Goal: Contribute content: Add original content to the website for others to see

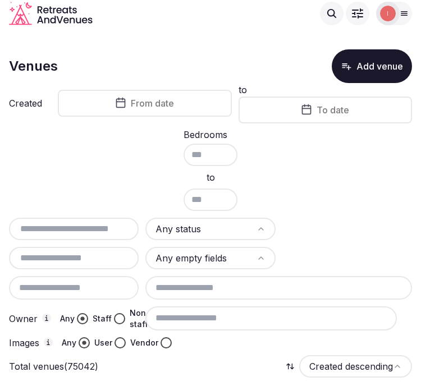
click at [75, 219] on div at bounding box center [74, 229] width 130 height 22
click at [81, 223] on input "text" at bounding box center [73, 228] width 121 height 13
paste input "**********"
type input "**********"
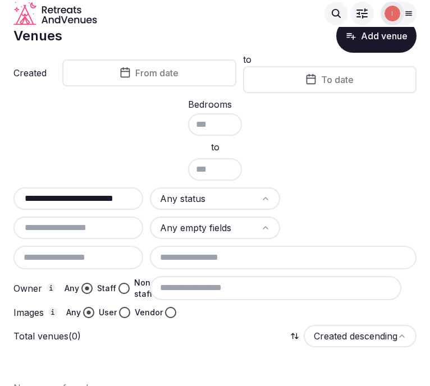
scroll to position [47, 0]
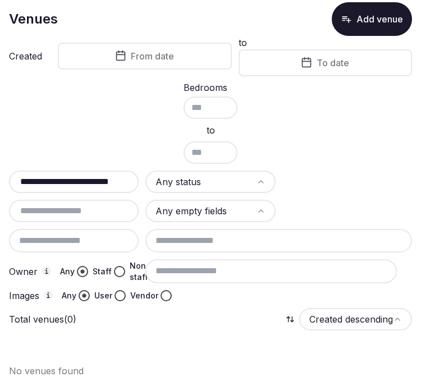
click at [360, 20] on button "Add venue" at bounding box center [372, 19] width 80 height 34
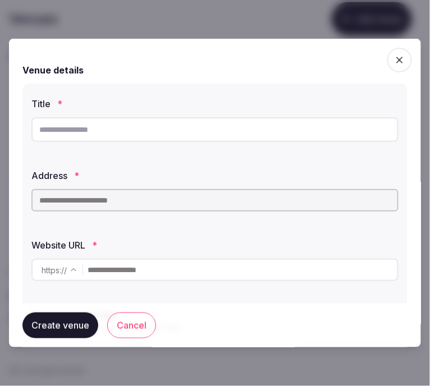
click at [257, 131] on input "text" at bounding box center [214, 129] width 367 height 25
paste input "**********"
type input "**********"
click at [177, 208] on input "text" at bounding box center [214, 200] width 367 height 22
click at [96, 198] on input "text" at bounding box center [214, 200] width 367 height 22
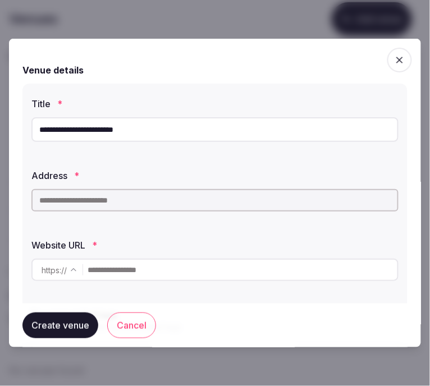
paste input "**********"
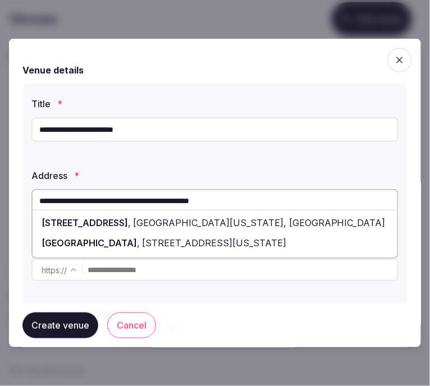
click at [126, 231] on div "[STREET_ADDRESS][US_STATE]" at bounding box center [215, 223] width 365 height 20
type input "**********"
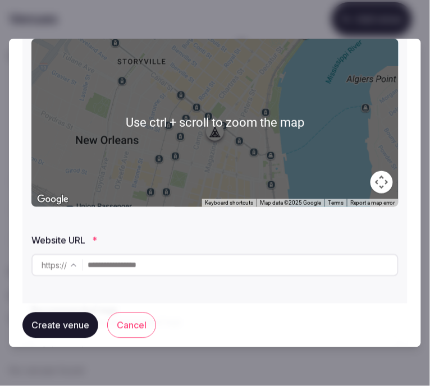
scroll to position [249, 0]
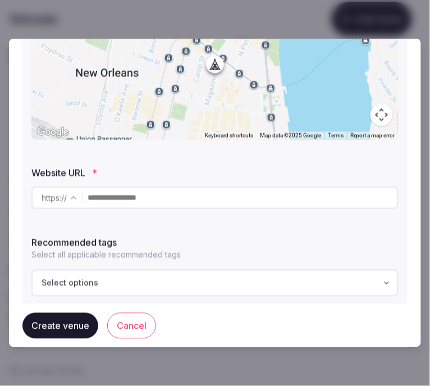
drag, startPoint x: 296, startPoint y: 190, endPoint x: 276, endPoint y: 203, distance: 24.0
click at [292, 193] on input "text" at bounding box center [243, 198] width 310 height 22
paste input "**********"
click at [277, 203] on input "**********" at bounding box center [243, 198] width 310 height 22
type input "**********"
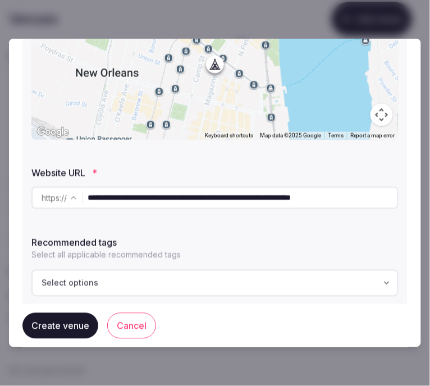
click at [103, 285] on div "Select options" at bounding box center [215, 283] width 360 height 11
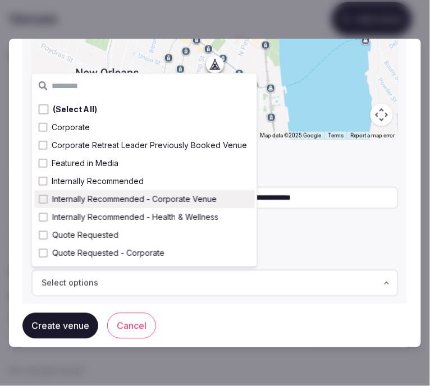
click at [152, 194] on span "Internally Recommended - Corporate Venue" at bounding box center [134, 199] width 164 height 11
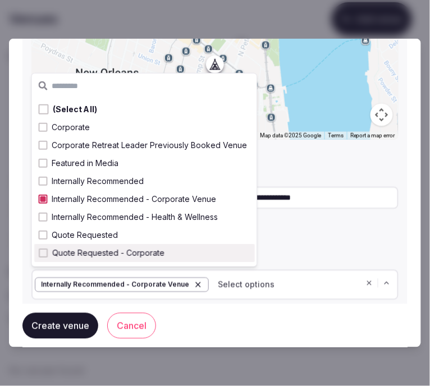
click at [71, 326] on button "Create venue" at bounding box center [60, 326] width 76 height 26
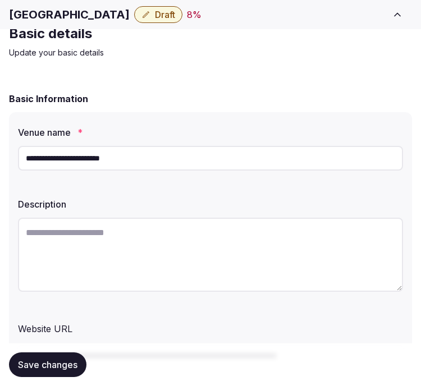
scroll to position [62, 0]
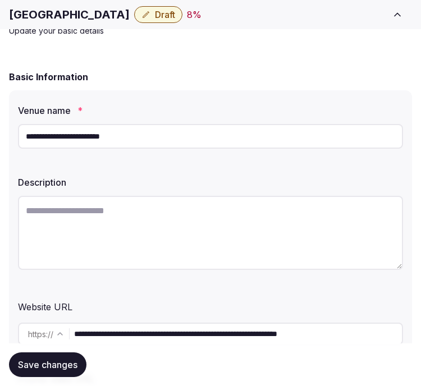
click at [208, 208] on textarea at bounding box center [210, 233] width 385 height 74
paste textarea "**********"
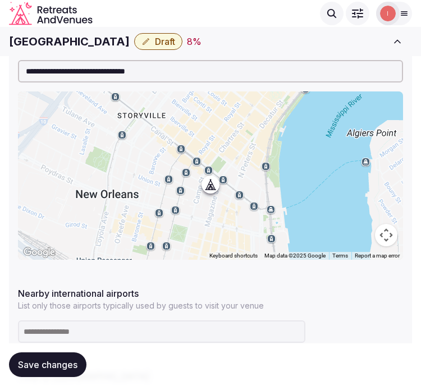
scroll to position [498, 0]
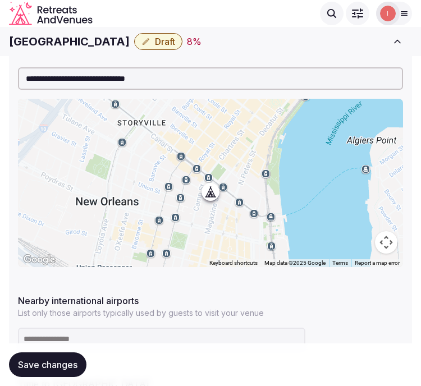
type textarea "**********"
click at [52, 51] on div "[GEOGRAPHIC_DATA] Draft 8 % View draft Admin venues" at bounding box center [210, 41] width 421 height 25
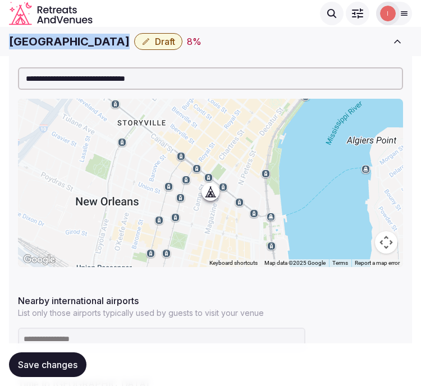
click at [52, 51] on div "[GEOGRAPHIC_DATA] Draft 8 % View draft Admin venues" at bounding box center [210, 41] width 421 height 25
copy div "[GEOGRAPHIC_DATA]"
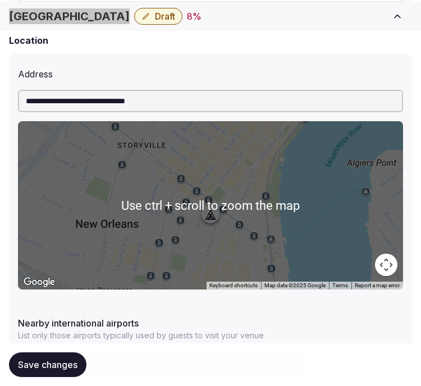
scroll to position [624, 0]
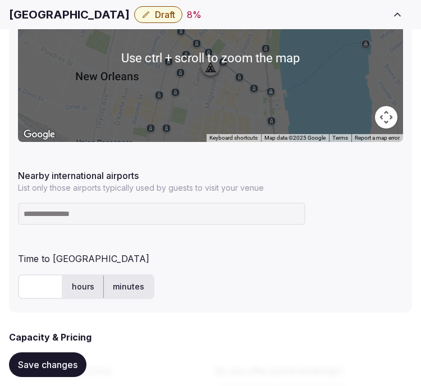
click at [112, 218] on input at bounding box center [161, 214] width 287 height 22
paste input "***"
type input "***"
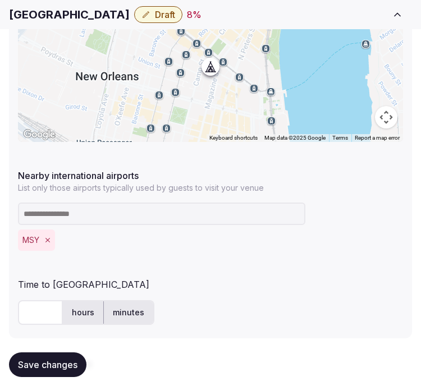
click at [37, 306] on input "text" at bounding box center [40, 312] width 45 height 25
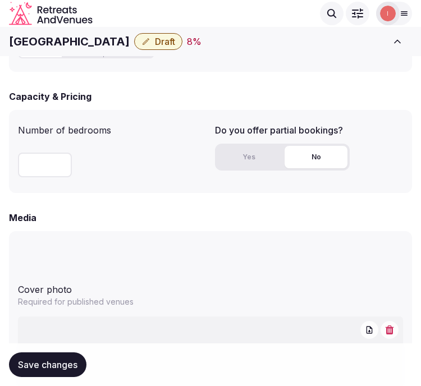
scroll to position [873, 0]
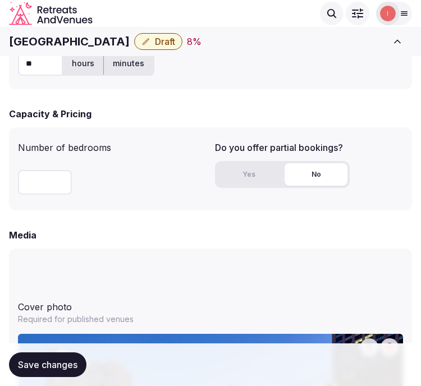
type input "**"
click at [42, 183] on input "number" at bounding box center [45, 182] width 54 height 25
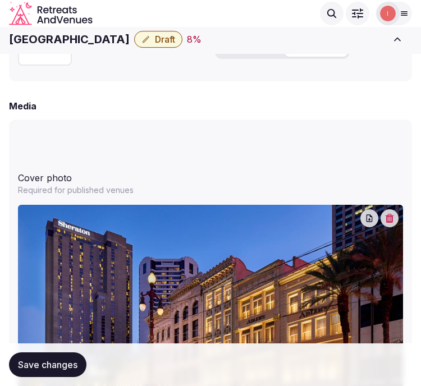
scroll to position [997, 0]
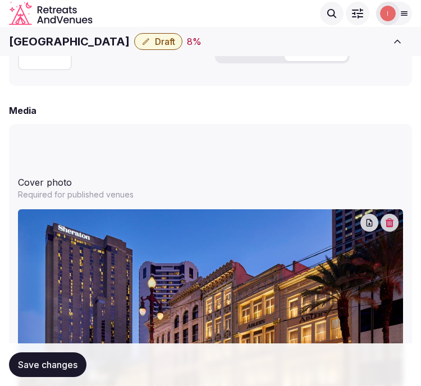
type input "****"
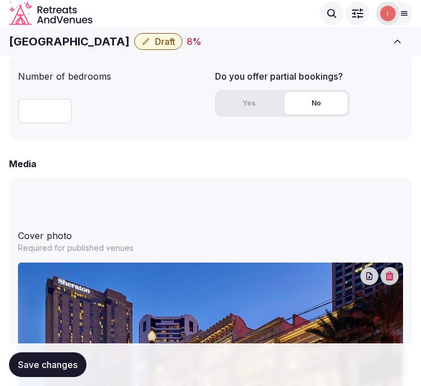
scroll to position [873, 0]
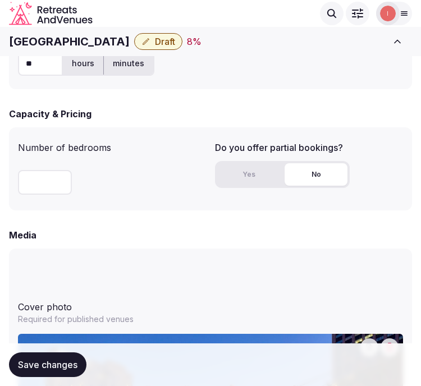
click at [254, 186] on div "Yes No" at bounding box center [282, 174] width 135 height 27
click at [244, 173] on button "Yes" at bounding box center [248, 174] width 63 height 22
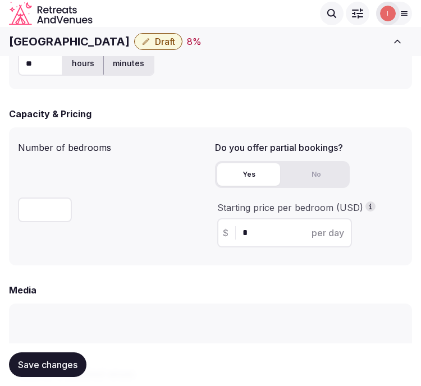
click at [253, 233] on input "*" at bounding box center [294, 232] width 104 height 13
drag, startPoint x: 251, startPoint y: 233, endPoint x: 233, endPoint y: 231, distance: 17.5
click at [234, 231] on div "$ * per day" at bounding box center [284, 232] width 135 height 29
click at [233, 231] on div "$ * per day" at bounding box center [284, 232] width 135 height 29
drag, startPoint x: 257, startPoint y: 232, endPoint x: 198, endPoint y: 236, distance: 59.6
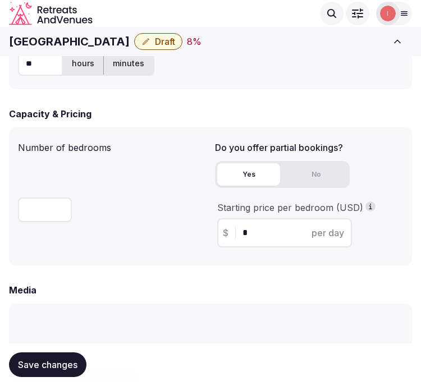
click at [198, 236] on div "Number of bedrooms **** Do you offer partial bookings? Yes No Starting price pe…" at bounding box center [210, 196] width 385 height 120
click at [198, 236] on div "Number of bedrooms ****" at bounding box center [112, 196] width 188 height 120
drag, startPoint x: 275, startPoint y: 228, endPoint x: 253, endPoint y: 228, distance: 22.5
click at [255, 228] on input "*" at bounding box center [294, 232] width 104 height 13
drag, startPoint x: 253, startPoint y: 228, endPoint x: 235, endPoint y: 233, distance: 18.8
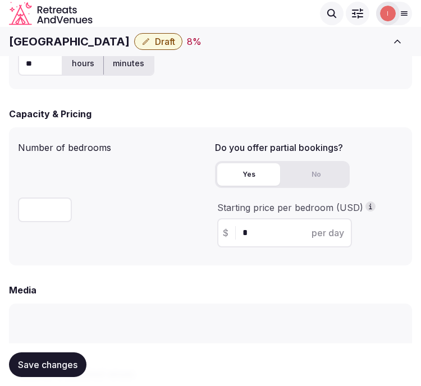
click at [235, 233] on div "$ * per day" at bounding box center [284, 232] width 135 height 29
type input "***"
click at [54, 359] on span "Save changes" at bounding box center [47, 364] width 59 height 11
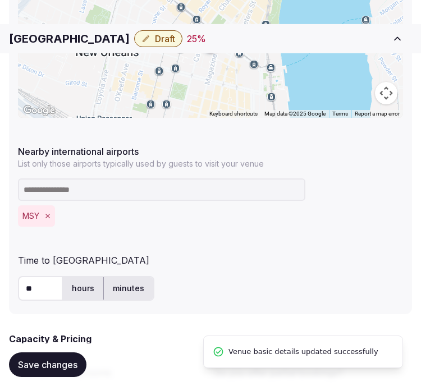
scroll to position [686, 0]
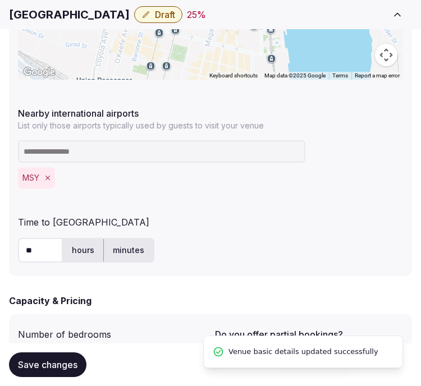
click at [156, 18] on button "Draft" at bounding box center [158, 14] width 48 height 17
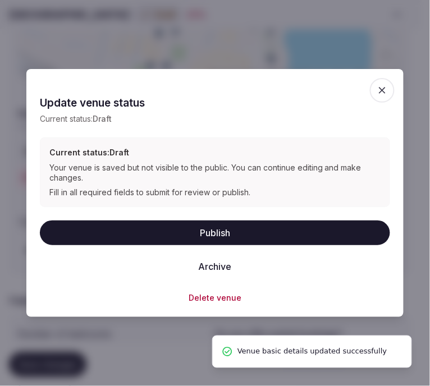
click at [193, 233] on button "Publish" at bounding box center [215, 233] width 350 height 25
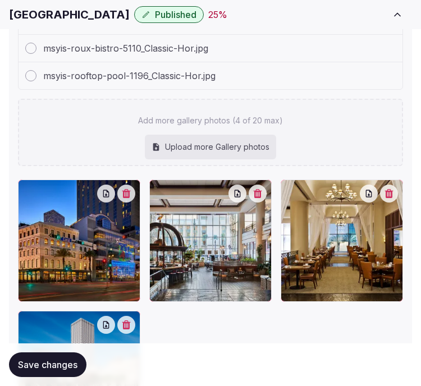
scroll to position [1608, 0]
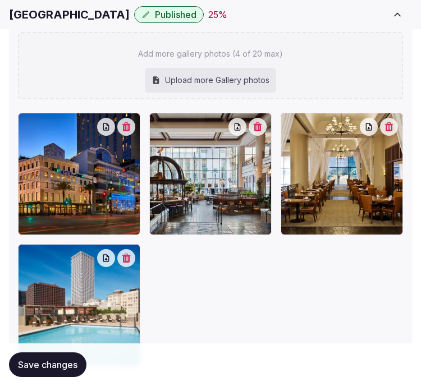
click at [73, 13] on h1 "[GEOGRAPHIC_DATA]" at bounding box center [69, 15] width 121 height 16
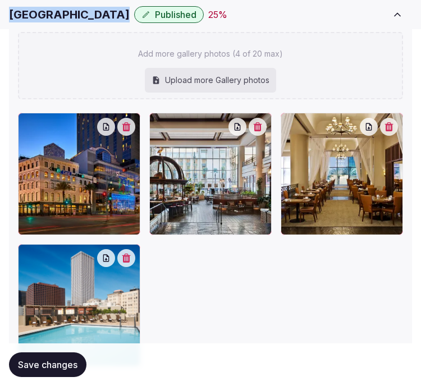
click at [73, 13] on h1 "[GEOGRAPHIC_DATA]" at bounding box center [69, 15] width 121 height 16
copy div "[GEOGRAPHIC_DATA]"
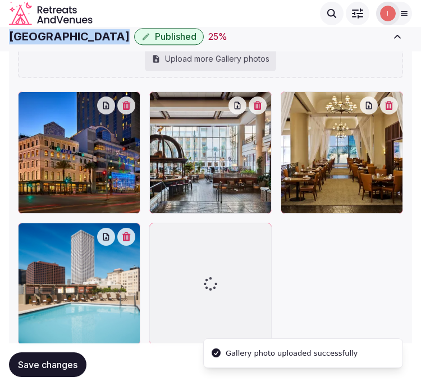
scroll to position [1662, 0]
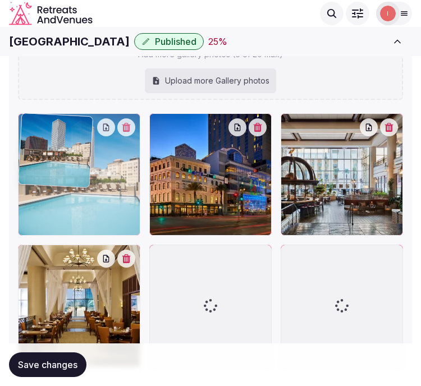
drag, startPoint x: 27, startPoint y: 251, endPoint x: 51, endPoint y: 172, distance: 83.1
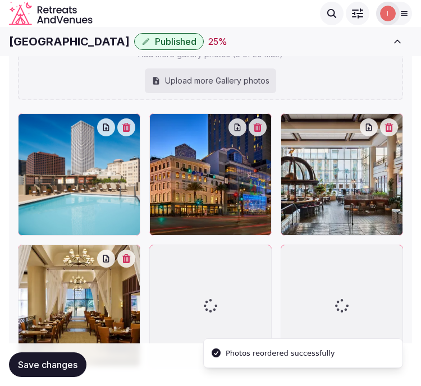
click at [253, 122] on button "button" at bounding box center [258, 127] width 18 height 18
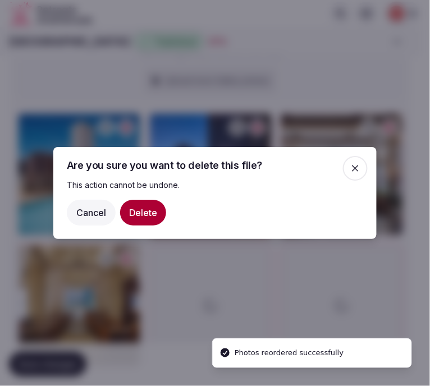
click at [137, 219] on button "Delete" at bounding box center [143, 213] width 46 height 26
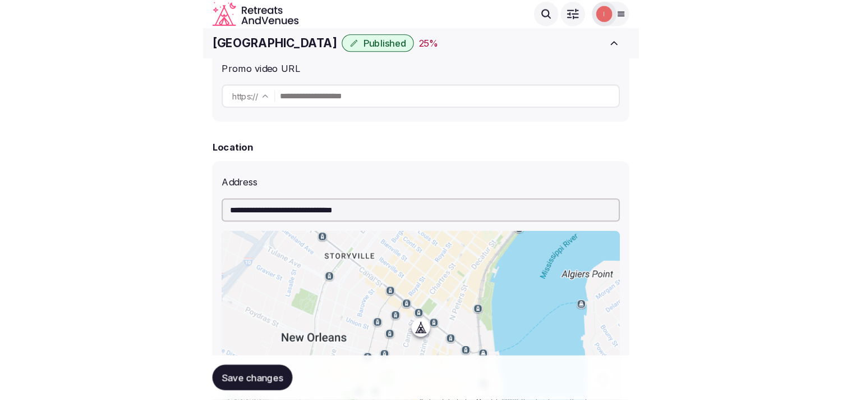
scroll to position [352, 0]
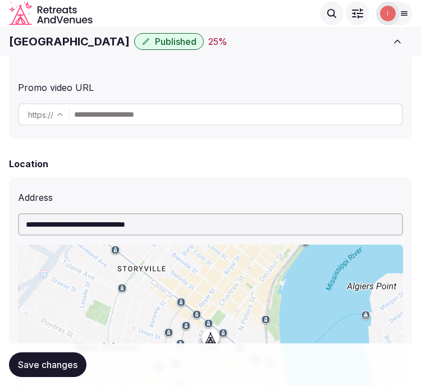
click at [88, 47] on h1 "[GEOGRAPHIC_DATA]" at bounding box center [69, 42] width 121 height 16
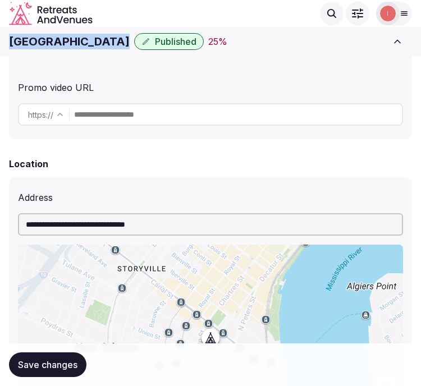
click at [88, 47] on h1 "[GEOGRAPHIC_DATA]" at bounding box center [69, 42] width 121 height 16
copy div "[GEOGRAPHIC_DATA]"
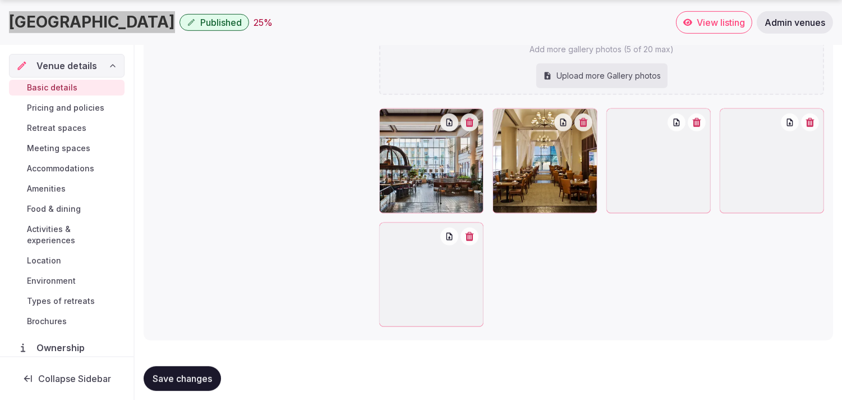
scroll to position [1396, 0]
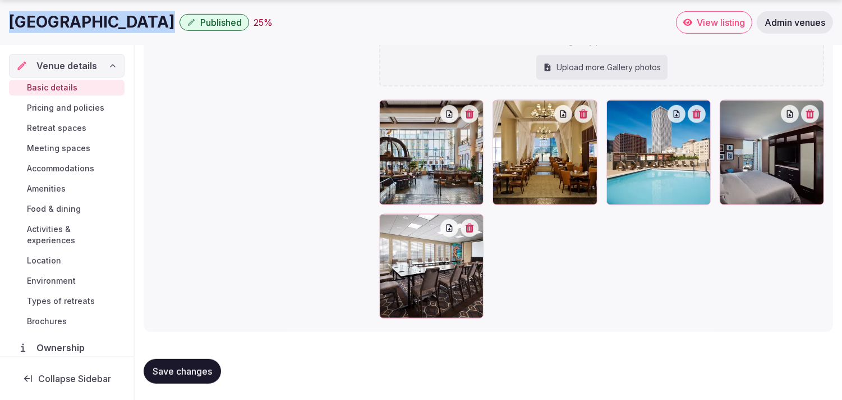
click at [59, 106] on span "Pricing and policies" at bounding box center [65, 107] width 77 height 11
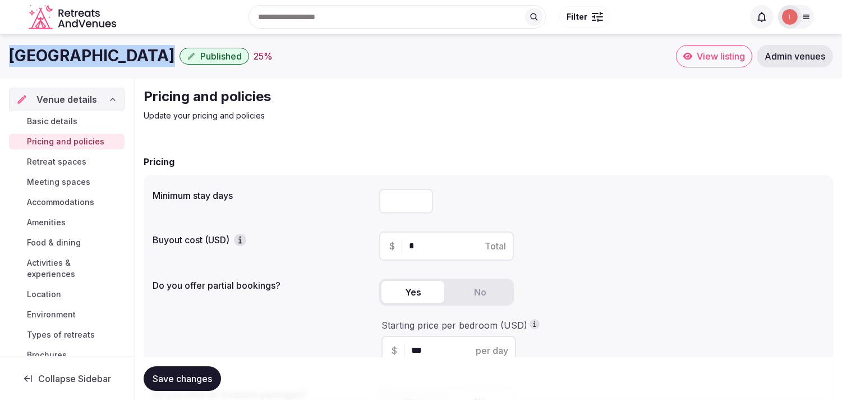
click at [54, 161] on span "Retreat spaces" at bounding box center [56, 161] width 59 height 11
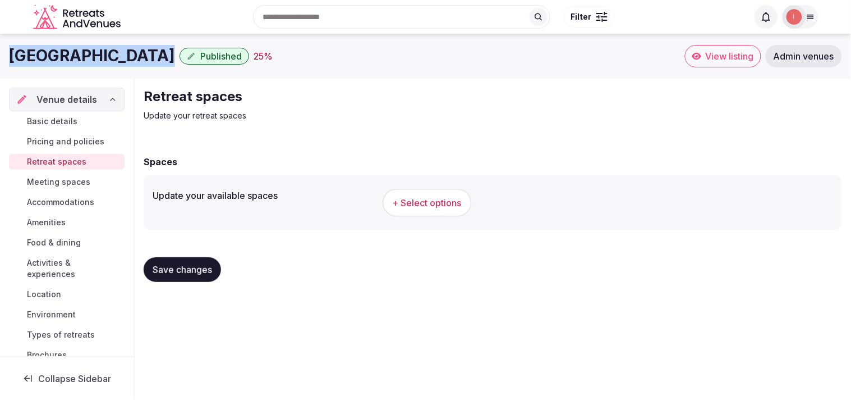
click at [410, 207] on span "+ Select options" at bounding box center [427, 202] width 69 height 12
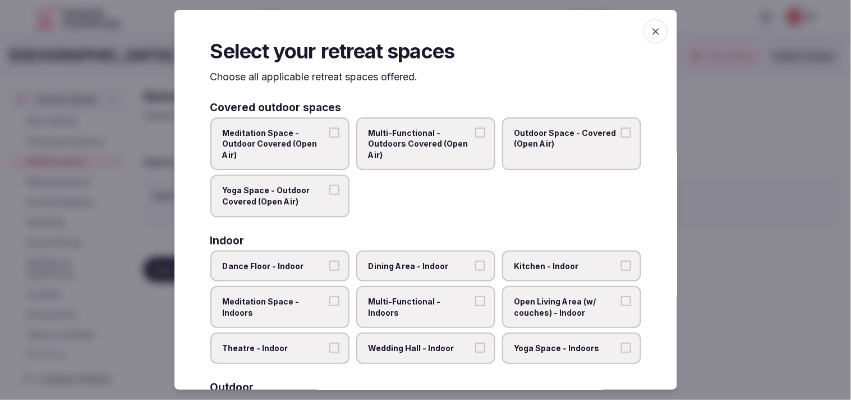
click at [420, 148] on span "Outdoor Space - Covered (Open Air)" at bounding box center [566, 138] width 103 height 22
click at [420, 137] on button "Outdoor Space - Covered (Open Air)" at bounding box center [626, 132] width 10 height 10
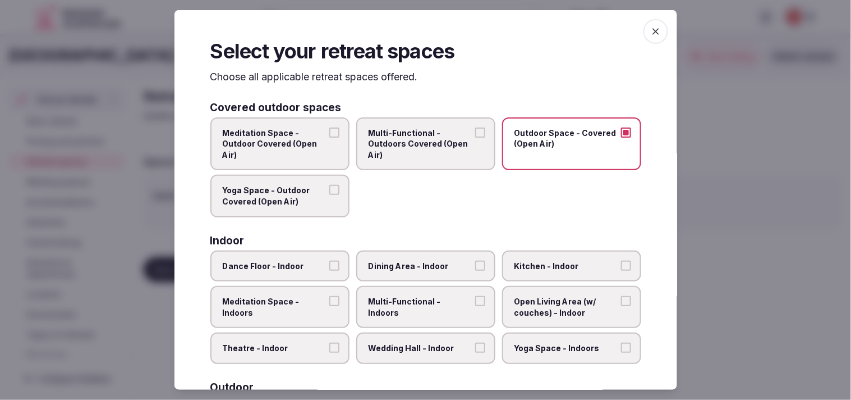
click at [290, 203] on span "Yoga Space - Outdoor Covered (Open Air)" at bounding box center [274, 196] width 103 height 22
click at [329, 195] on button "Yoga Space - Outdoor Covered (Open Air)" at bounding box center [334, 190] width 10 height 10
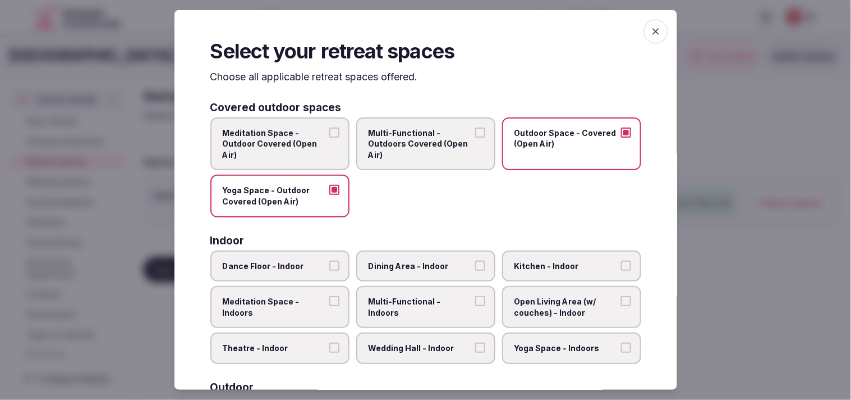
click at [290, 203] on span "Yoga Space - Outdoor Covered (Open Air)" at bounding box center [274, 196] width 103 height 22
click at [329, 195] on button "Yoga Space - Outdoor Covered (Open Air)" at bounding box center [334, 190] width 10 height 10
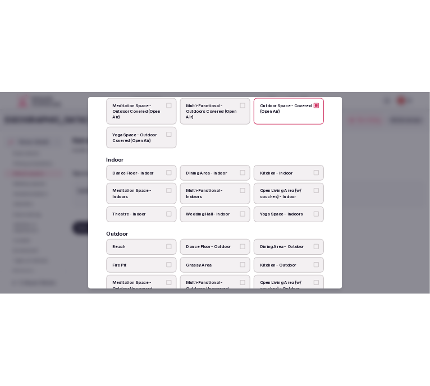
scroll to position [125, 0]
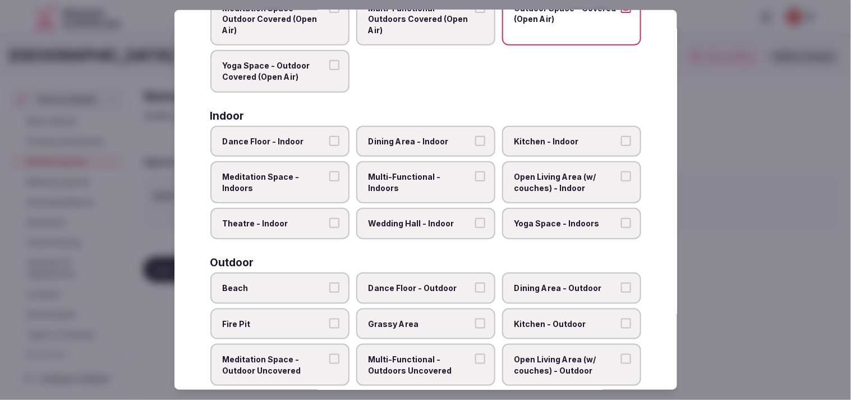
click at [420, 139] on span "Dining Area - Indoor" at bounding box center [420, 140] width 103 height 11
click at [420, 139] on button "Dining Area - Indoor" at bounding box center [480, 140] width 10 height 10
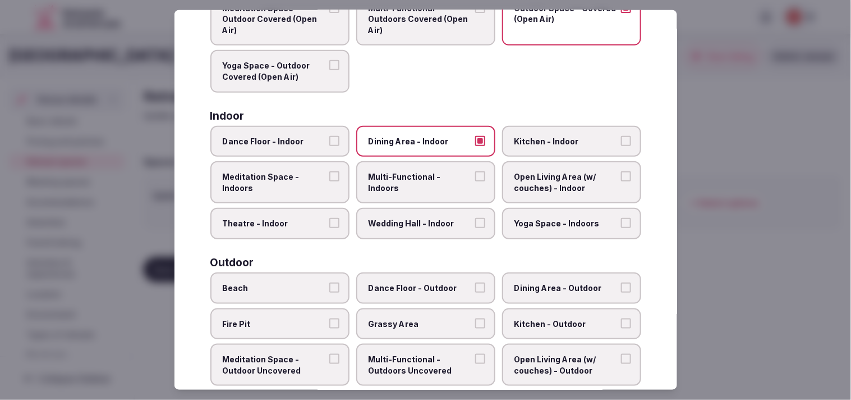
click at [420, 171] on span "Multi-Functional - Indoors" at bounding box center [420, 182] width 103 height 22
click at [420, 171] on button "Multi-Functional - Indoors" at bounding box center [480, 176] width 10 height 10
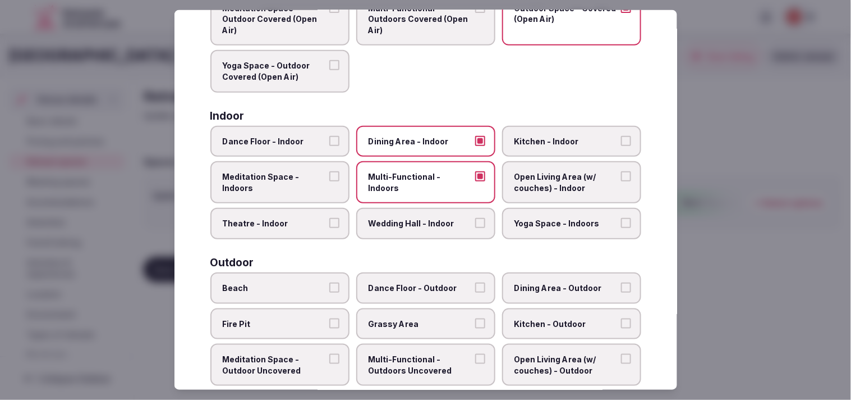
click at [275, 186] on span "Meditation Space - Indoors" at bounding box center [274, 182] width 103 height 22
click at [329, 181] on button "Meditation Space - Indoors" at bounding box center [334, 176] width 10 height 10
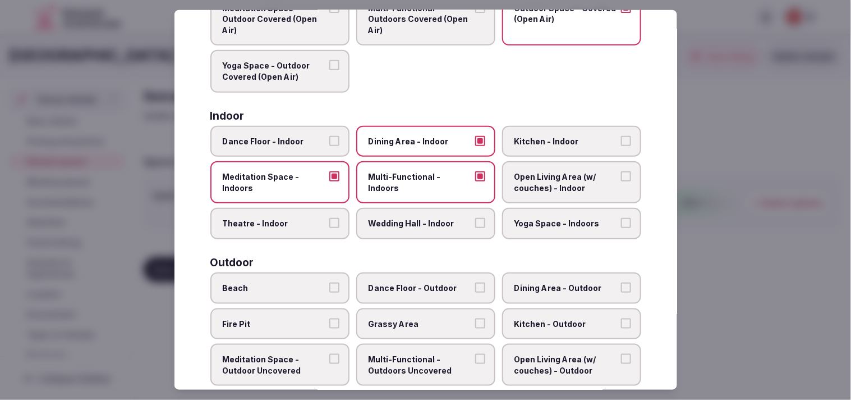
click at [275, 186] on span "Meditation Space - Indoors" at bounding box center [274, 182] width 103 height 22
click at [329, 181] on button "Meditation Space - Indoors" at bounding box center [334, 176] width 10 height 10
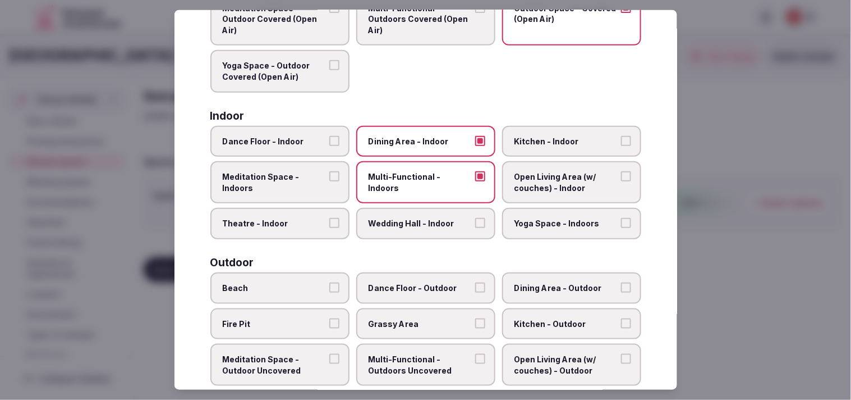
drag, startPoint x: 278, startPoint y: 212, endPoint x: 352, endPoint y: 210, distance: 74.7
click at [278, 218] on span "Theatre - Indoor" at bounding box center [274, 223] width 103 height 11
click at [329, 218] on button "Theatre - Indoor" at bounding box center [334, 223] width 10 height 10
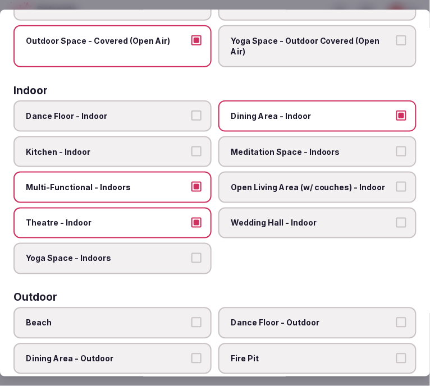
click at [150, 244] on label "Yoga Space - Indoors" at bounding box center [112, 259] width 198 height 31
click at [191, 254] on button "Yoga Space - Indoors" at bounding box center [196, 259] width 10 height 10
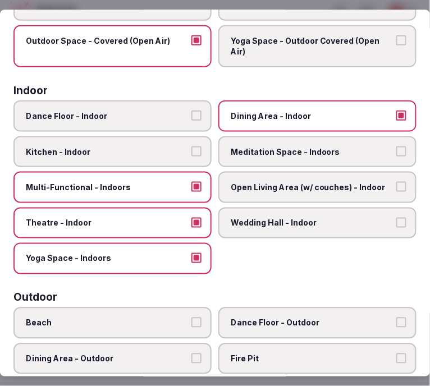
click at [266, 146] on span "Meditation Space - Indoors" at bounding box center [312, 151] width 162 height 11
click at [396, 146] on button "Meditation Space - Indoors" at bounding box center [401, 151] width 10 height 10
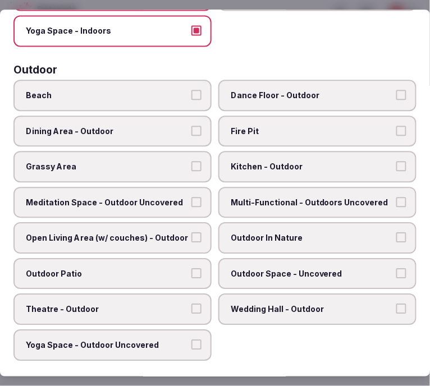
scroll to position [374, 0]
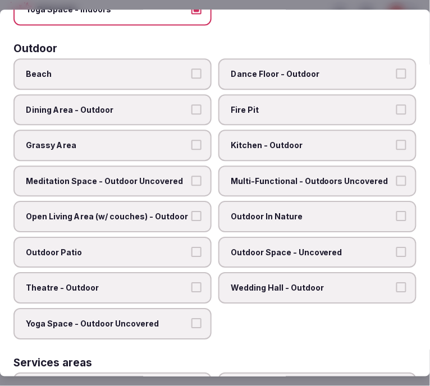
click at [182, 104] on span "Dining Area - Outdoor" at bounding box center [107, 109] width 162 height 11
click at [191, 104] on button "Dining Area - Outdoor" at bounding box center [196, 109] width 10 height 10
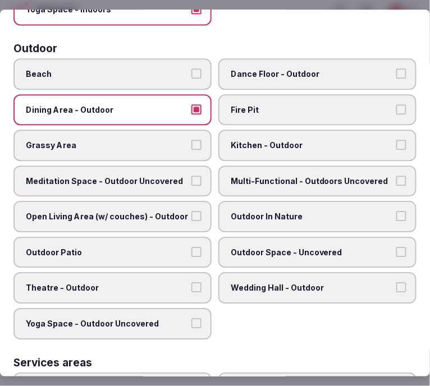
click at [166, 104] on span "Dining Area - Outdoor" at bounding box center [107, 109] width 162 height 11
click at [191, 104] on button "Dining Area - Outdoor" at bounding box center [196, 109] width 10 height 10
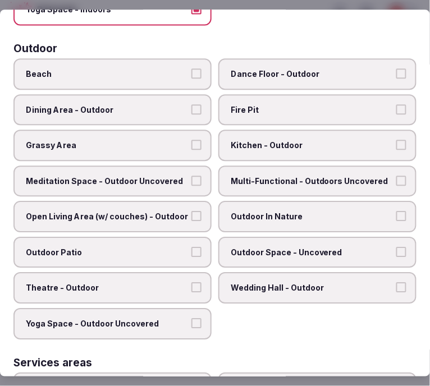
click at [166, 104] on span "Dining Area - Outdoor" at bounding box center [107, 109] width 162 height 11
click at [191, 104] on button "Dining Area - Outdoor" at bounding box center [196, 109] width 10 height 10
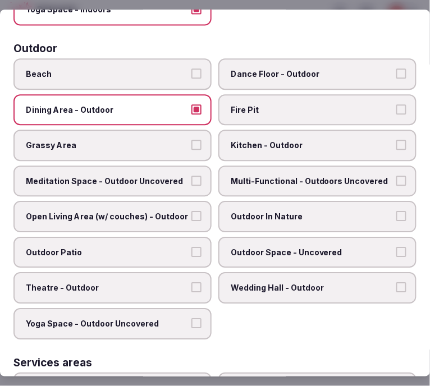
click at [251, 247] on span "Outdoor Space - Uncovered" at bounding box center [312, 252] width 162 height 11
click at [396, 247] on button "Outdoor Space - Uncovered" at bounding box center [401, 252] width 10 height 10
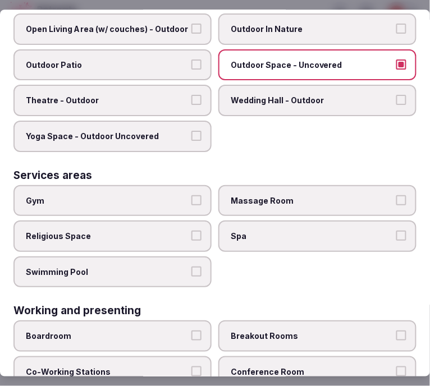
scroll to position [624, 0]
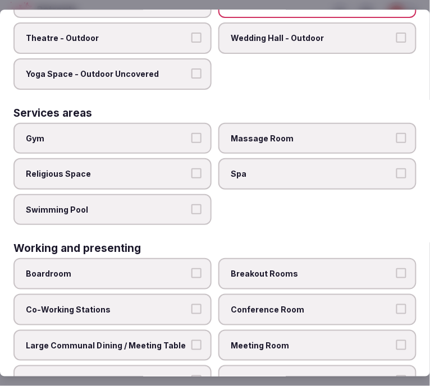
click at [159, 194] on label "Swimming Pool" at bounding box center [112, 209] width 198 height 31
click at [191, 204] on button "Swimming Pool" at bounding box center [196, 209] width 10 height 10
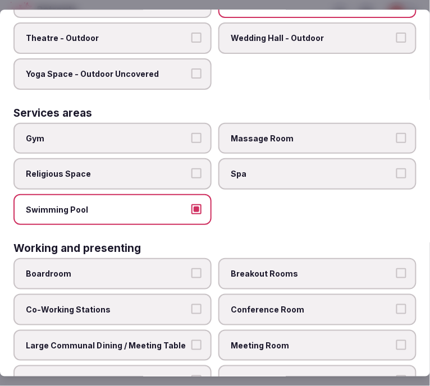
click at [175, 123] on label "Gym" at bounding box center [112, 138] width 198 height 31
click at [191, 133] on button "Gym" at bounding box center [196, 138] width 10 height 10
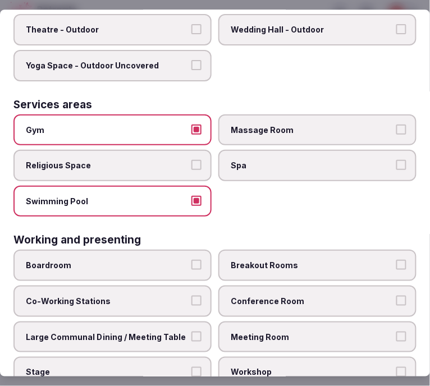
scroll to position [634, 0]
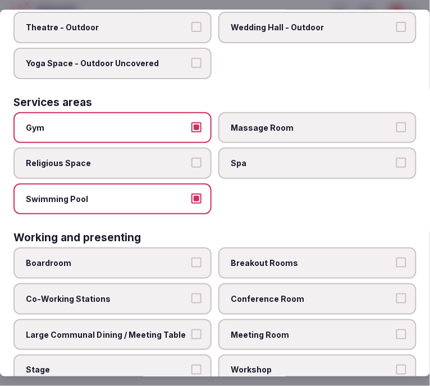
click at [318, 294] on span "Conference Room" at bounding box center [312, 299] width 162 height 11
click at [396, 294] on button "Conference Room" at bounding box center [401, 299] width 10 height 10
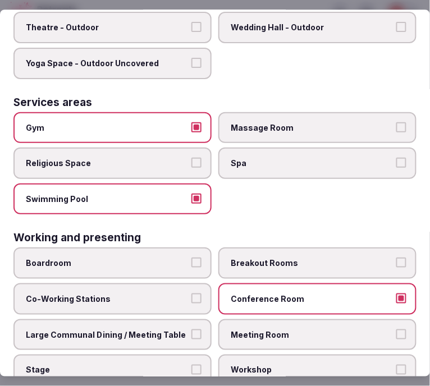
click at [301, 319] on label "Meeting Room" at bounding box center [317, 334] width 198 height 31
click at [396, 329] on button "Meeting Room" at bounding box center [401, 334] width 10 height 10
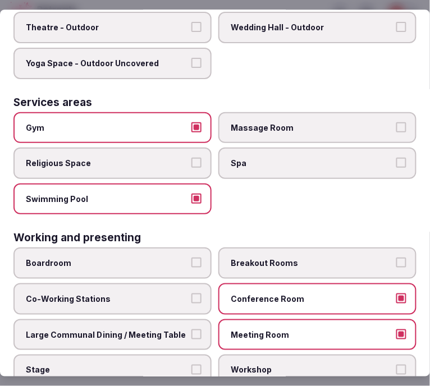
click at [181, 329] on span "Large Communal Dining / Meeting Table" at bounding box center [107, 334] width 162 height 11
click at [191, 329] on button "Large Communal Dining / Meeting Table" at bounding box center [196, 334] width 10 height 10
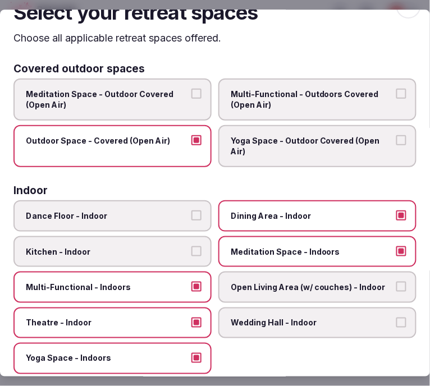
scroll to position [0, 0]
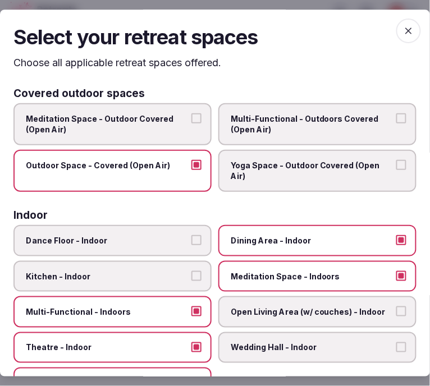
click at [403, 30] on icon "button" at bounding box center [408, 30] width 11 height 11
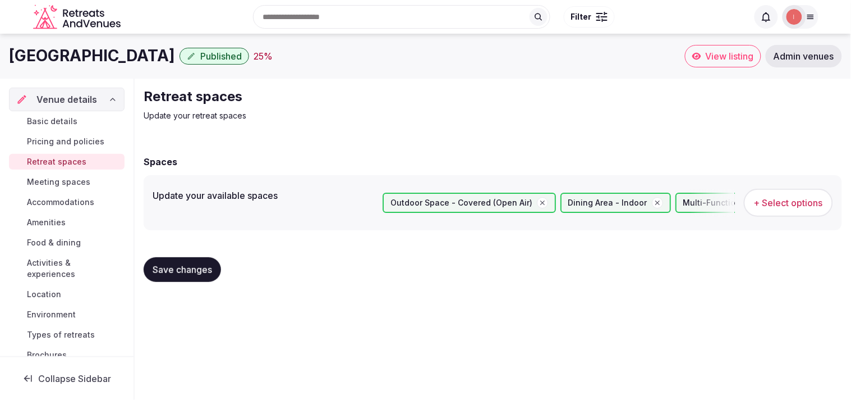
click at [63, 181] on span "Meeting spaces" at bounding box center [58, 181] width 63 height 11
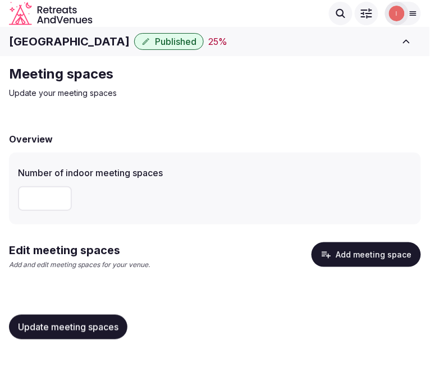
click at [32, 193] on input "number" at bounding box center [45, 198] width 54 height 25
type input "**"
click at [85, 322] on span "Update meeting spaces" at bounding box center [68, 327] width 100 height 11
click at [358, 253] on button "Add meeting space" at bounding box center [365, 254] width 109 height 25
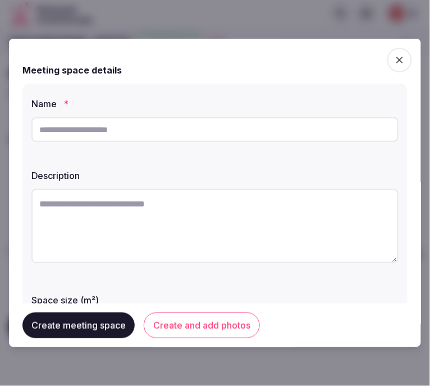
drag, startPoint x: 99, startPoint y: 128, endPoint x: 83, endPoint y: 175, distance: 49.5
click at [99, 128] on input "text" at bounding box center [214, 129] width 367 height 25
click at [63, 214] on textarea at bounding box center [214, 226] width 367 height 74
paste textarea "**********"
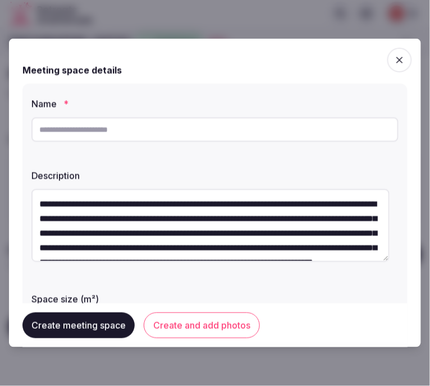
drag, startPoint x: 232, startPoint y: 204, endPoint x: 150, endPoint y: 208, distance: 81.5
click at [150, 208] on textarea "**********" at bounding box center [210, 225] width 358 height 73
type textarea "**********"
click at [208, 130] on input "text" at bounding box center [214, 129] width 367 height 25
paste input "**********"
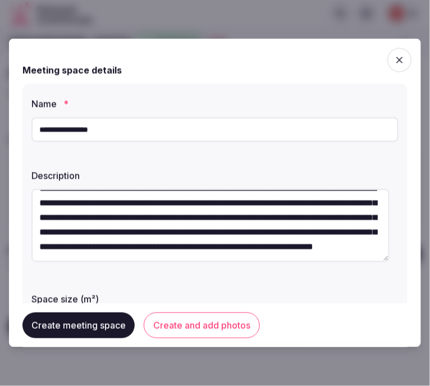
scroll to position [73, 0]
type input "**********"
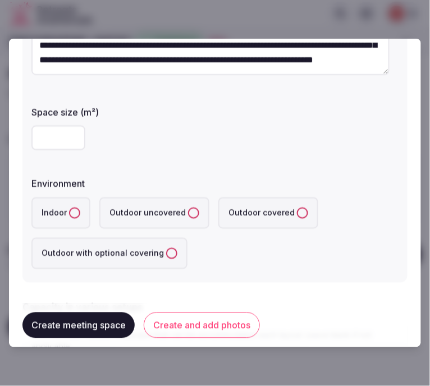
scroll to position [0, 0]
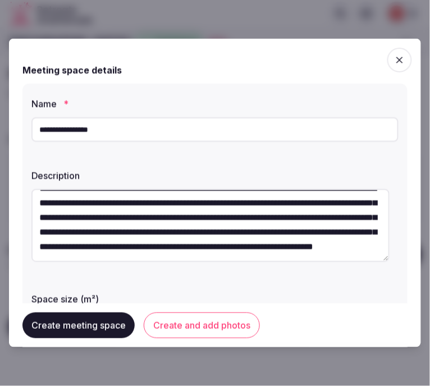
click at [169, 137] on input "**********" at bounding box center [214, 129] width 367 height 25
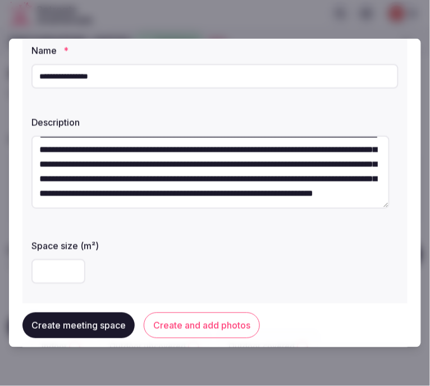
scroll to position [125, 0]
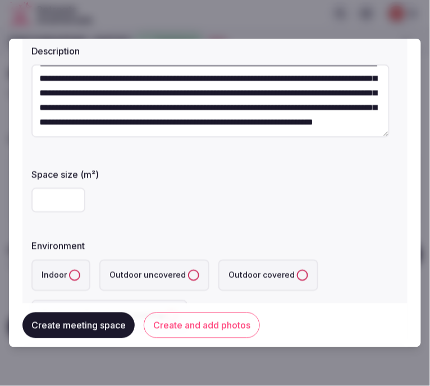
click at [51, 205] on input "number" at bounding box center [58, 200] width 54 height 25
type input "****"
click at [77, 271] on button "Indoor" at bounding box center [74, 275] width 11 height 11
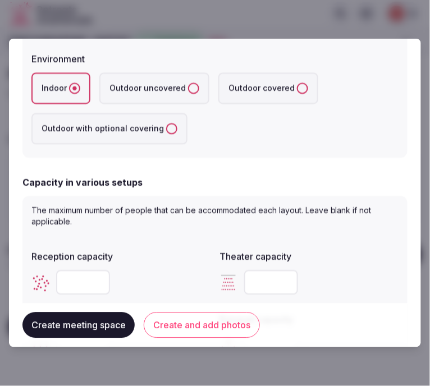
scroll to position [436, 0]
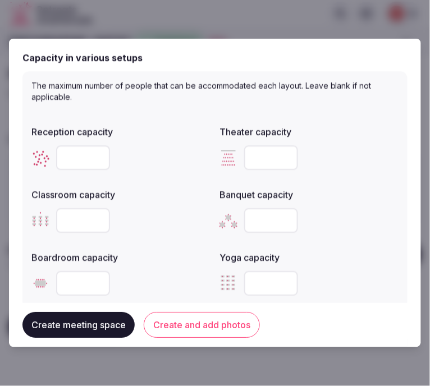
click at [262, 157] on input "number" at bounding box center [271, 158] width 54 height 25
click at [268, 154] on input "***" at bounding box center [271, 158] width 54 height 25
type input "****"
click at [69, 158] on input "number" at bounding box center [83, 158] width 54 height 25
type input "****"
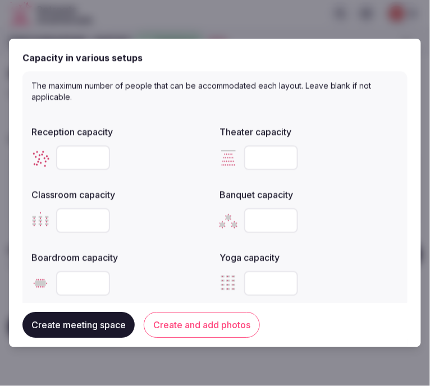
click at [259, 226] on input "number" at bounding box center [271, 221] width 54 height 25
click at [260, 216] on input "number" at bounding box center [271, 221] width 54 height 25
type input "****"
click at [80, 213] on input "number" at bounding box center [83, 221] width 54 height 25
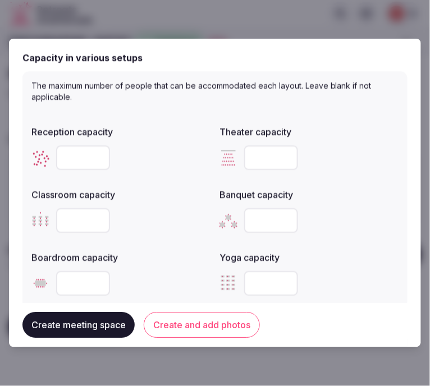
type input "****"
click at [363, 262] on div "Yoga capacity" at bounding box center [308, 274] width 179 height 54
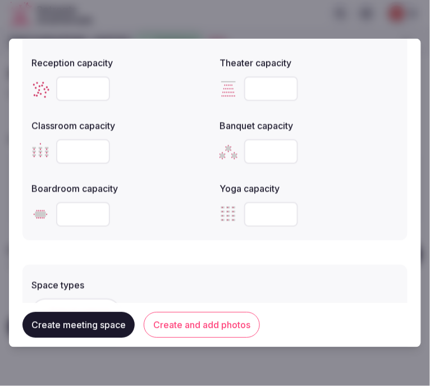
scroll to position [561, 0]
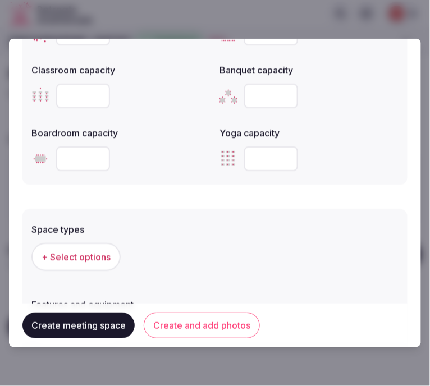
click at [58, 257] on span "+ Select options" at bounding box center [76, 257] width 69 height 12
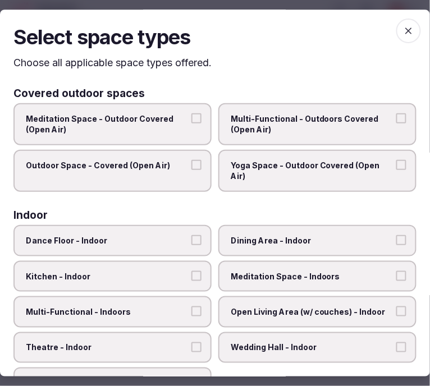
scroll to position [62, 0]
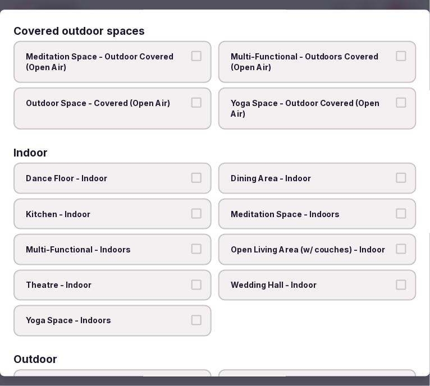
click at [262, 176] on span "Dining Area - Indoor" at bounding box center [312, 178] width 162 height 11
click at [396, 176] on button "Dining Area - Indoor" at bounding box center [401, 178] width 10 height 10
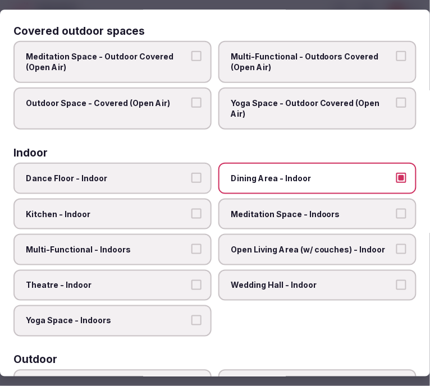
click at [145, 244] on span "Multi-Functional - Indoors" at bounding box center [107, 249] width 162 height 11
click at [191, 244] on button "Multi-Functional - Indoors" at bounding box center [196, 249] width 10 height 10
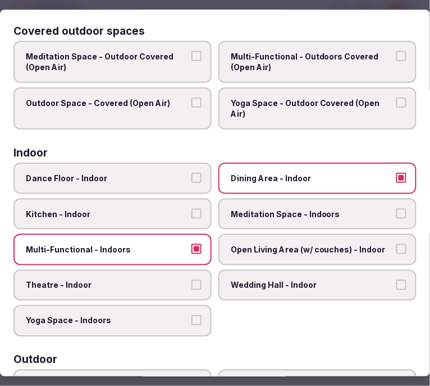
click at [137, 280] on span "Theatre - Indoor" at bounding box center [107, 285] width 162 height 11
click at [191, 280] on button "Theatre - Indoor" at bounding box center [196, 285] width 10 height 10
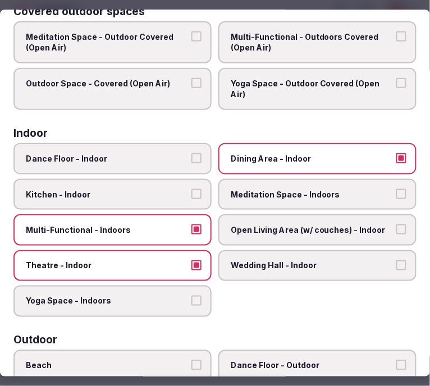
scroll to position [0, 0]
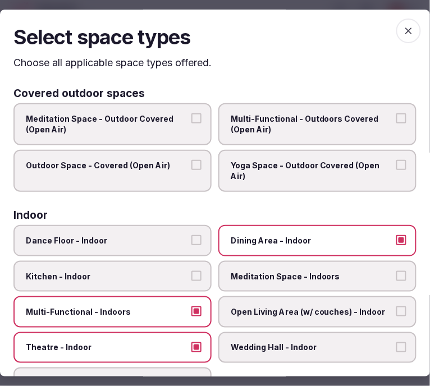
click at [403, 25] on icon "button" at bounding box center [408, 30] width 11 height 11
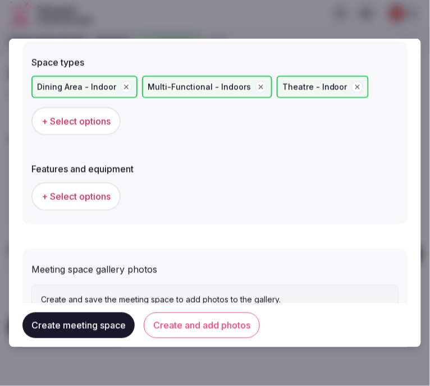
scroll to position [770, 0]
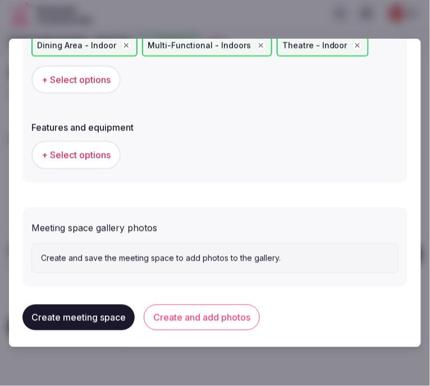
click at [96, 141] on button "+ Select options" at bounding box center [75, 155] width 89 height 28
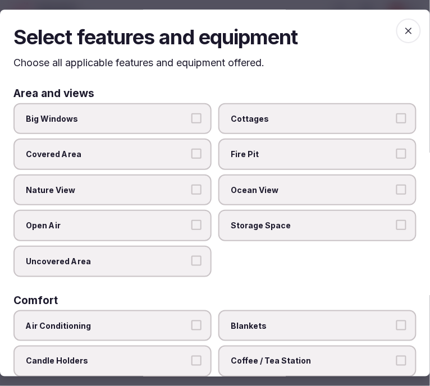
click at [170, 110] on label "Big Windows" at bounding box center [112, 118] width 198 height 31
click at [191, 113] on button "Big Windows" at bounding box center [196, 118] width 10 height 10
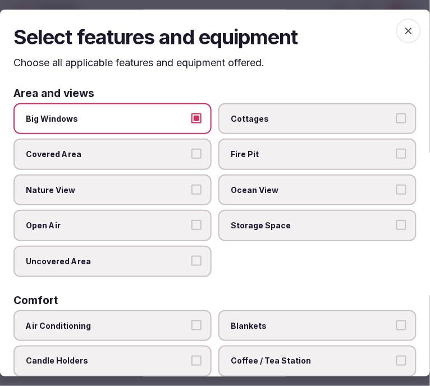
click at [183, 121] on span "Big Windows" at bounding box center [107, 118] width 162 height 11
click at [191, 121] on button "Big Windows" at bounding box center [196, 118] width 10 height 10
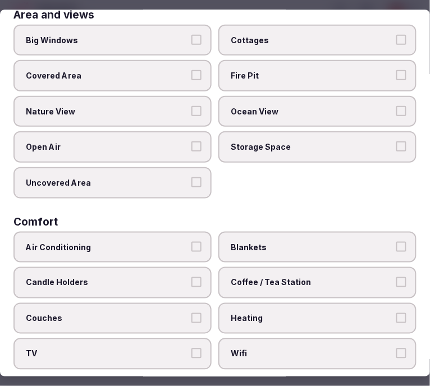
scroll to position [125, 0]
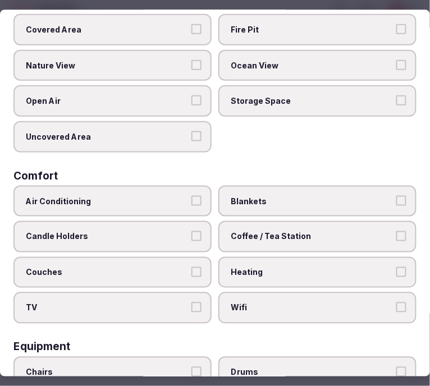
click at [141, 197] on span "Air Conditioning" at bounding box center [107, 201] width 162 height 11
click at [191, 197] on button "Air Conditioning" at bounding box center [196, 201] width 10 height 10
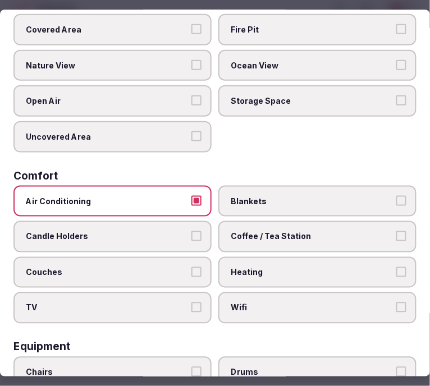
drag, startPoint x: 260, startPoint y: 295, endPoint x: 251, endPoint y: 238, distance: 57.9
click at [258, 303] on span "Wifi" at bounding box center [312, 308] width 162 height 11
click at [396, 303] on button "Wifi" at bounding box center [401, 308] width 10 height 10
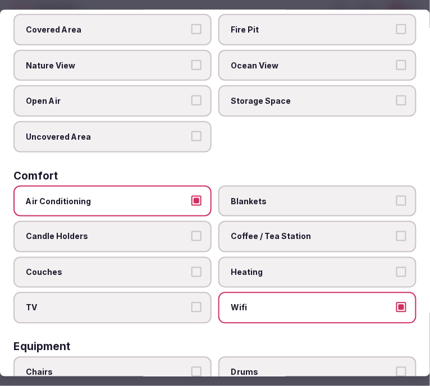
click at [267, 222] on label "Coffee / Tea Station" at bounding box center [317, 236] width 198 height 31
click at [396, 231] on button "Coffee / Tea Station" at bounding box center [401, 236] width 10 height 10
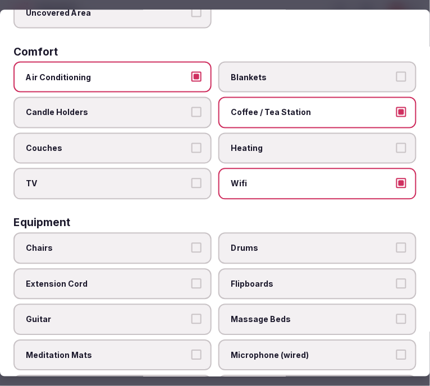
scroll to position [374, 0]
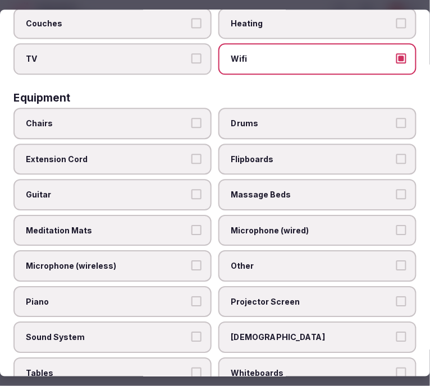
click at [168, 118] on span "Chairs" at bounding box center [107, 123] width 162 height 11
click at [191, 118] on button "Chairs" at bounding box center [196, 123] width 10 height 10
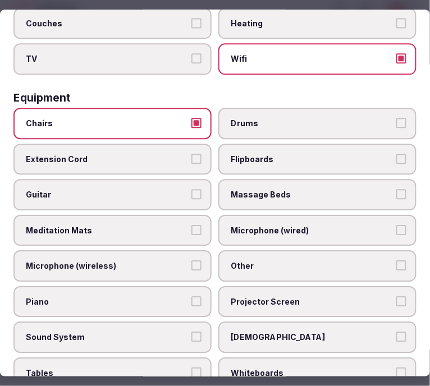
drag, startPoint x: 231, startPoint y: 245, endPoint x: 245, endPoint y: 282, distance: 39.1
click at [232, 251] on label "Other" at bounding box center [317, 266] width 198 height 31
click at [396, 261] on button "Other" at bounding box center [401, 266] width 10 height 10
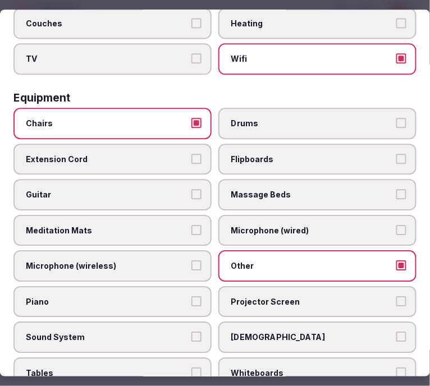
click at [197, 296] on button "Piano" at bounding box center [196, 301] width 10 height 10
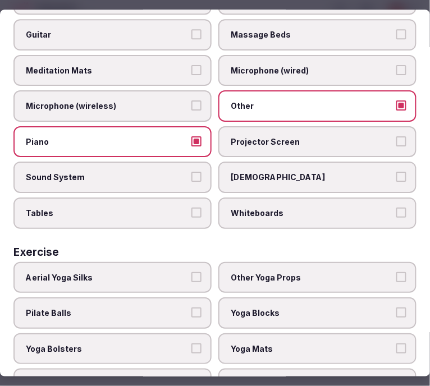
scroll to position [548, 0]
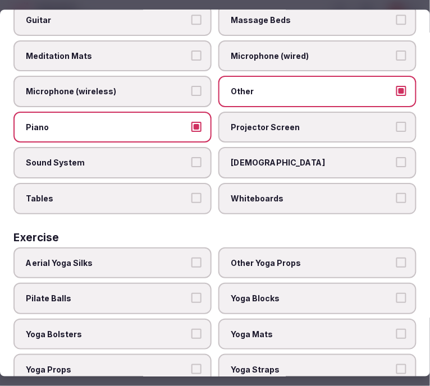
click at [169, 193] on span "Tables" at bounding box center [107, 198] width 162 height 11
click at [191, 193] on button "Tables" at bounding box center [196, 198] width 10 height 10
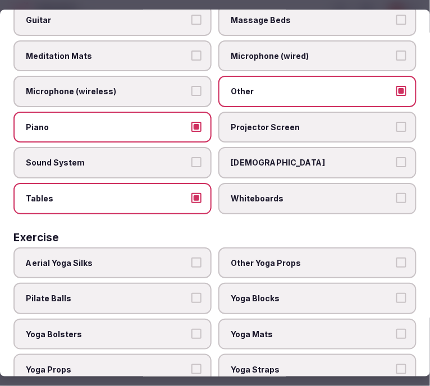
click at [294, 122] on span "Projector Screen" at bounding box center [312, 127] width 162 height 11
click at [396, 122] on button "Projector Screen" at bounding box center [401, 127] width 10 height 10
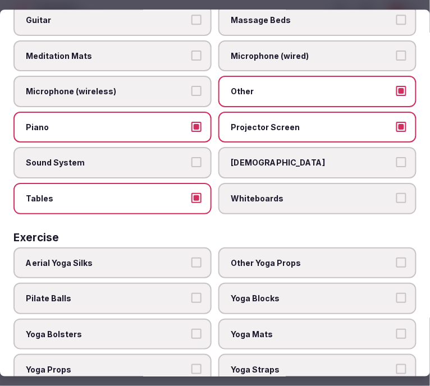
click at [193, 112] on label "Piano" at bounding box center [112, 127] width 198 height 31
click at [193, 122] on button "Piano" at bounding box center [196, 127] width 10 height 10
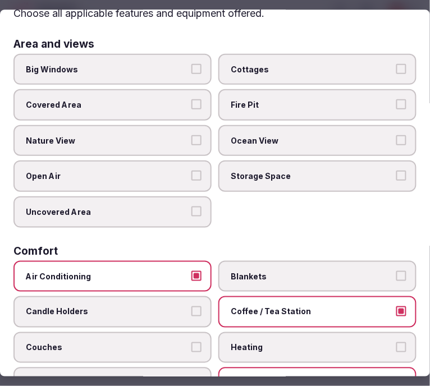
scroll to position [0, 0]
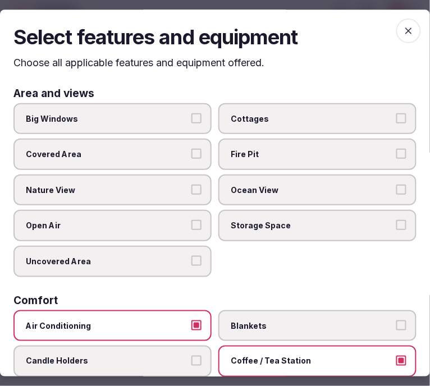
drag, startPoint x: 405, startPoint y: 30, endPoint x: 378, endPoint y: 45, distance: 30.6
click at [405, 30] on icon "button" at bounding box center [408, 30] width 11 height 11
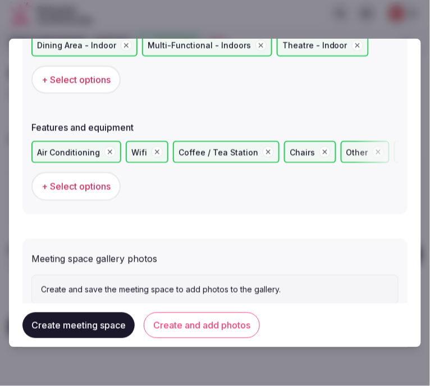
click at [177, 323] on button "Create and add photos" at bounding box center [202, 326] width 116 height 26
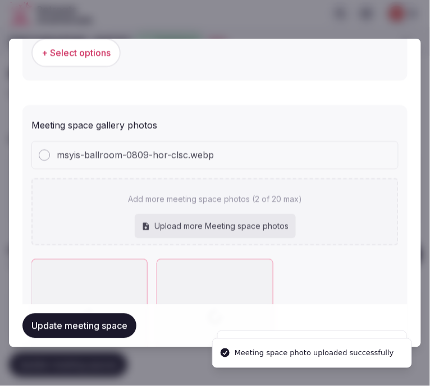
scroll to position [966, 0]
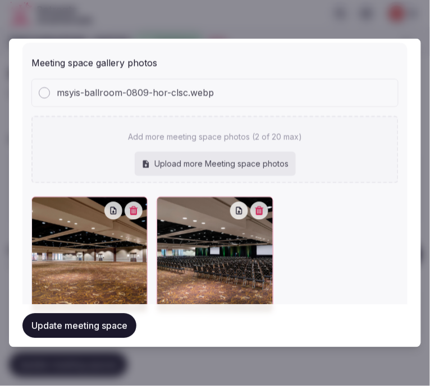
click at [99, 332] on button "Update meeting space" at bounding box center [79, 326] width 114 height 25
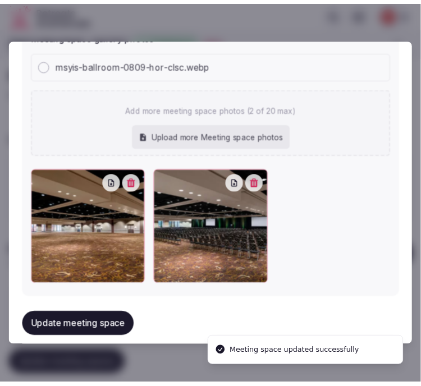
scroll to position [1000, 0]
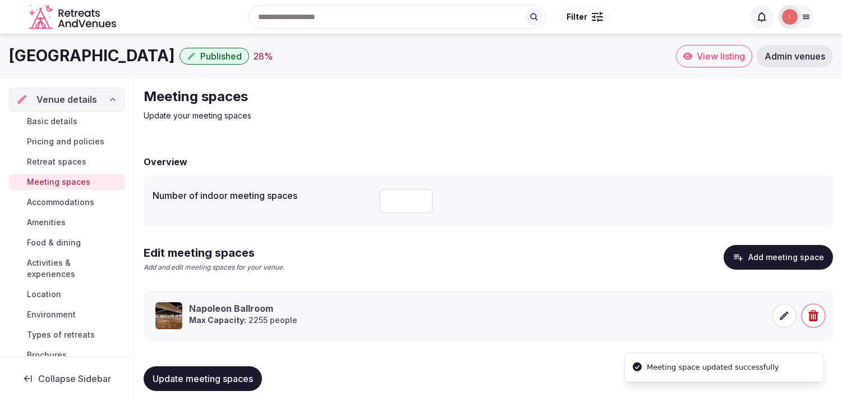
click at [38, 200] on span "Accommodations" at bounding box center [60, 201] width 67 height 11
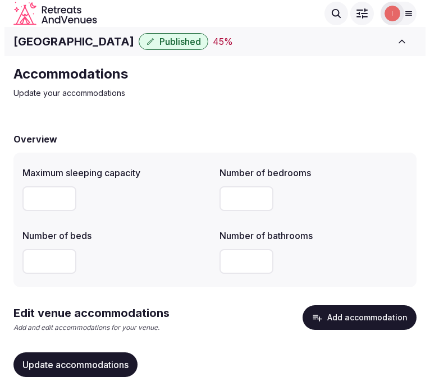
scroll to position [34, 0]
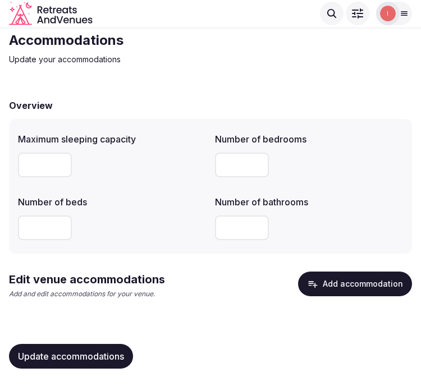
click at [318, 288] on icon "button" at bounding box center [312, 283] width 11 height 11
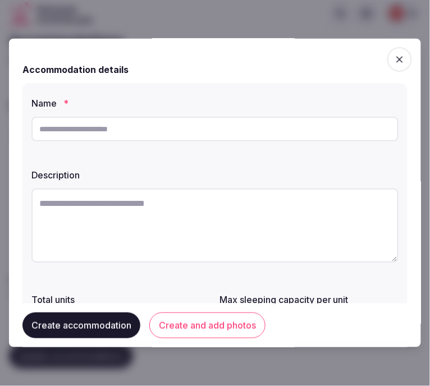
scroll to position [0, 0]
click at [144, 126] on input "text" at bounding box center [214, 129] width 367 height 25
paste input "**********"
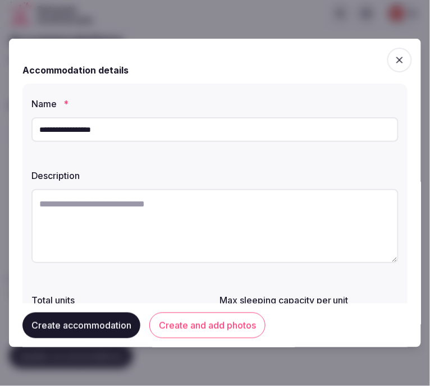
type input "**********"
click at [261, 164] on div "Description" at bounding box center [214, 172] width 367 height 16
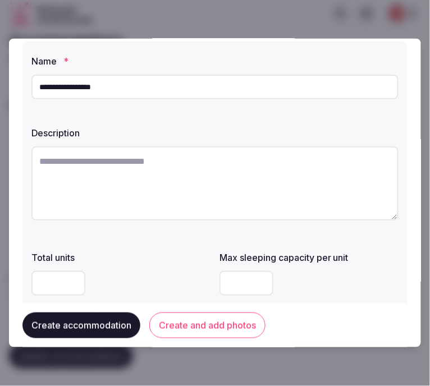
scroll to position [62, 0]
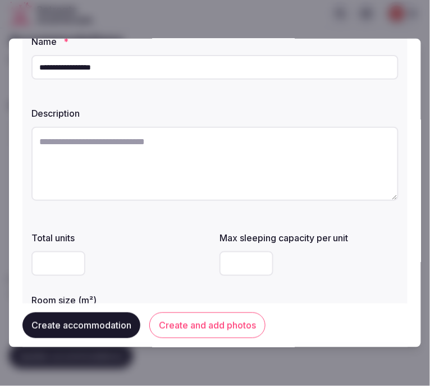
click at [91, 157] on textarea at bounding box center [214, 164] width 367 height 74
paste textarea "**********"
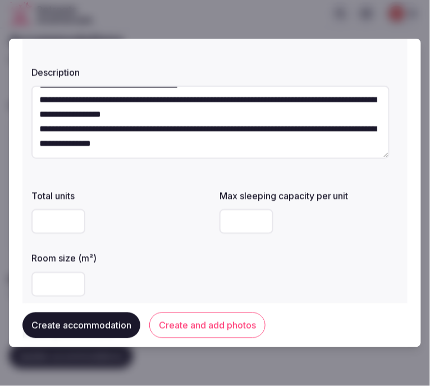
scroll to position [125, 0]
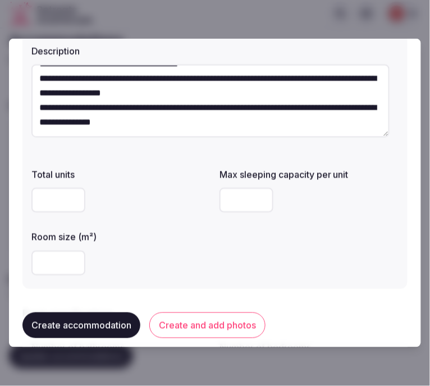
type textarea "**********"
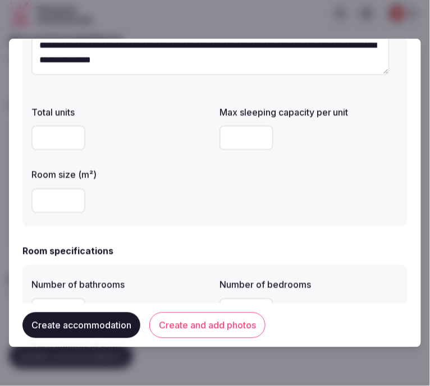
click at [231, 140] on input "number" at bounding box center [246, 138] width 54 height 25
type input "*"
click at [41, 204] on input "number" at bounding box center [58, 201] width 54 height 25
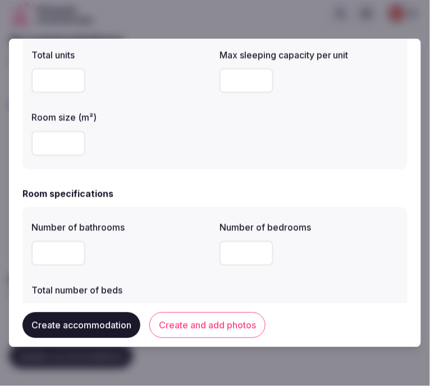
scroll to position [311, 0]
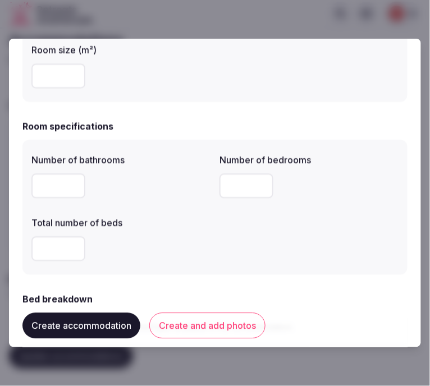
type input "**"
click at [48, 194] on input "number" at bounding box center [58, 186] width 54 height 25
type input "*"
click at [242, 178] on input "number" at bounding box center [246, 186] width 54 height 25
type input "*"
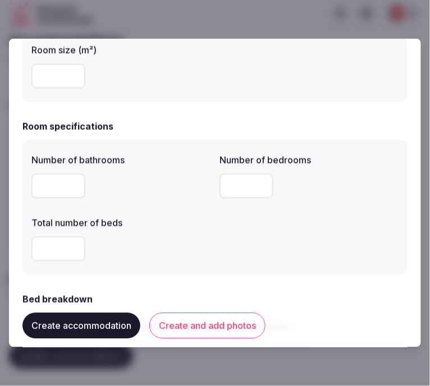
click at [41, 242] on input "number" at bounding box center [58, 249] width 54 height 25
type input "*"
click at [169, 271] on div "Number of bathrooms * Number of bedrooms * Total number of beds *" at bounding box center [214, 207] width 385 height 135
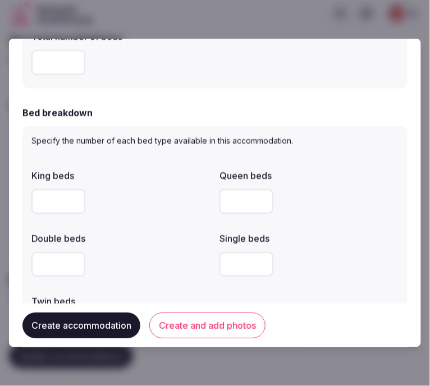
click at [52, 203] on input "number" at bounding box center [58, 201] width 54 height 25
type input "*"
click at [41, 256] on input "number" at bounding box center [58, 264] width 54 height 25
type input "*"
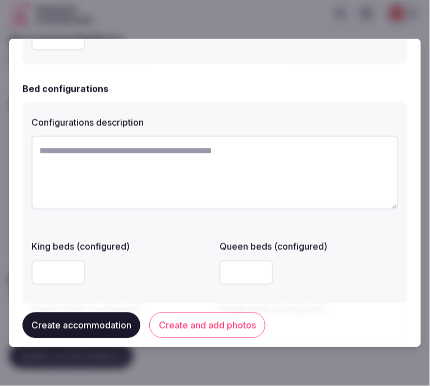
scroll to position [873, 0]
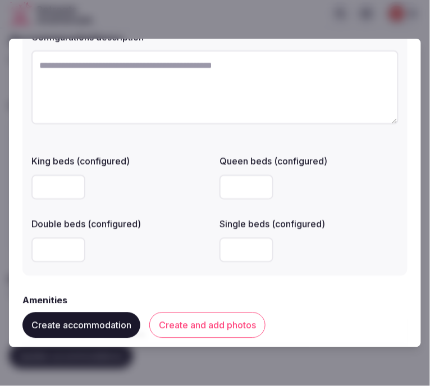
click at [171, 113] on textarea at bounding box center [214, 88] width 367 height 74
paste textarea "**********"
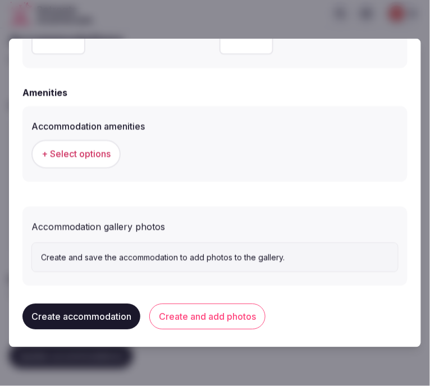
scroll to position [1082, 0]
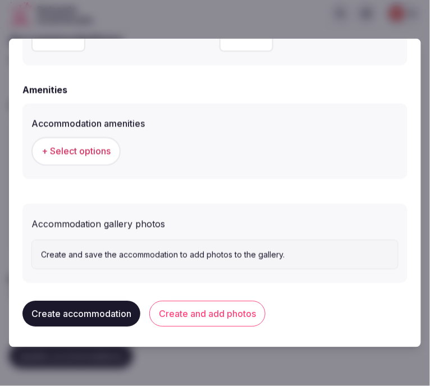
type textarea "**********"
click at [73, 153] on span "+ Select options" at bounding box center [76, 151] width 69 height 12
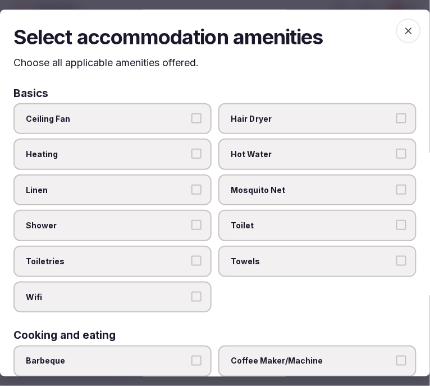
click at [150, 195] on label "Linen" at bounding box center [112, 190] width 198 height 31
click at [191, 195] on button "Linen" at bounding box center [196, 190] width 10 height 10
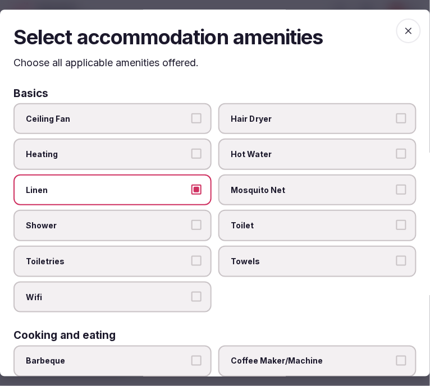
click at [164, 221] on span "Shower" at bounding box center [107, 226] width 162 height 11
click at [191, 221] on button "Shower" at bounding box center [196, 226] width 10 height 10
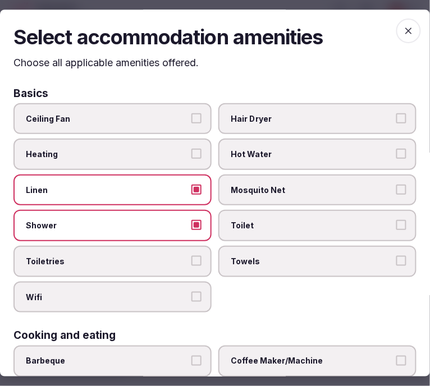
click at [177, 256] on span "Toiletries" at bounding box center [107, 261] width 162 height 11
click at [191, 256] on button "Toiletries" at bounding box center [196, 261] width 10 height 10
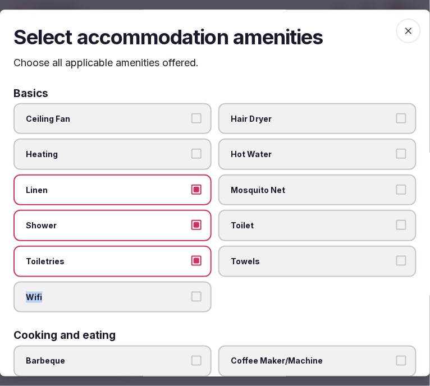
click at [187, 287] on label "Wifi" at bounding box center [112, 297] width 198 height 31
click at [197, 292] on button "Wifi" at bounding box center [196, 297] width 10 height 10
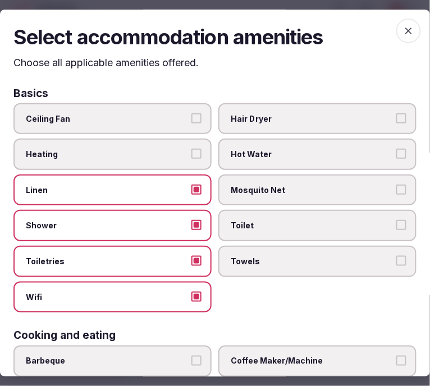
click at [305, 265] on label "Towels" at bounding box center [317, 261] width 198 height 31
click at [396, 265] on button "Towels" at bounding box center [401, 261] width 10 height 10
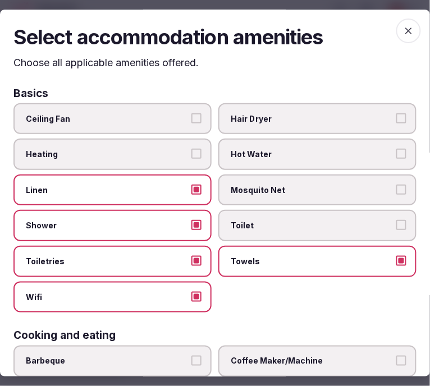
click at [322, 228] on label "Toilet" at bounding box center [317, 225] width 198 height 31
click at [396, 228] on button "Toilet" at bounding box center [401, 226] width 10 height 10
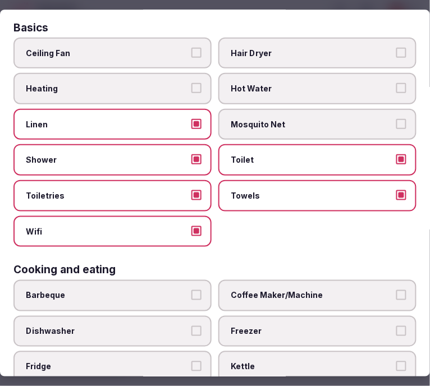
scroll to position [125, 0]
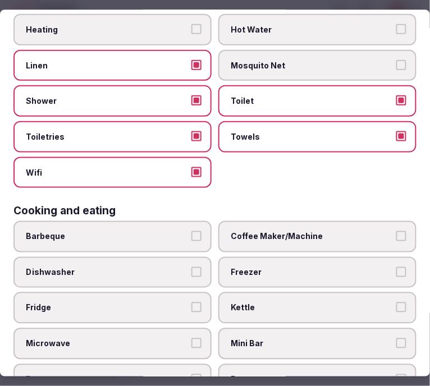
click at [300, 231] on span "Coffee Maker/Machine" at bounding box center [312, 236] width 162 height 11
click at [396, 231] on button "Coffee Maker/Machine" at bounding box center [401, 236] width 10 height 10
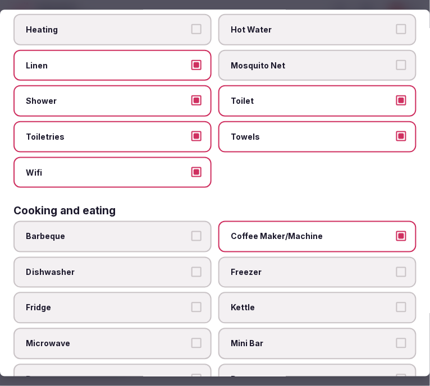
click at [300, 328] on label "Mini Bar" at bounding box center [317, 343] width 198 height 31
click at [396, 338] on button "Mini Bar" at bounding box center [401, 343] width 10 height 10
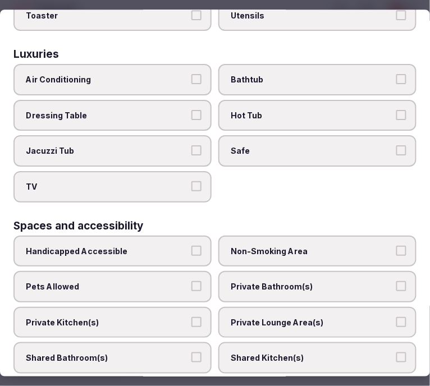
scroll to position [561, 0]
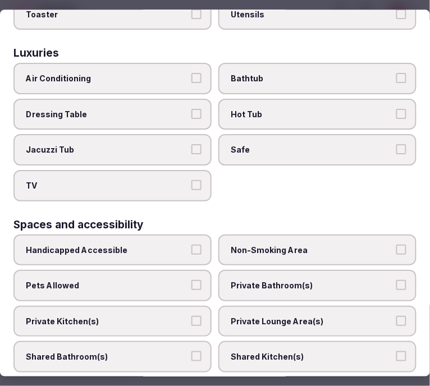
click at [130, 63] on label "Air Conditioning" at bounding box center [112, 78] width 198 height 31
click at [191, 74] on button "Air Conditioning" at bounding box center [196, 79] width 10 height 10
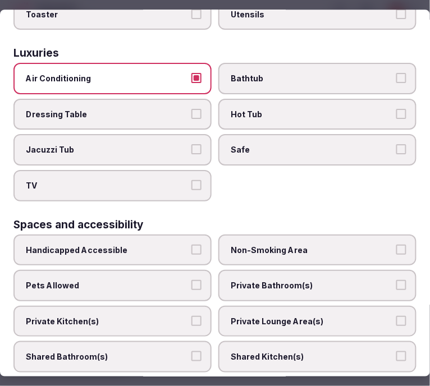
click at [145, 145] on span "Jacuzzi Tub" at bounding box center [107, 150] width 162 height 11
click at [191, 145] on button "Jacuzzi Tub" at bounding box center [196, 150] width 10 height 10
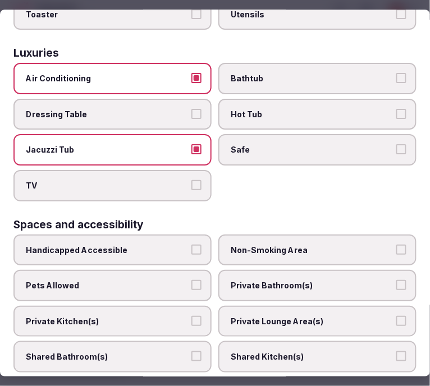
click at [149, 180] on span "TV" at bounding box center [107, 185] width 162 height 11
click at [191, 180] on button "TV" at bounding box center [196, 185] width 10 height 10
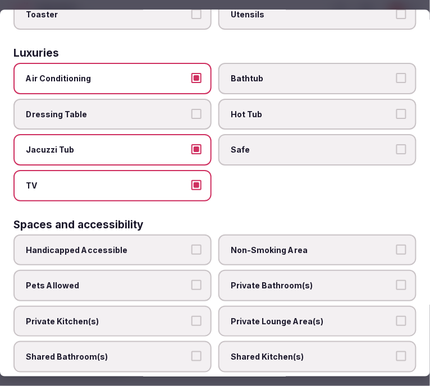
click at [254, 145] on span "Safe" at bounding box center [312, 150] width 162 height 11
click at [396, 145] on button "Safe" at bounding box center [401, 150] width 10 height 10
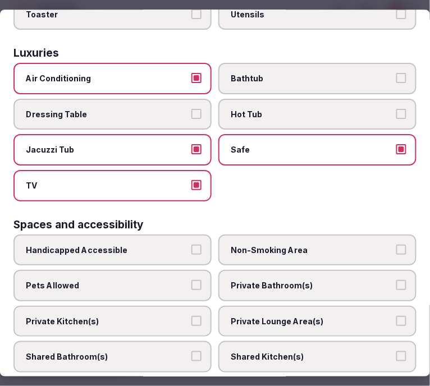
click at [259, 74] on span "Bathtub" at bounding box center [312, 79] width 162 height 11
click at [396, 74] on button "Bathtub" at bounding box center [401, 79] width 10 height 10
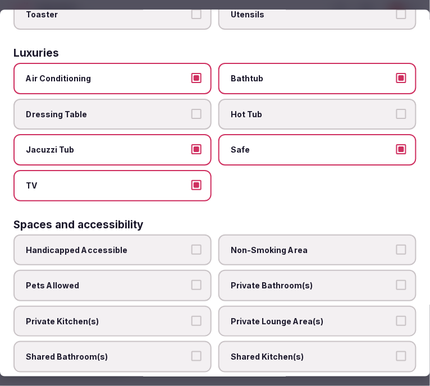
click at [259, 74] on span "Bathtub" at bounding box center [312, 79] width 162 height 11
click at [396, 74] on button "Bathtub" at bounding box center [401, 79] width 10 height 10
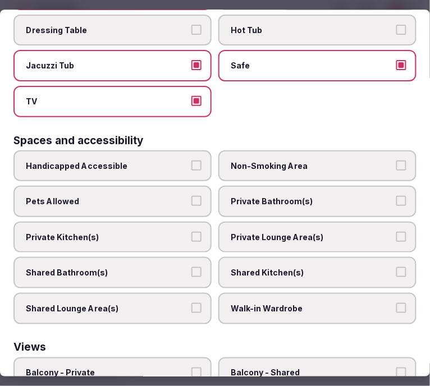
scroll to position [686, 0]
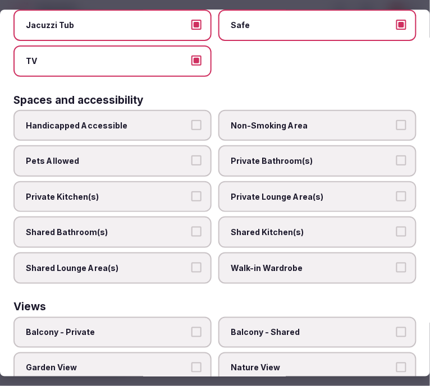
click at [261, 155] on span "Private Bathroom(s)" at bounding box center [312, 160] width 162 height 11
click at [396, 155] on button "Private Bathroom(s)" at bounding box center [401, 160] width 10 height 10
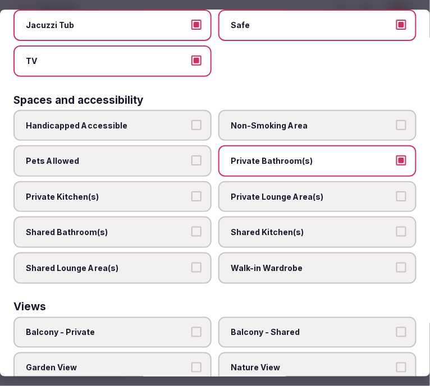
click at [261, 191] on span "Private Lounge Area(s)" at bounding box center [312, 196] width 162 height 11
click at [396, 191] on button "Private Lounge Area(s)" at bounding box center [401, 196] width 10 height 10
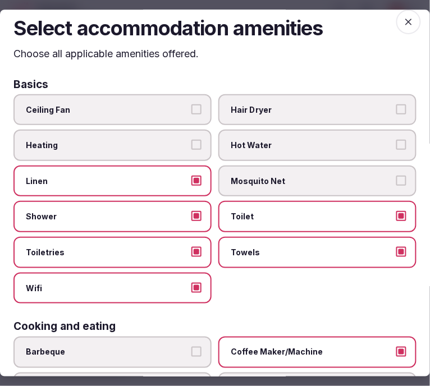
scroll to position [0, 0]
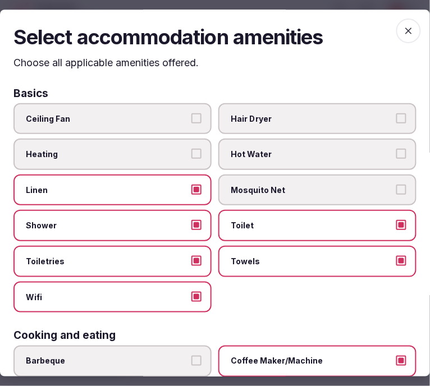
click at [405, 33] on icon "button" at bounding box center [408, 31] width 7 height 7
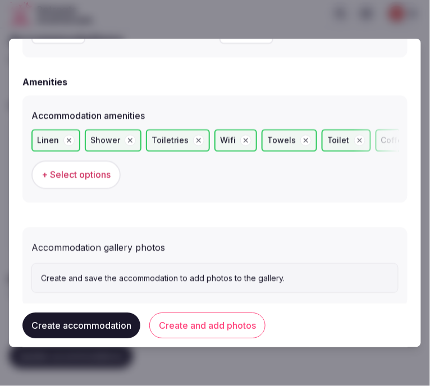
scroll to position [1113, 0]
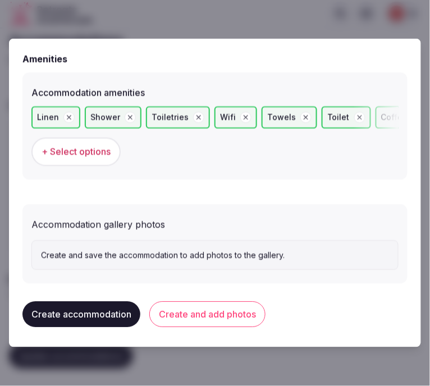
click at [231, 315] on button "Create and add photos" at bounding box center [207, 315] width 116 height 26
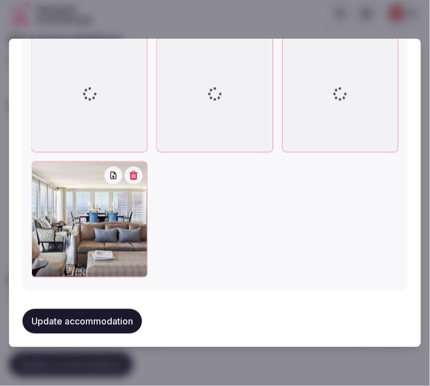
scroll to position [1366, 0]
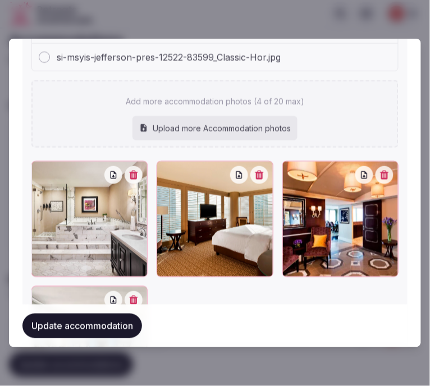
click at [237, 125] on div "Upload more Accommodation photos" at bounding box center [214, 128] width 165 height 25
type input "**********"
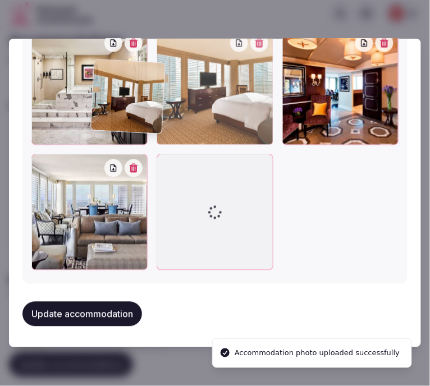
scroll to position [1525, 0]
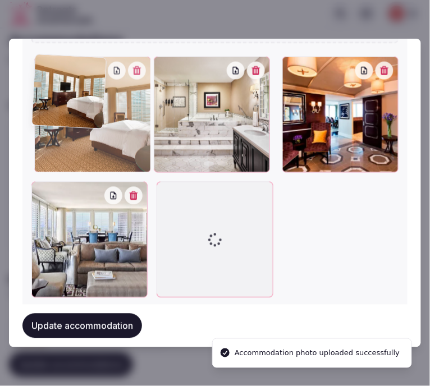
drag, startPoint x: 159, startPoint y: 68, endPoint x: 68, endPoint y: 77, distance: 91.4
click at [68, 77] on div at bounding box center [92, 114] width 116 height 116
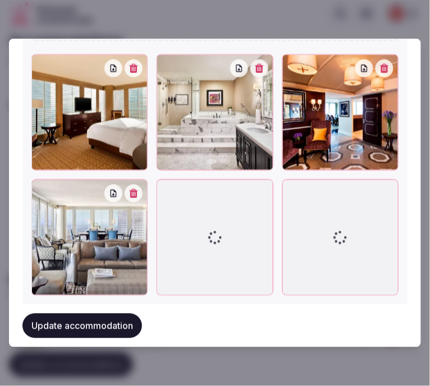
scroll to position [1518, 0]
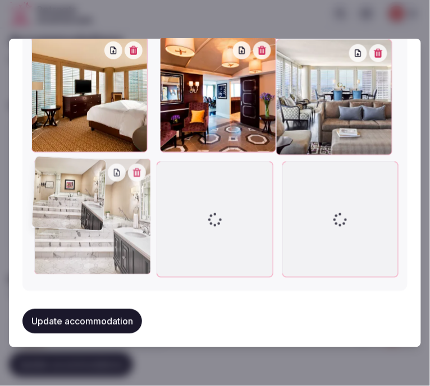
drag, startPoint x: 157, startPoint y: 46, endPoint x: 53, endPoint y: 201, distance: 186.5
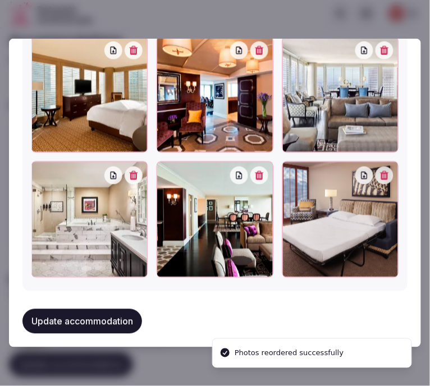
click at [292, 166] on div at bounding box center [340, 220] width 116 height 116
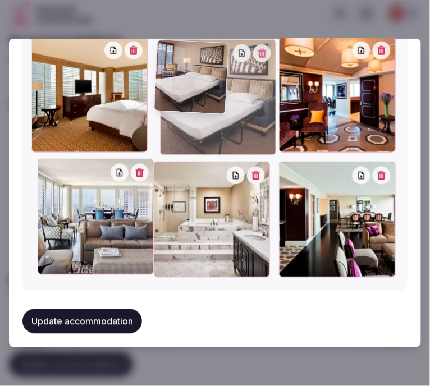
drag, startPoint x: 288, startPoint y: 166, endPoint x: 208, endPoint y: 93, distance: 107.7
click at [211, 93] on div at bounding box center [218, 97] width 116 height 116
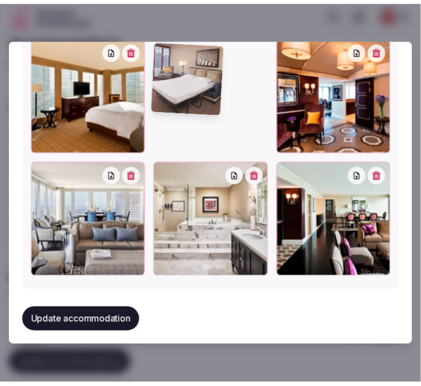
scroll to position [1512, 0]
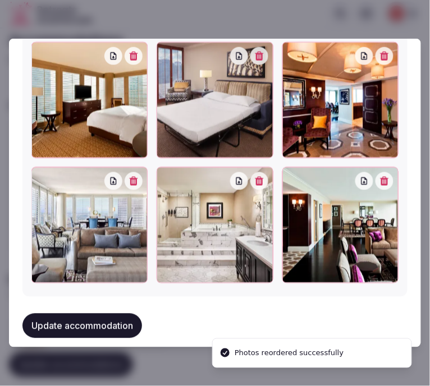
click at [122, 314] on button "Update accommodation" at bounding box center [82, 326] width 120 height 25
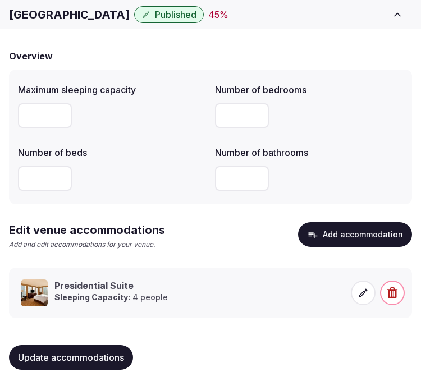
scroll to position [84, 0]
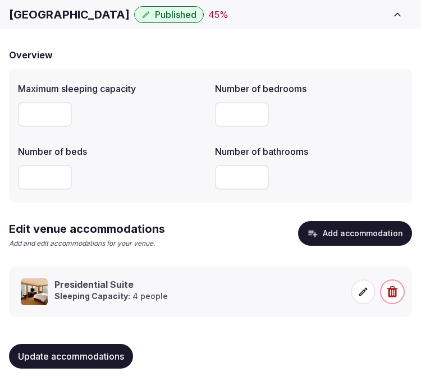
click at [98, 352] on span "Update accommodations" at bounding box center [71, 356] width 106 height 11
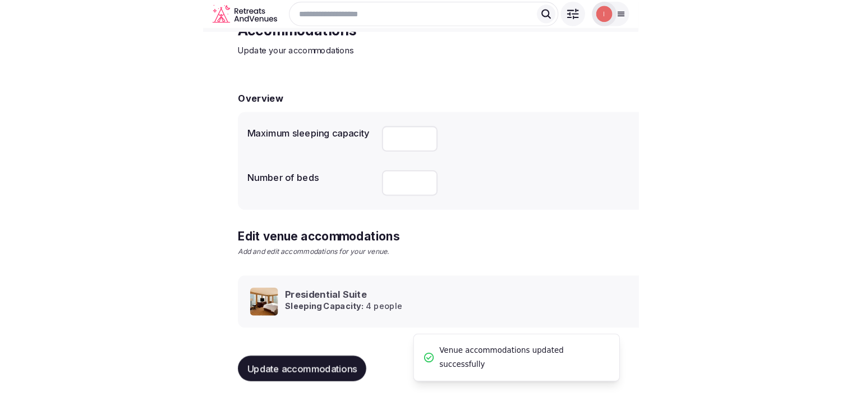
scroll to position [53, 0]
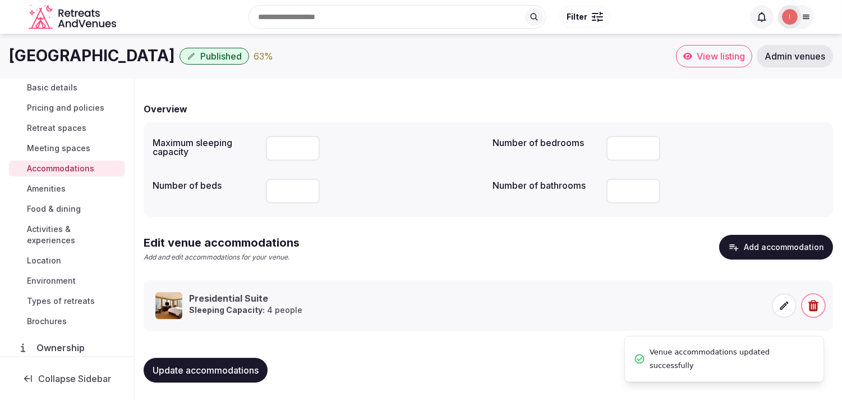
click at [34, 186] on span "Amenities" at bounding box center [46, 188] width 39 height 11
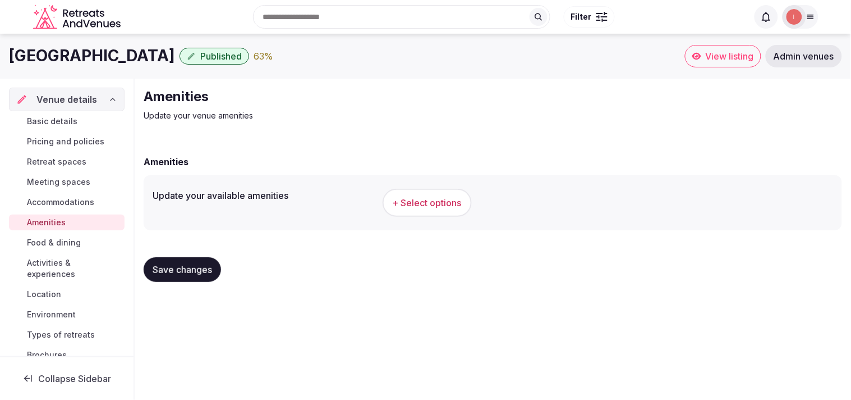
click at [420, 204] on span "+ Select options" at bounding box center [427, 202] width 69 height 12
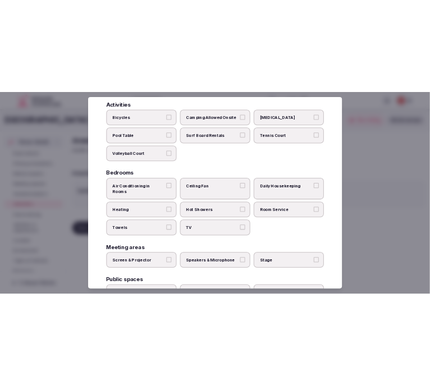
scroll to position [187, 0]
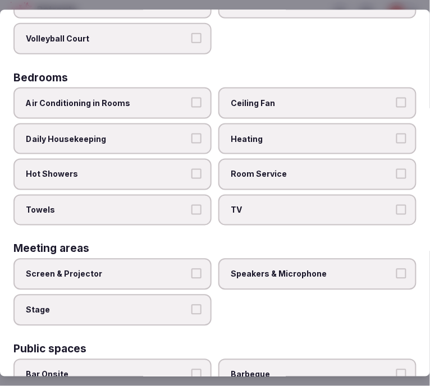
click at [158, 101] on span "Air Conditioning in Rooms" at bounding box center [107, 103] width 162 height 11
click at [191, 101] on button "Air Conditioning in Rooms" at bounding box center [196, 103] width 10 height 10
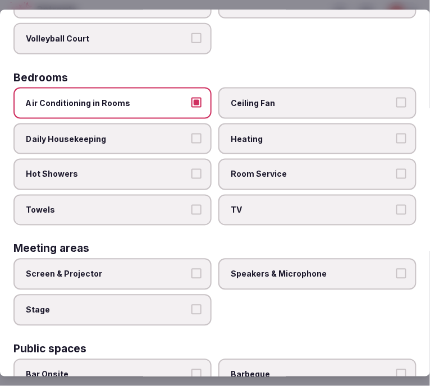
click at [231, 134] on span "Heating" at bounding box center [312, 139] width 162 height 11
click at [396, 134] on button "Heating" at bounding box center [401, 139] width 10 height 10
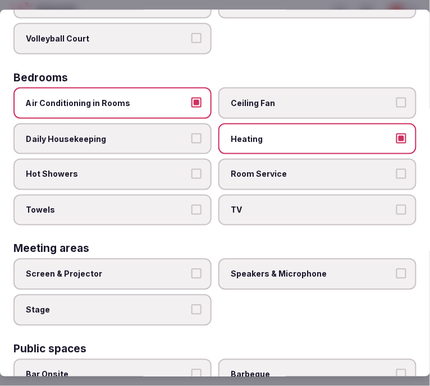
click at [250, 169] on span "Room Service" at bounding box center [312, 174] width 162 height 11
click at [396, 169] on button "Room Service" at bounding box center [401, 174] width 10 height 10
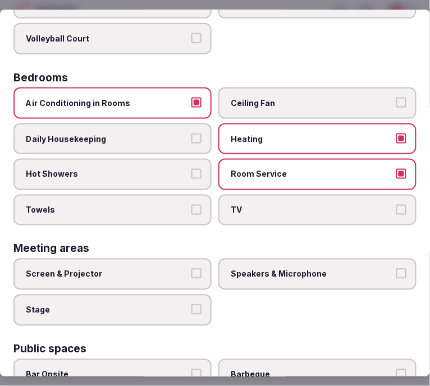
click at [254, 205] on span "TV" at bounding box center [312, 210] width 162 height 11
click at [396, 205] on button "TV" at bounding box center [401, 210] width 10 height 10
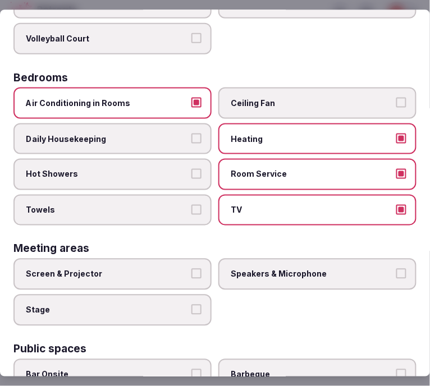
click at [153, 210] on label "Towels" at bounding box center [112, 210] width 198 height 31
click at [191, 210] on button "Towels" at bounding box center [196, 210] width 10 height 10
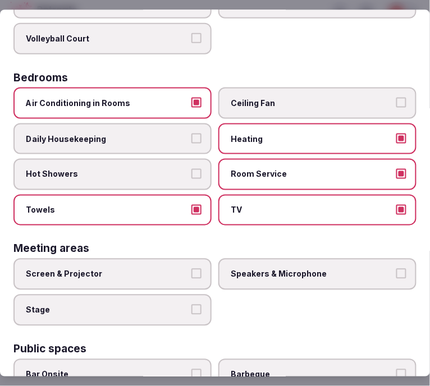
click at [185, 171] on label "Hot Showers" at bounding box center [112, 174] width 198 height 31
click at [191, 171] on button "Hot Showers" at bounding box center [196, 174] width 10 height 10
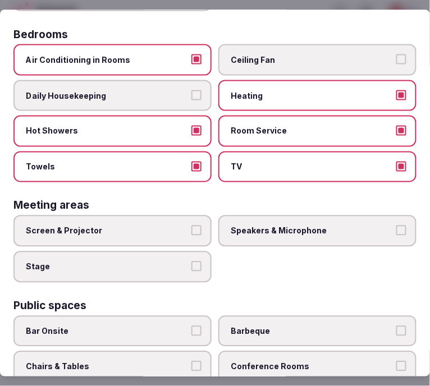
scroll to position [249, 0]
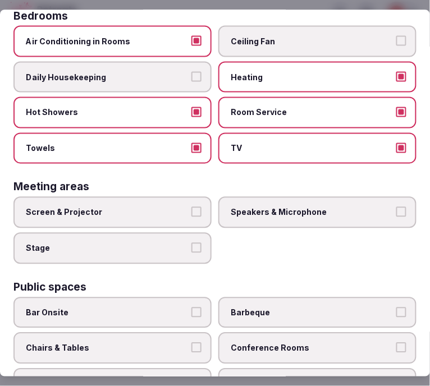
click at [125, 71] on span "Daily Housekeeping" at bounding box center [107, 76] width 162 height 11
click at [191, 71] on button "Daily Housekeeping" at bounding box center [196, 76] width 10 height 10
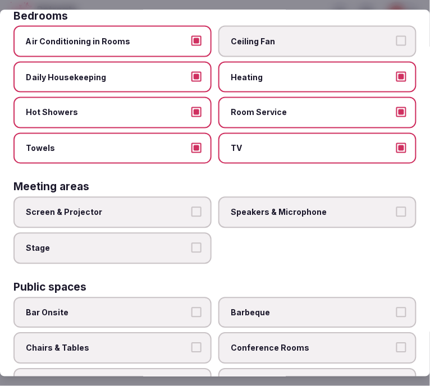
click at [305, 47] on label "Ceiling Fan" at bounding box center [317, 40] width 198 height 31
click at [396, 45] on button "Ceiling Fan" at bounding box center [401, 40] width 10 height 10
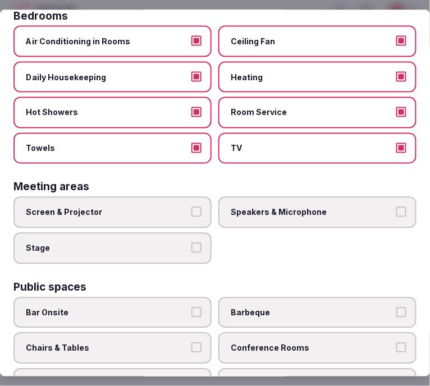
drag, startPoint x: 310, startPoint y: 67, endPoint x: 320, endPoint y: 52, distance: 18.7
click at [311, 71] on span "Heating" at bounding box center [312, 76] width 162 height 11
click at [396, 71] on button "Heating" at bounding box center [401, 76] width 10 height 10
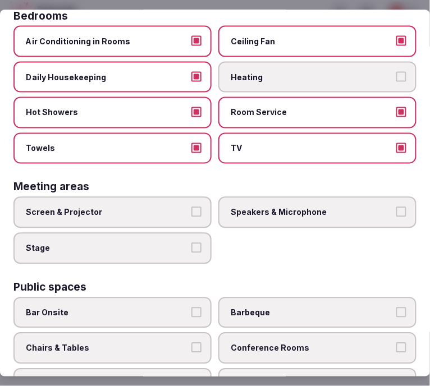
click at [324, 38] on span "Ceiling Fan" at bounding box center [312, 40] width 162 height 11
click at [396, 38] on button "Ceiling Fan" at bounding box center [401, 40] width 10 height 10
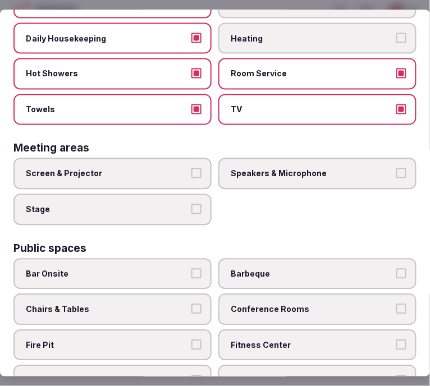
scroll to position [374, 0]
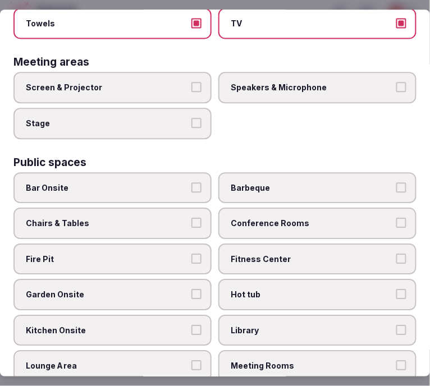
click at [160, 83] on span "Screen & Projector" at bounding box center [107, 88] width 162 height 11
click at [191, 83] on button "Screen & Projector" at bounding box center [196, 88] width 10 height 10
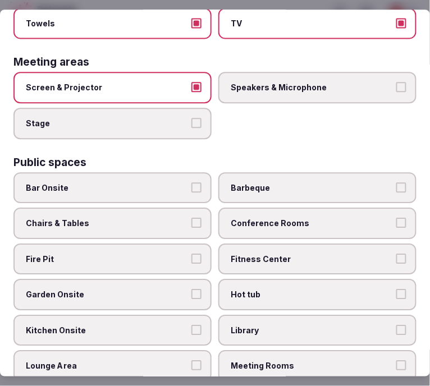
click at [255, 83] on span "Speakers & Microphone" at bounding box center [312, 88] width 162 height 11
click at [396, 83] on button "Speakers & Microphone" at bounding box center [401, 88] width 10 height 10
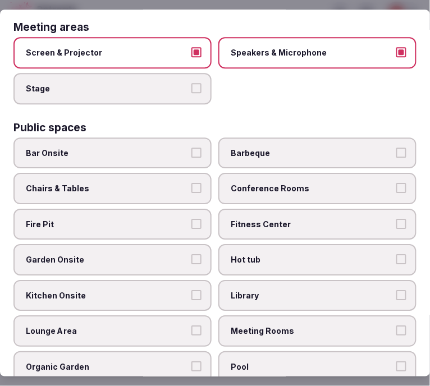
scroll to position [498, 0]
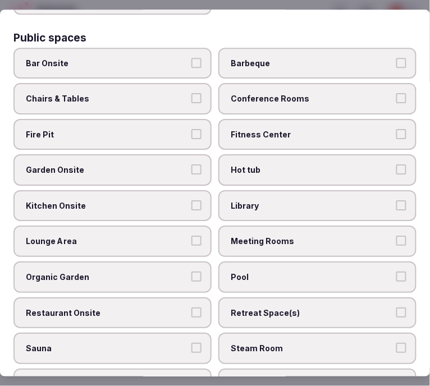
click at [145, 58] on span "Bar Onsite" at bounding box center [107, 63] width 162 height 11
click at [191, 58] on button "Bar Onsite" at bounding box center [196, 63] width 10 height 10
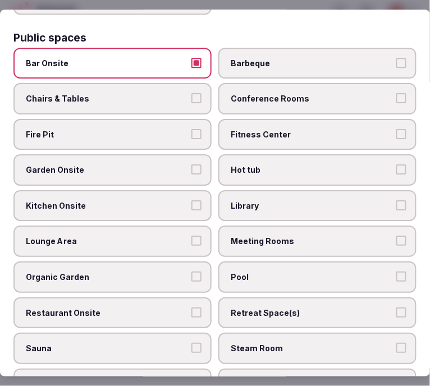
click at [166, 92] on label "Chairs & Tables" at bounding box center [112, 98] width 198 height 31
click at [191, 93] on button "Chairs & Tables" at bounding box center [196, 98] width 10 height 10
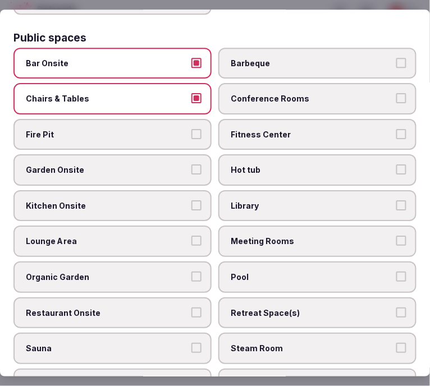
click at [242, 83] on label "Conference Rooms" at bounding box center [317, 98] width 198 height 31
click at [396, 93] on button "Conference Rooms" at bounding box center [401, 98] width 10 height 10
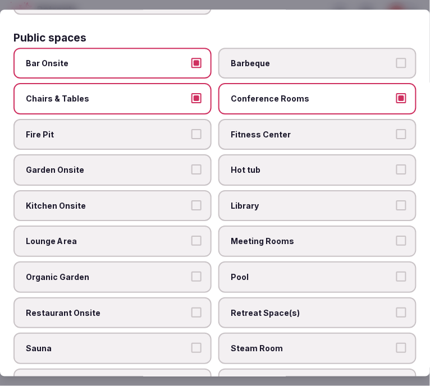
click at [242, 119] on label "Fitness Center" at bounding box center [317, 134] width 198 height 31
click at [396, 129] on button "Fitness Center" at bounding box center [401, 134] width 10 height 10
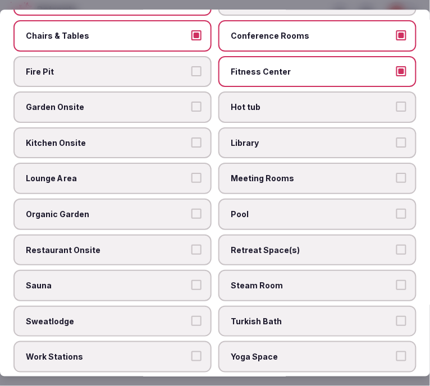
scroll to position [624, 0]
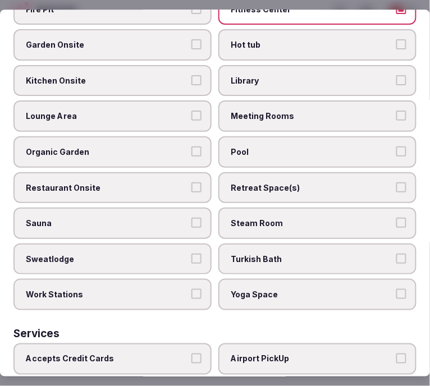
click at [175, 108] on label "Lounge Area" at bounding box center [112, 116] width 198 height 31
click at [191, 111] on button "Lounge Area" at bounding box center [196, 116] width 10 height 10
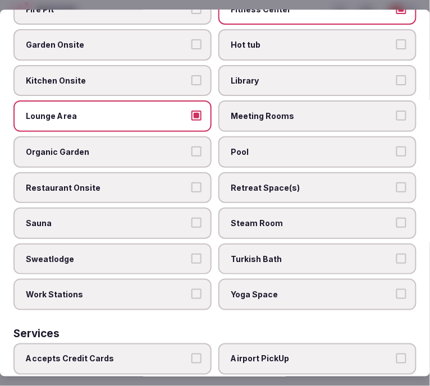
click at [223, 101] on label "Meeting Rooms" at bounding box center [317, 116] width 198 height 31
click at [396, 111] on button "Meeting Rooms" at bounding box center [401, 116] width 10 height 10
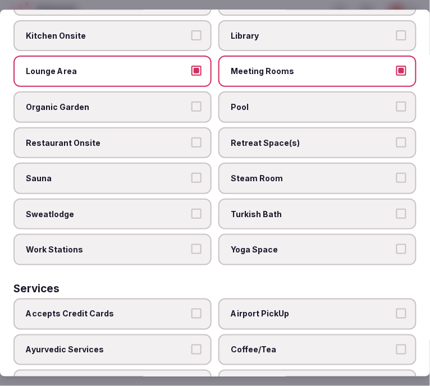
scroll to position [686, 0]
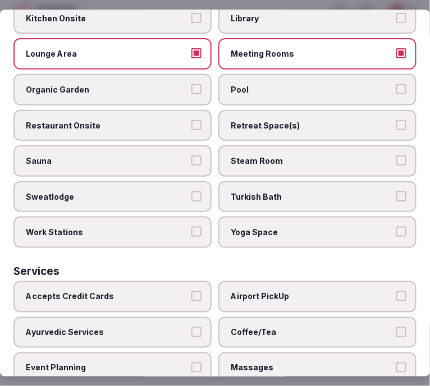
click at [242, 83] on label "Pool" at bounding box center [317, 89] width 198 height 31
click at [396, 84] on button "Pool" at bounding box center [401, 89] width 10 height 10
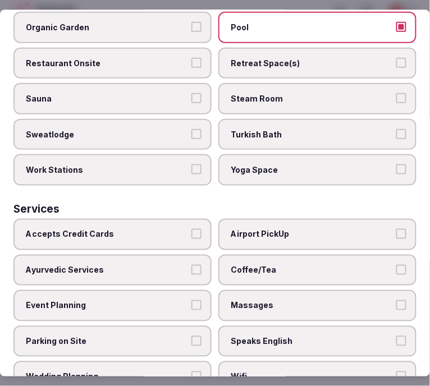
click at [172, 54] on label "Restaurant Onsite" at bounding box center [112, 63] width 198 height 31
click at [191, 58] on button "Restaurant Onsite" at bounding box center [196, 63] width 10 height 10
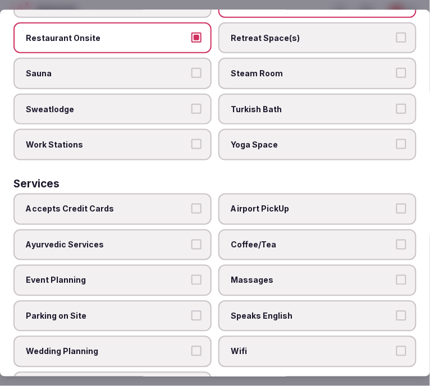
scroll to position [786, 0]
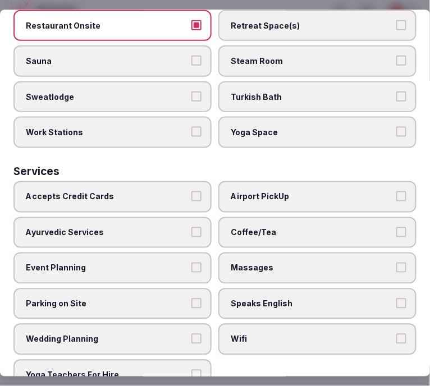
click at [177, 191] on span "Accepts Credit Cards" at bounding box center [107, 196] width 162 height 11
click at [191, 191] on button "Accepts Credit Cards" at bounding box center [196, 196] width 10 height 10
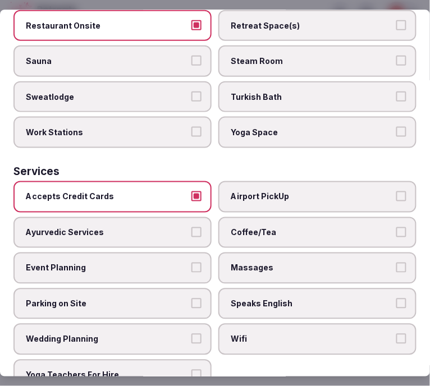
click at [262, 227] on span "Coffee/Tea" at bounding box center [312, 232] width 162 height 11
click at [396, 227] on button "Coffee/Tea" at bounding box center [401, 232] width 10 height 10
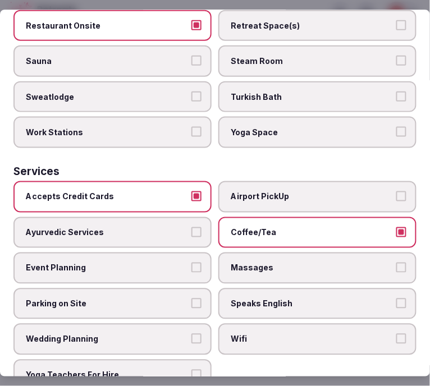
click at [249, 263] on span "Massages" at bounding box center [312, 268] width 162 height 11
click at [396, 263] on button "Massages" at bounding box center [401, 268] width 10 height 10
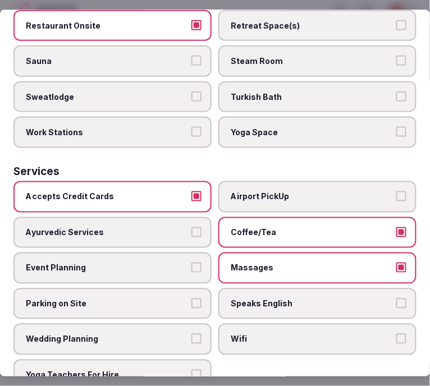
click at [240, 299] on span "Speaks English" at bounding box center [312, 304] width 162 height 11
click at [396, 299] on button "Speaks English" at bounding box center [401, 304] width 10 height 10
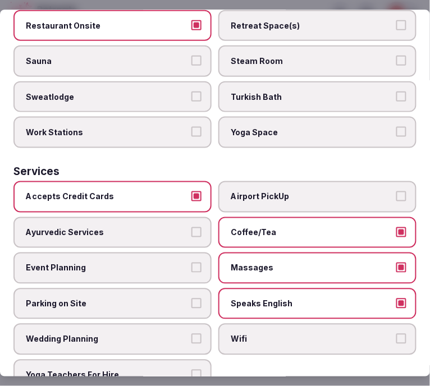
click at [247, 253] on label "Massages" at bounding box center [317, 268] width 198 height 31
click at [396, 263] on button "Massages" at bounding box center [401, 268] width 10 height 10
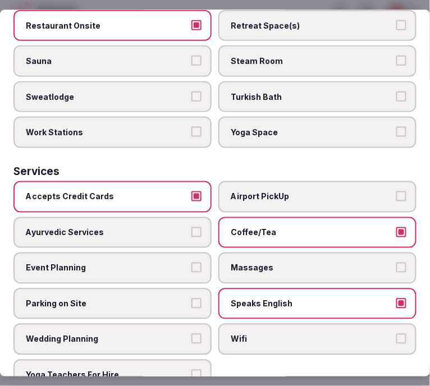
click at [134, 263] on span "Event Planning" at bounding box center [107, 268] width 162 height 11
click at [191, 263] on button "Event Planning" at bounding box center [196, 268] width 10 height 10
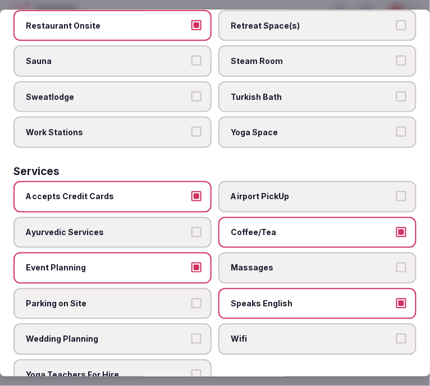
click at [256, 335] on span "Wifi" at bounding box center [312, 340] width 162 height 11
click at [396, 335] on button "Wifi" at bounding box center [401, 340] width 10 height 10
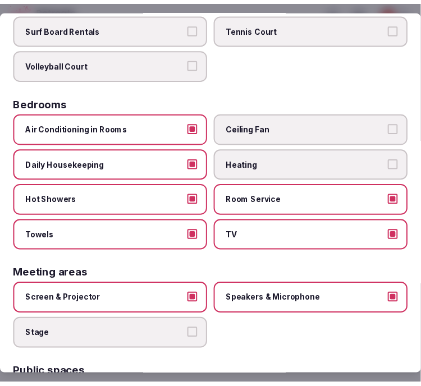
scroll to position [0, 0]
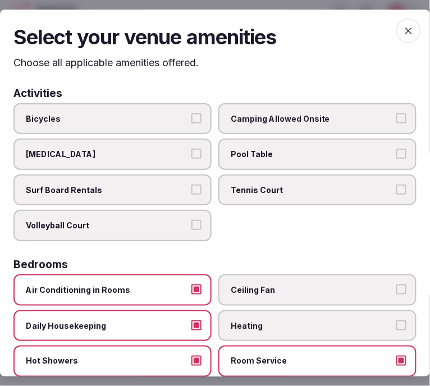
click at [402, 39] on span "button" at bounding box center [408, 31] width 25 height 25
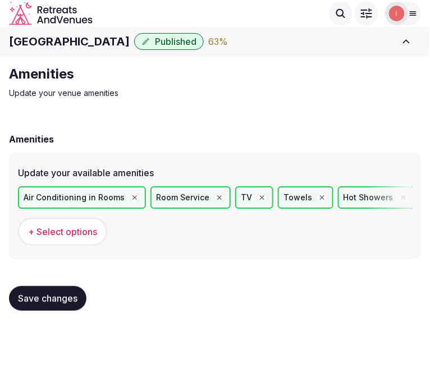
click at [63, 303] on button "Save changes" at bounding box center [47, 298] width 77 height 25
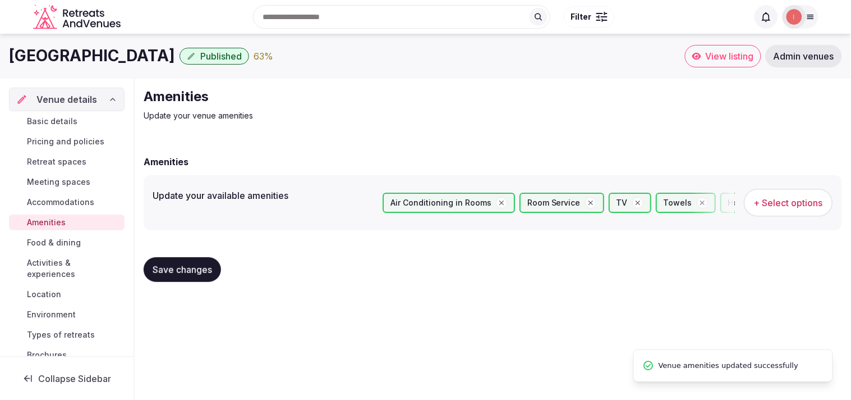
click at [42, 244] on span "Food & dining" at bounding box center [54, 242] width 54 height 11
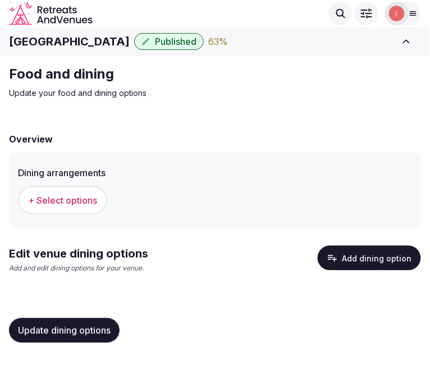
click at [347, 253] on button "Add dining option" at bounding box center [369, 258] width 103 height 25
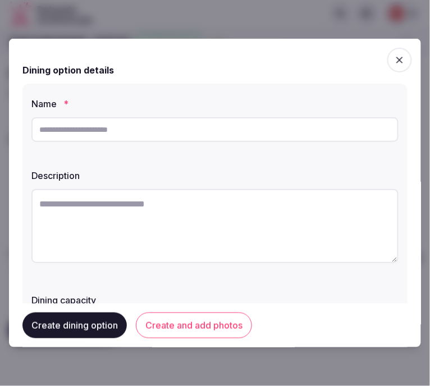
click at [394, 59] on icon "button" at bounding box center [399, 59] width 11 height 11
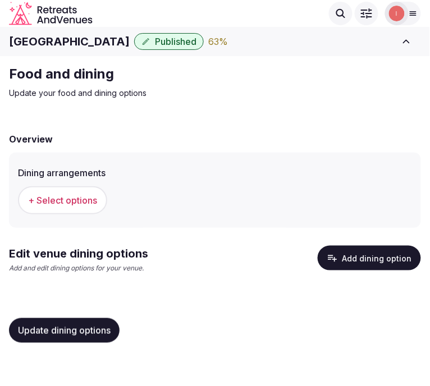
click at [52, 199] on span "+ Select options" at bounding box center [62, 200] width 69 height 12
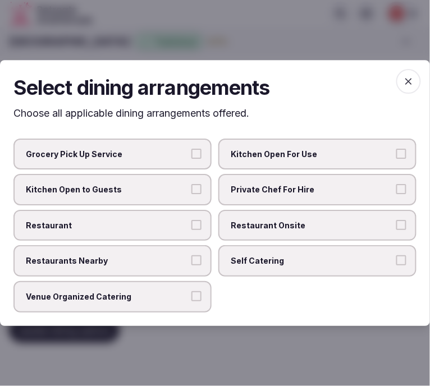
click at [244, 236] on label "Restaurant Onsite" at bounding box center [317, 225] width 198 height 31
click at [396, 230] on button "Restaurant Onsite" at bounding box center [401, 225] width 10 height 10
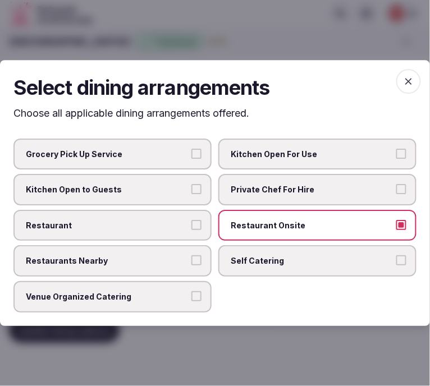
click at [193, 244] on div "Grocery Pick Up Service Kitchen Open For Use Kitchen Open to Guests Private Che…" at bounding box center [214, 226] width 403 height 174
drag, startPoint x: 191, startPoint y: 225, endPoint x: 191, endPoint y: 233, distance: 7.9
click at [191, 226] on label "Restaurant" at bounding box center [112, 225] width 198 height 31
click at [191, 226] on button "Restaurant" at bounding box center [196, 225] width 10 height 10
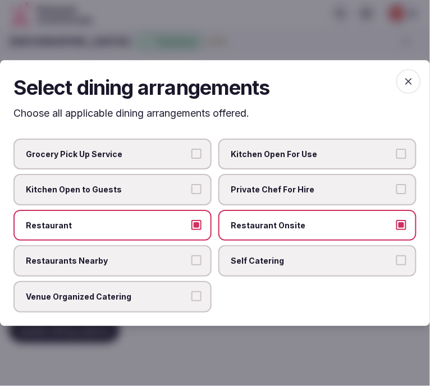
click at [195, 256] on button "Restaurants Nearby" at bounding box center [196, 261] width 10 height 10
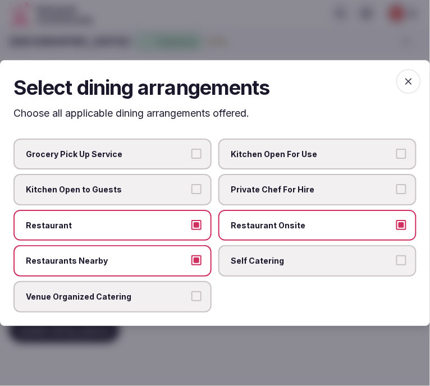
click at [186, 291] on span "Venue Organized Catering" at bounding box center [107, 296] width 162 height 11
click at [191, 291] on button "Venue Organized Catering" at bounding box center [196, 296] width 10 height 10
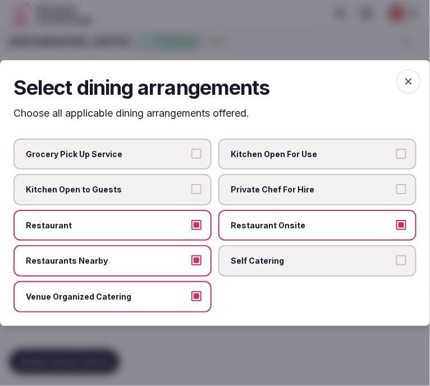
click at [405, 85] on icon "button" at bounding box center [408, 81] width 11 height 11
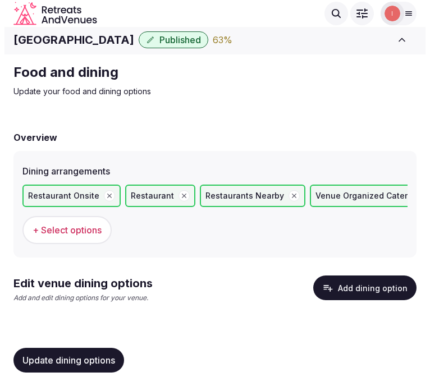
scroll to position [3, 0]
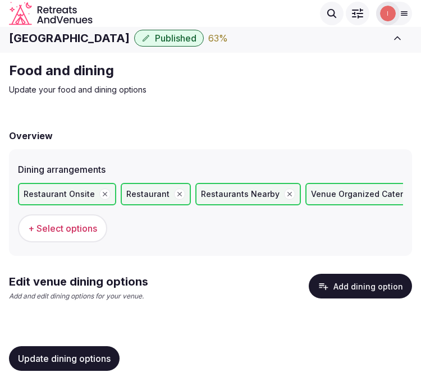
click at [351, 283] on button "Add dining option" at bounding box center [360, 286] width 103 height 25
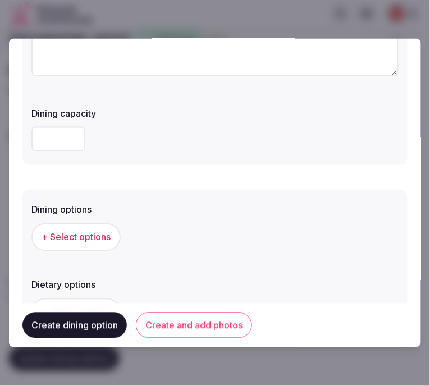
scroll to position [0, 0]
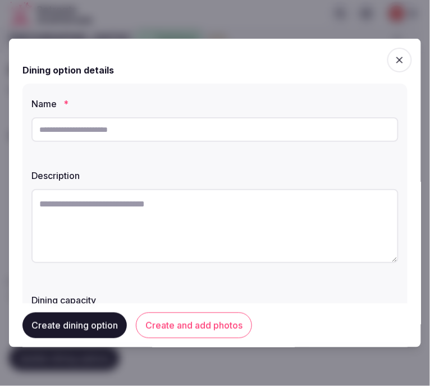
click at [200, 135] on input "text" at bounding box center [214, 129] width 367 height 25
paste input "**********"
type input "**********"
click at [292, 242] on textarea at bounding box center [214, 226] width 367 height 74
paste textarea "**********"
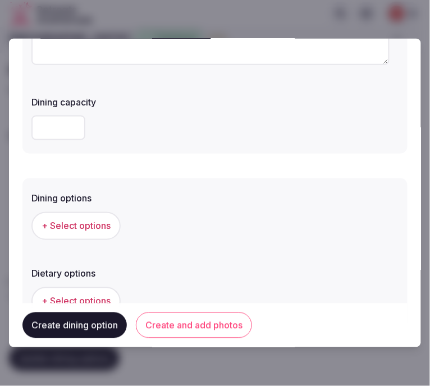
scroll to position [249, 0]
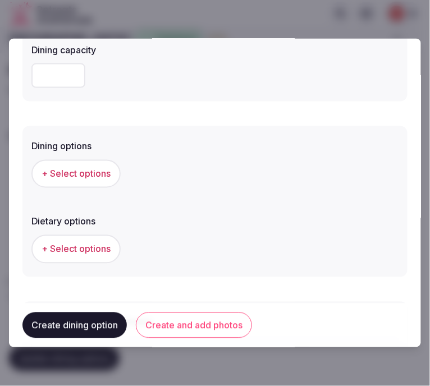
type textarea "**********"
click at [103, 169] on span "+ Select options" at bounding box center [76, 174] width 69 height 12
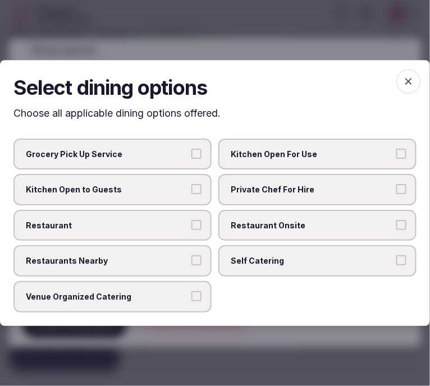
click at [255, 231] on span "Restaurant Onsite" at bounding box center [312, 225] width 162 height 11
click at [396, 230] on button "Restaurant Onsite" at bounding box center [401, 225] width 10 height 10
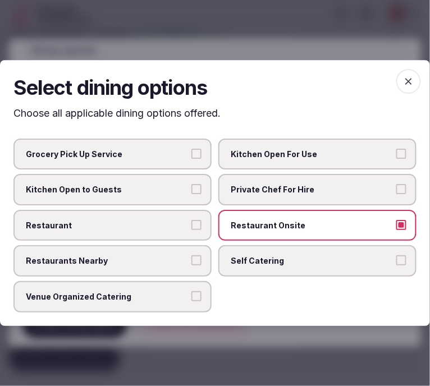
click at [189, 292] on label "Venue Organized Catering" at bounding box center [112, 296] width 198 height 31
click at [191, 292] on button "Venue Organized Catering" at bounding box center [196, 296] width 10 height 10
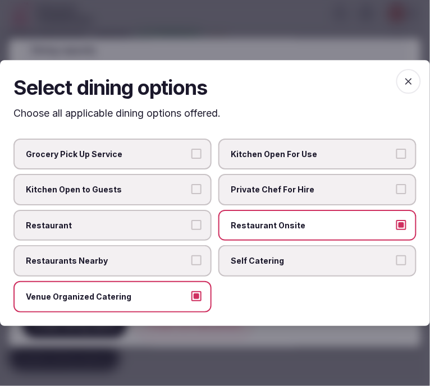
drag, startPoint x: 405, startPoint y: 79, endPoint x: 427, endPoint y: 90, distance: 25.4
click at [405, 79] on icon "button" at bounding box center [408, 81] width 11 height 11
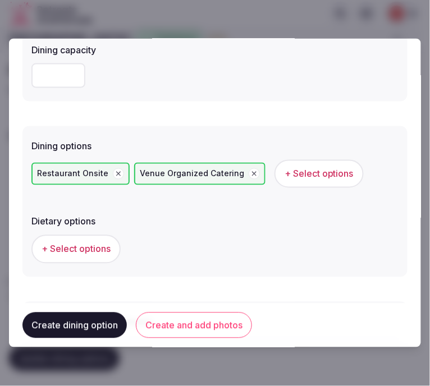
scroll to position [346, 0]
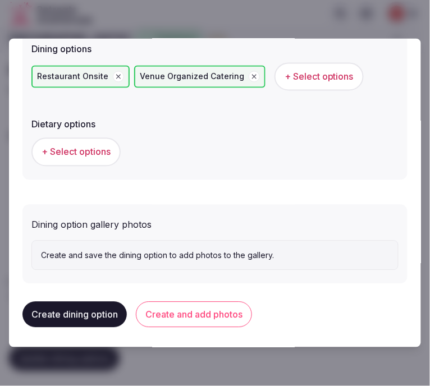
click at [210, 310] on button "Create and add photos" at bounding box center [194, 315] width 116 height 26
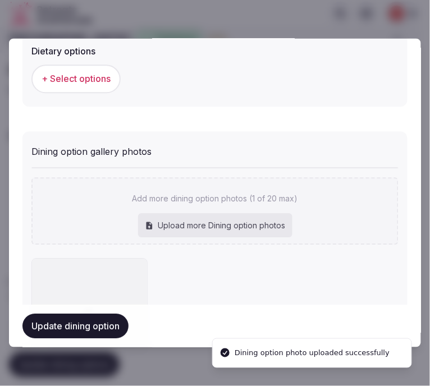
scroll to position [450, 0]
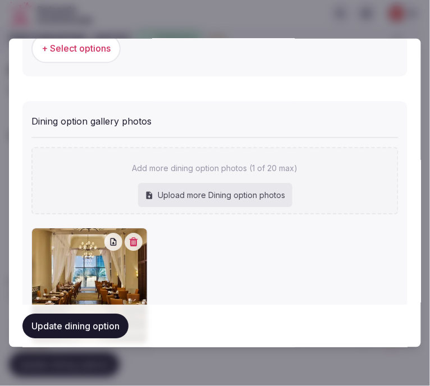
click at [98, 330] on button "Update dining option" at bounding box center [75, 326] width 106 height 25
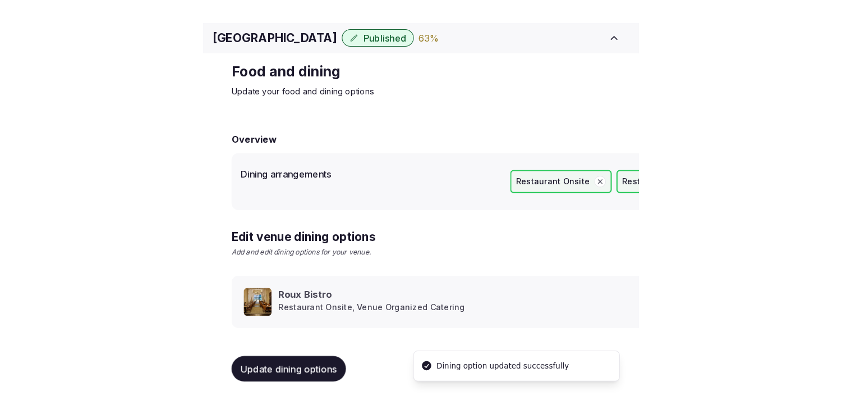
scroll to position [13, 0]
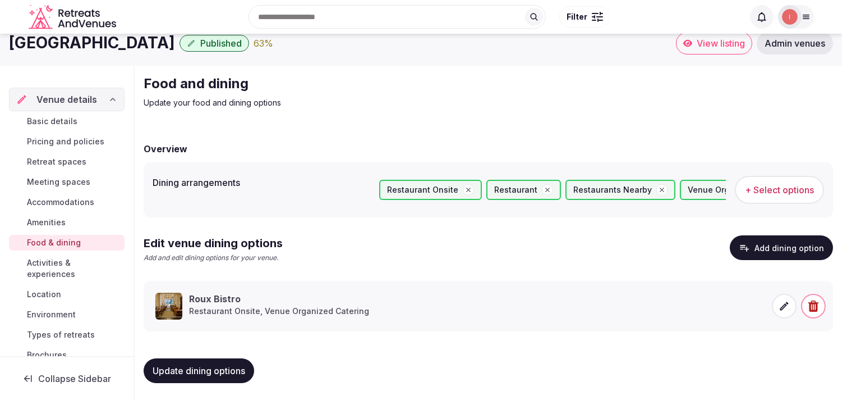
click at [49, 268] on span "Activities & experiences" at bounding box center [73, 268] width 93 height 22
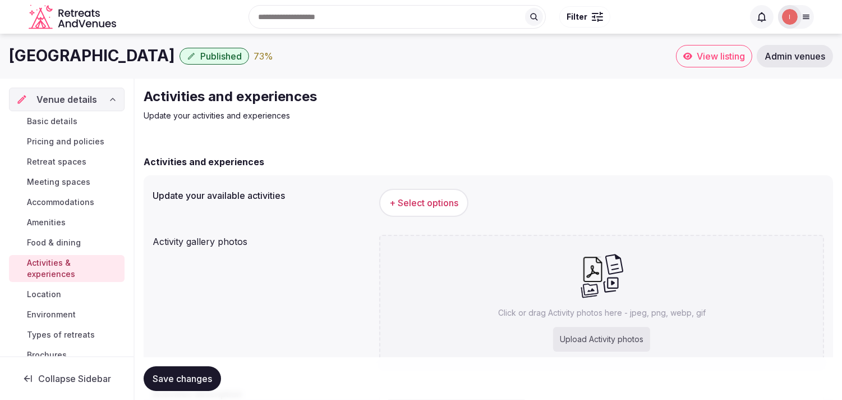
click at [420, 200] on span "+ Select options" at bounding box center [424, 202] width 69 height 12
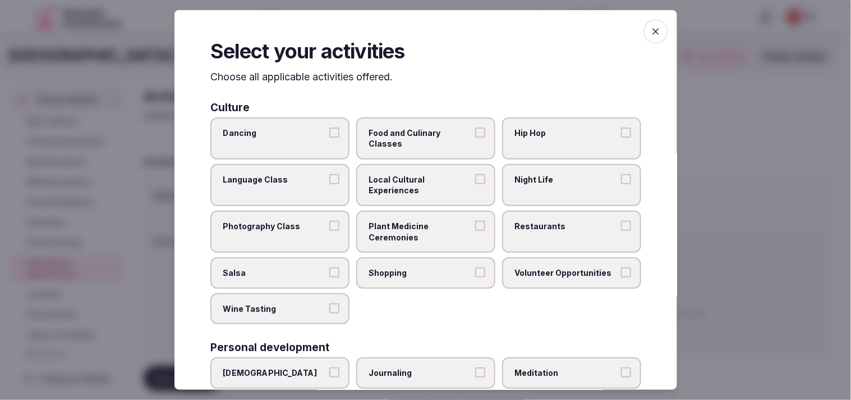
click at [420, 171] on label "Local Cultural Experiences" at bounding box center [425, 185] width 139 height 42
click at [420, 174] on button "Local Cultural Experiences" at bounding box center [480, 179] width 10 height 10
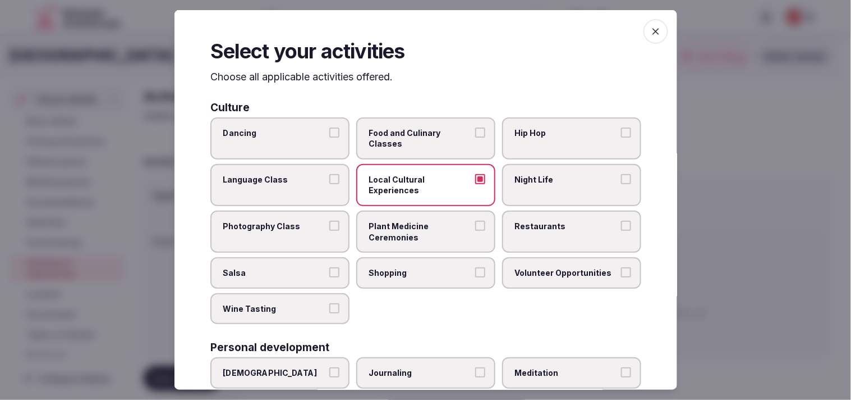
click at [408, 269] on span "Shopping" at bounding box center [420, 272] width 103 height 11
click at [420, 269] on button "Shopping" at bounding box center [480, 272] width 10 height 10
click at [420, 225] on span "Restaurants" at bounding box center [566, 226] width 103 height 11
click at [420, 225] on button "Restaurants" at bounding box center [626, 226] width 10 height 10
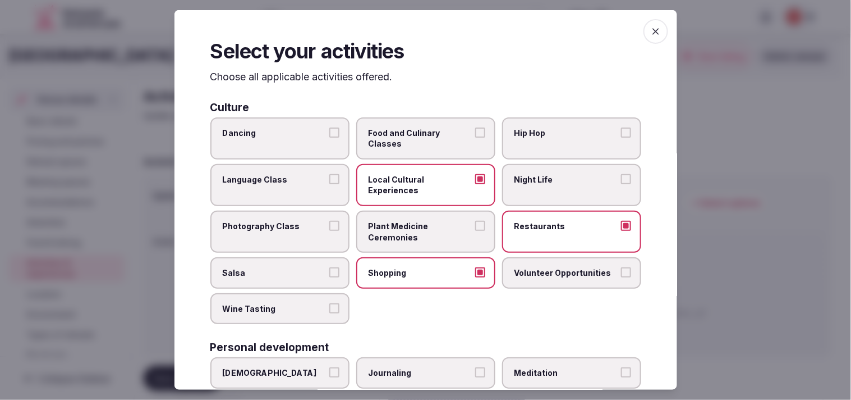
click at [420, 267] on span "Shopping" at bounding box center [420, 272] width 103 height 11
click at [420, 267] on button "Shopping" at bounding box center [480, 272] width 10 height 10
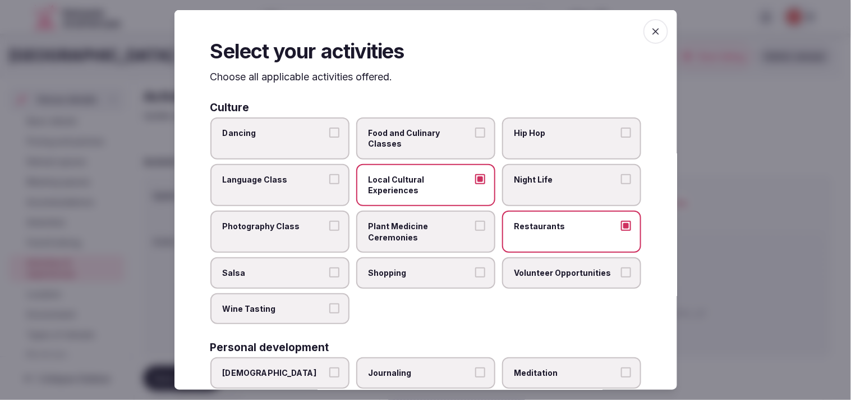
click at [420, 180] on span "Night Life" at bounding box center [566, 179] width 103 height 11
click at [420, 180] on button "Night Life" at bounding box center [626, 179] width 10 height 10
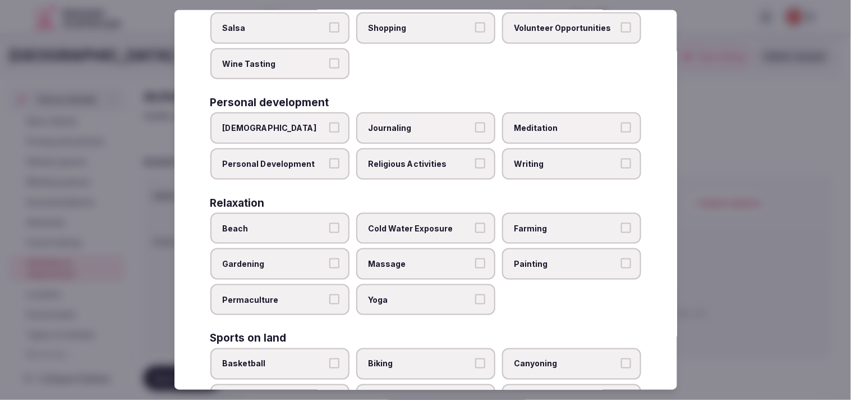
scroll to position [311, 0]
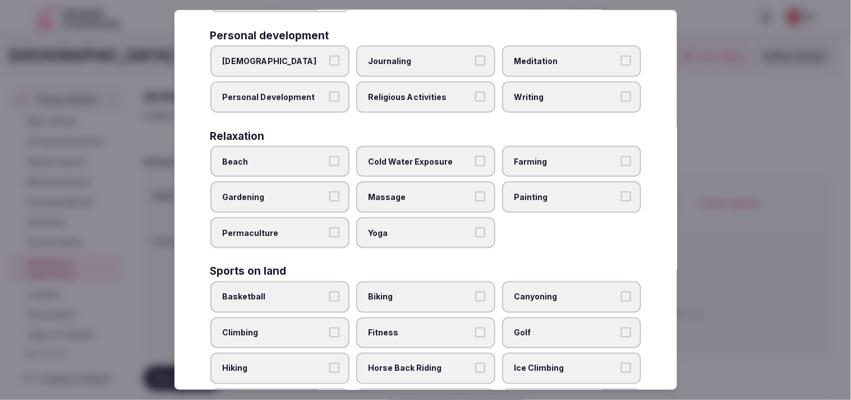
click at [313, 91] on span "Personal Development" at bounding box center [274, 96] width 103 height 11
click at [329, 91] on button "Personal Development" at bounding box center [334, 96] width 10 height 10
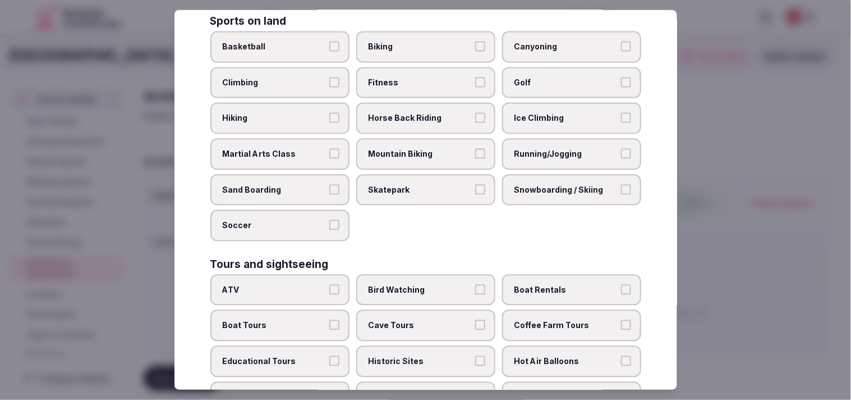
click at [420, 77] on span "Fitness" at bounding box center [420, 82] width 103 height 11
click at [420, 77] on button "Fitness" at bounding box center [480, 82] width 10 height 10
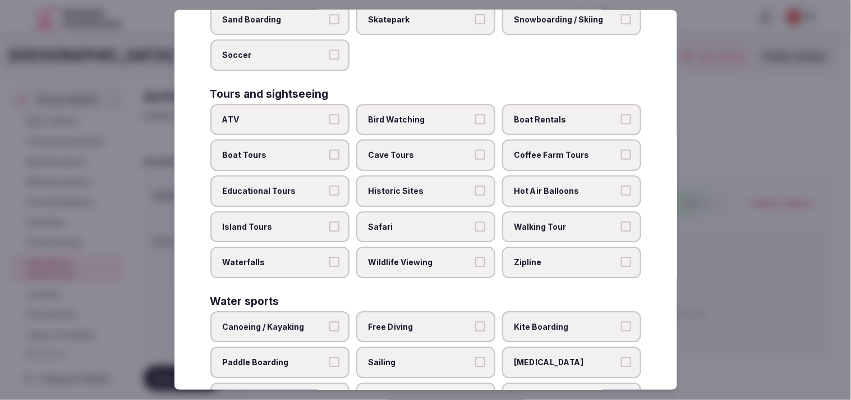
scroll to position [748, 0]
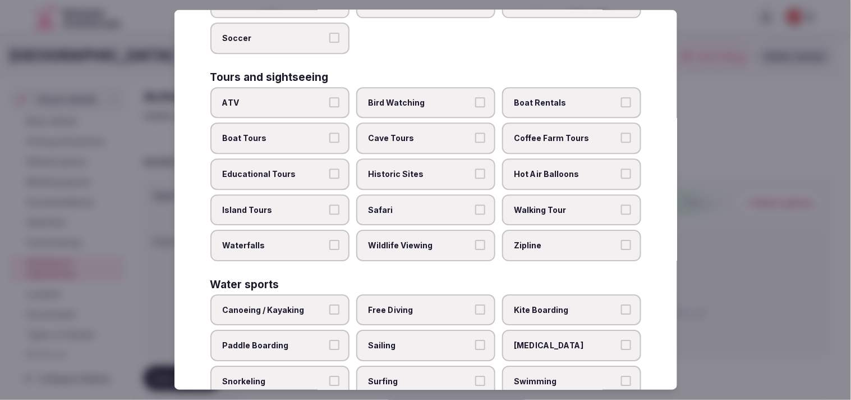
click at [420, 194] on label "Walking Tour" at bounding box center [571, 209] width 139 height 31
click at [420, 204] on button "Walking Tour" at bounding box center [626, 209] width 10 height 10
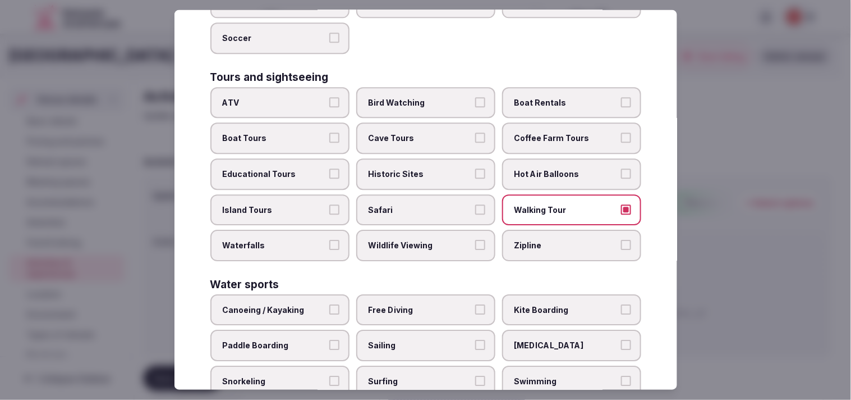
click at [420, 163] on label "Historic Sites" at bounding box center [425, 174] width 139 height 31
click at [420, 169] on button "Historic Sites" at bounding box center [480, 174] width 10 height 10
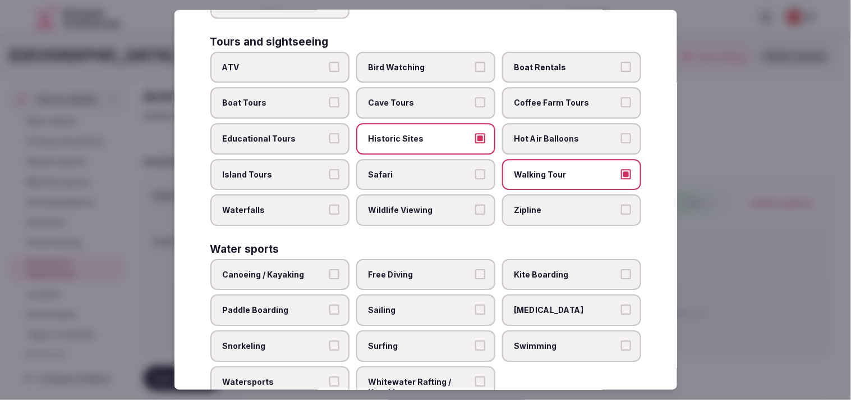
scroll to position [803, 0]
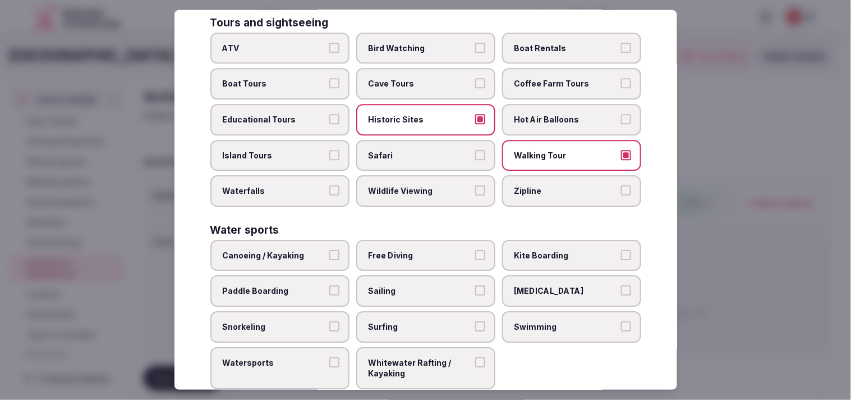
click at [420, 321] on span "Swimming" at bounding box center [566, 326] width 103 height 11
click at [420, 321] on button "Swimming" at bounding box center [626, 326] width 10 height 10
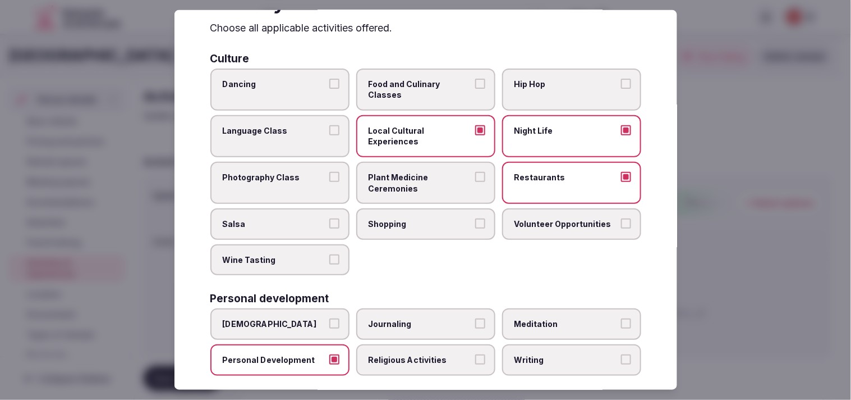
scroll to position [0, 0]
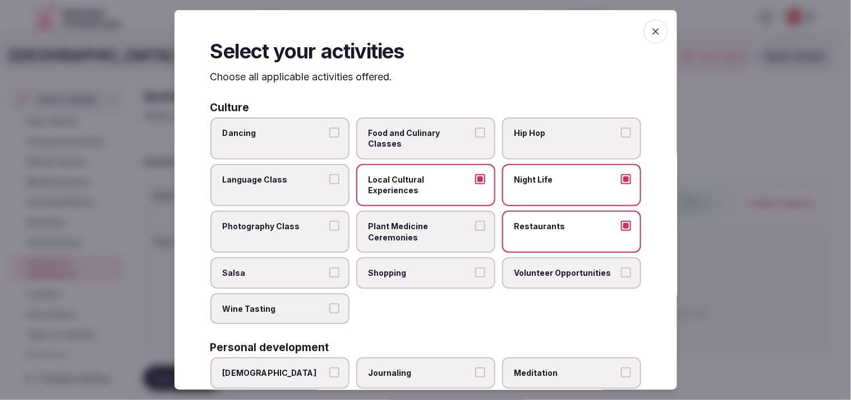
click at [420, 38] on span "button" at bounding box center [656, 31] width 25 height 25
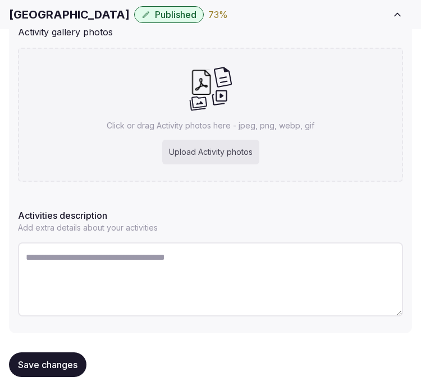
scroll to position [260, 0]
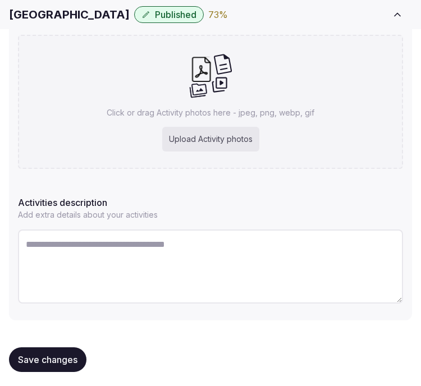
click at [161, 249] on textarea at bounding box center [210, 267] width 385 height 74
paste textarea "**********"
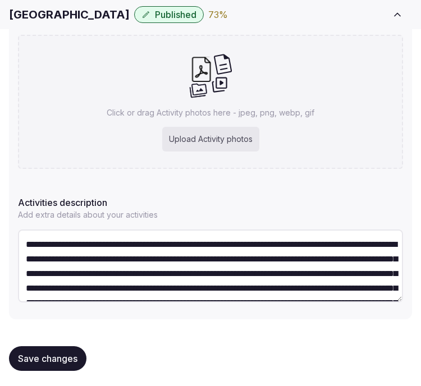
scroll to position [64, 0]
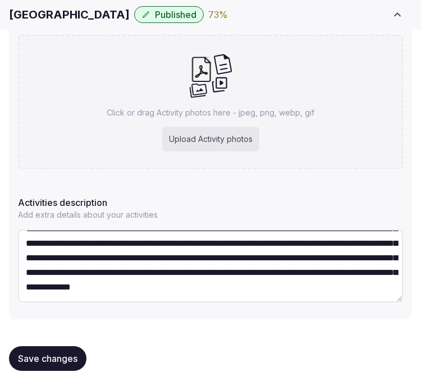
type textarea "**********"
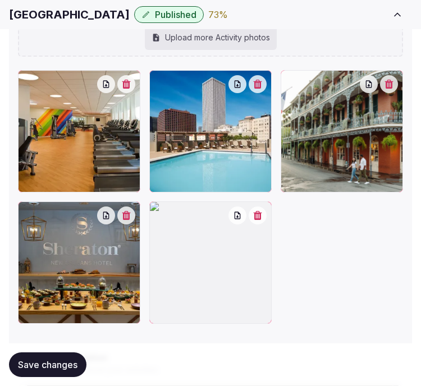
scroll to position [447, 0]
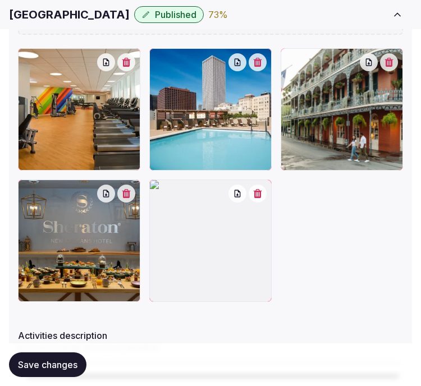
click at [271, 193] on div at bounding box center [210, 241] width 122 height 122
click at [262, 189] on icon "button" at bounding box center [257, 193] width 9 height 9
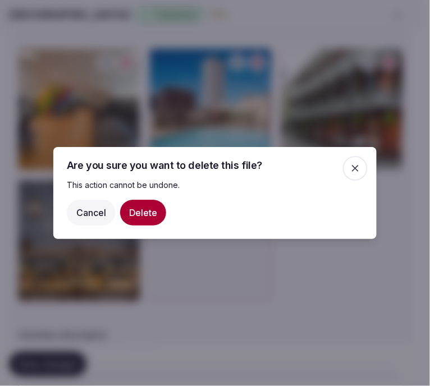
click at [136, 217] on button "Delete" at bounding box center [143, 213] width 46 height 26
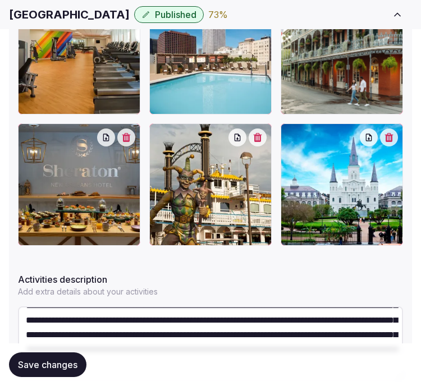
scroll to position [636, 0]
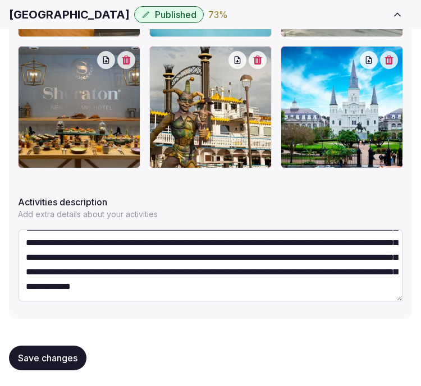
click at [73, 355] on span "Save changes" at bounding box center [47, 357] width 59 height 11
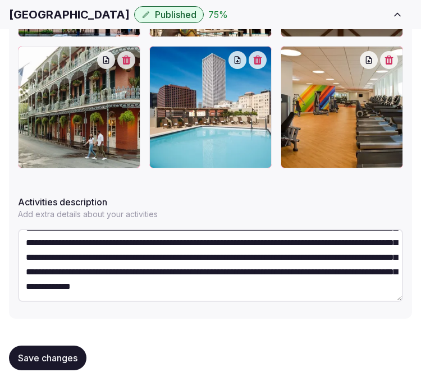
click at [57, 346] on button "Save changes" at bounding box center [47, 358] width 77 height 25
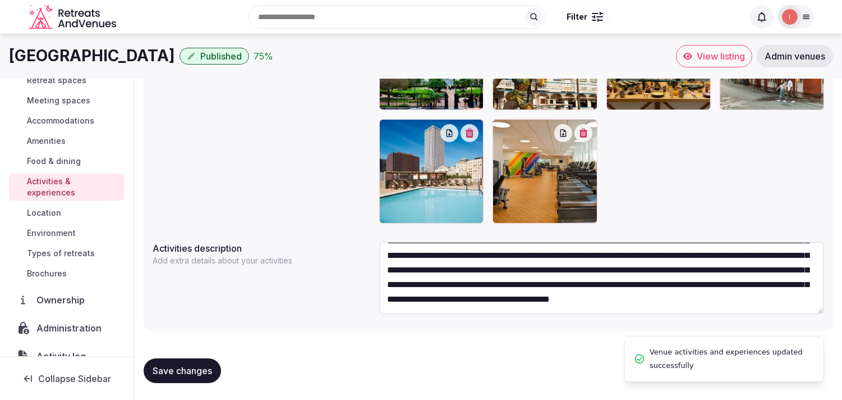
scroll to position [96, 0]
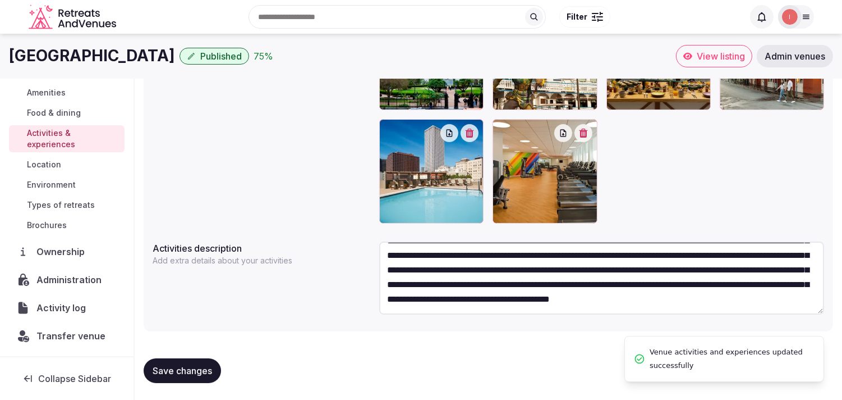
click at [57, 162] on span "Location" at bounding box center [44, 164] width 34 height 11
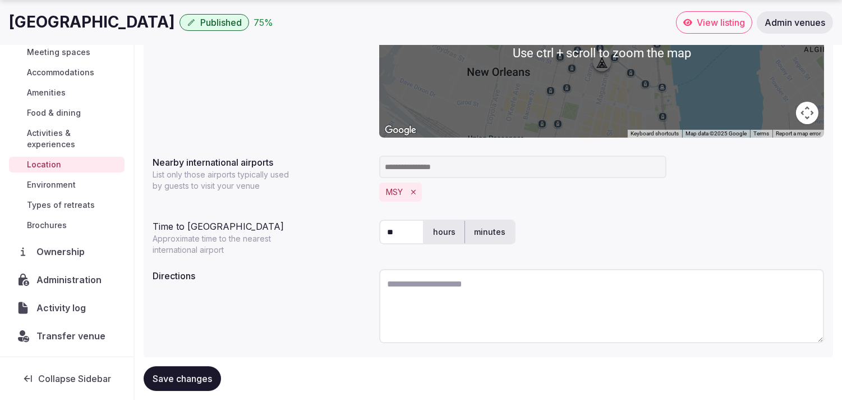
scroll to position [279, 0]
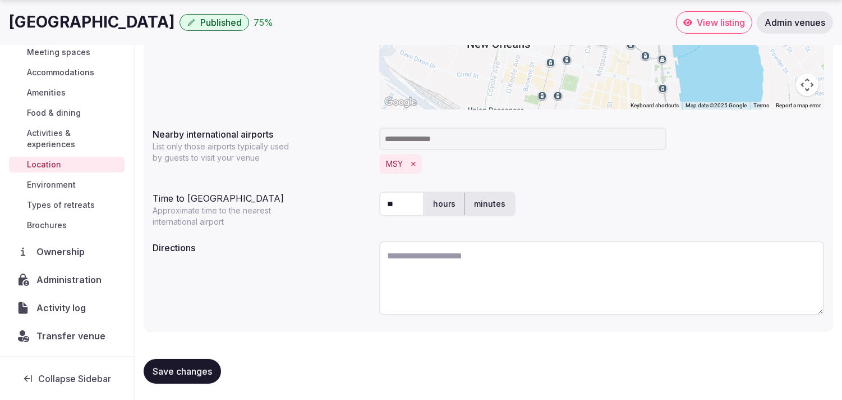
click at [39, 185] on span "Environment" at bounding box center [51, 184] width 49 height 11
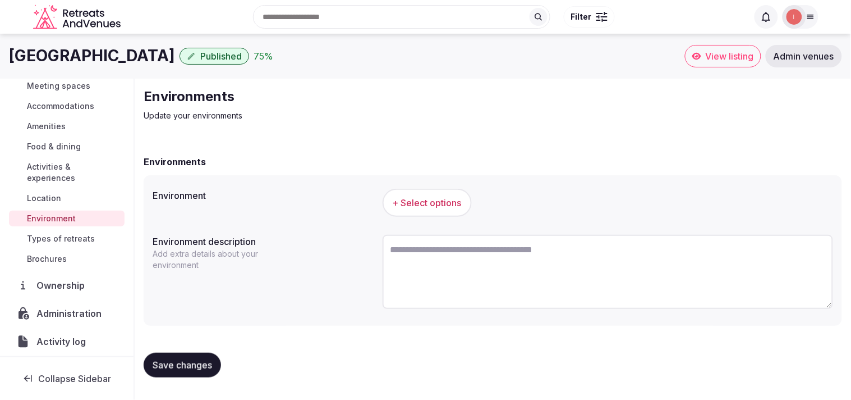
click at [420, 208] on span "+ Select options" at bounding box center [427, 202] width 69 height 12
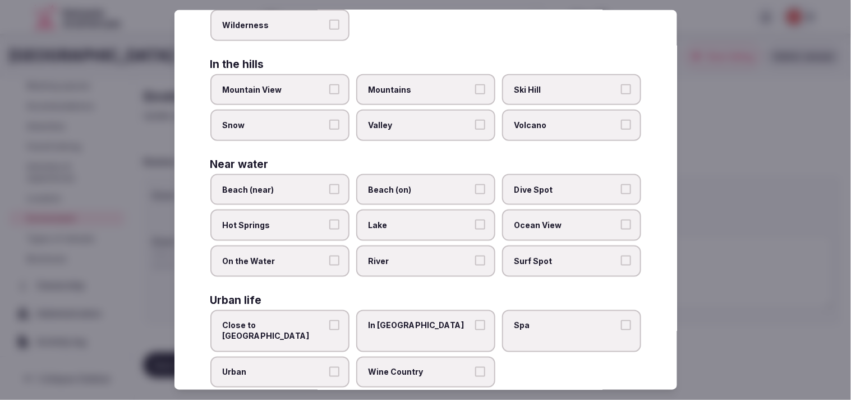
scroll to position [251, 0]
click at [333, 356] on label "Urban" at bounding box center [279, 371] width 139 height 31
click at [333, 366] on button "Urban" at bounding box center [334, 371] width 10 height 10
click at [326, 313] on label "Close to [GEOGRAPHIC_DATA]" at bounding box center [279, 330] width 139 height 42
click at [329, 319] on button "Close to [GEOGRAPHIC_DATA]" at bounding box center [334, 324] width 10 height 10
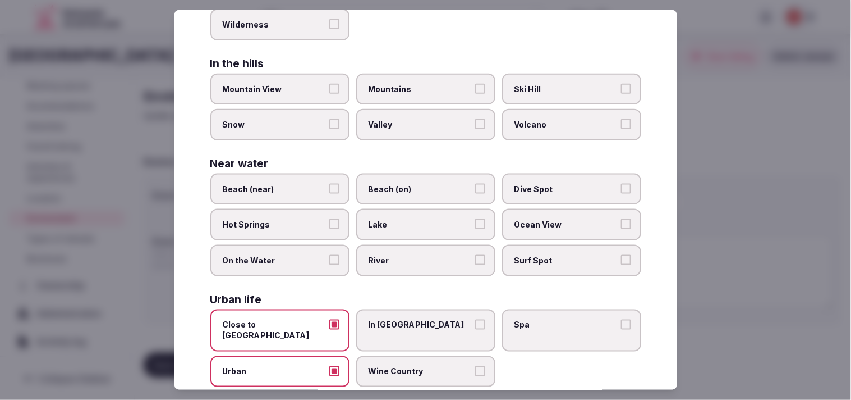
click at [339, 309] on label "Close to [GEOGRAPHIC_DATA]" at bounding box center [279, 330] width 139 height 42
click at [339, 319] on button "Close to [GEOGRAPHIC_DATA]" at bounding box center [334, 324] width 10 height 10
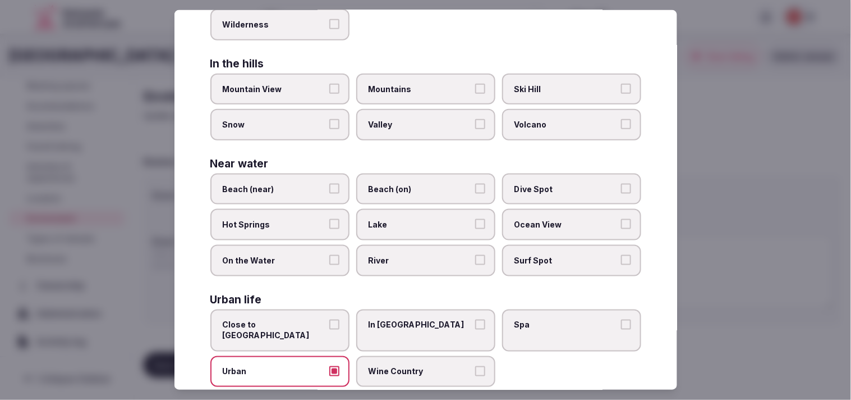
click at [420, 319] on button "In [GEOGRAPHIC_DATA]" at bounding box center [480, 324] width 10 height 10
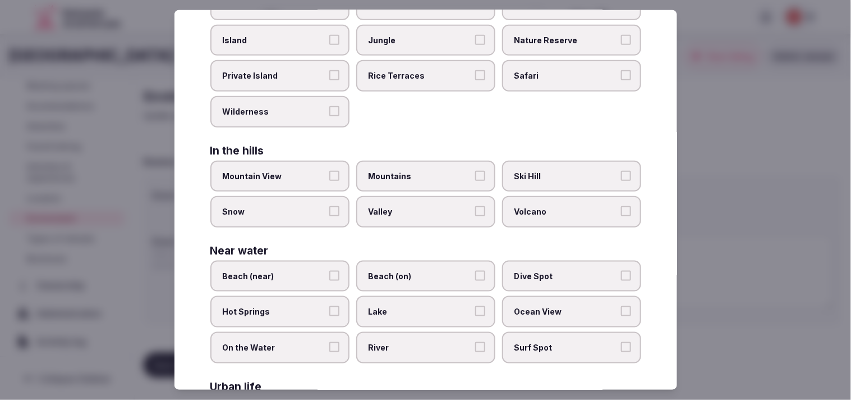
scroll to position [2, 0]
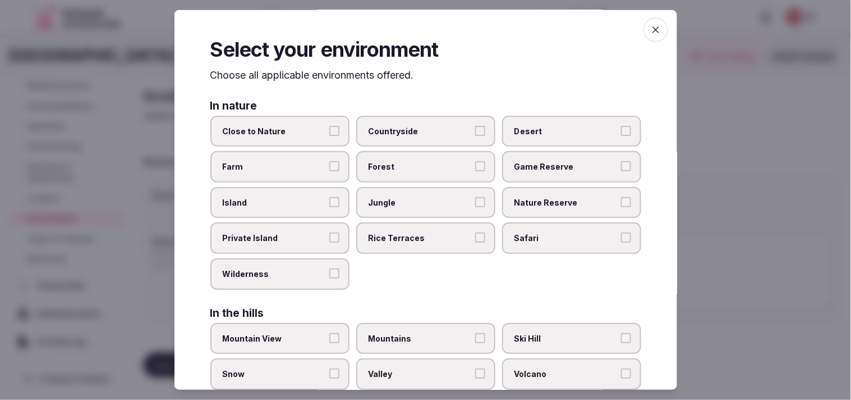
click at [420, 27] on span "button" at bounding box center [656, 29] width 25 height 25
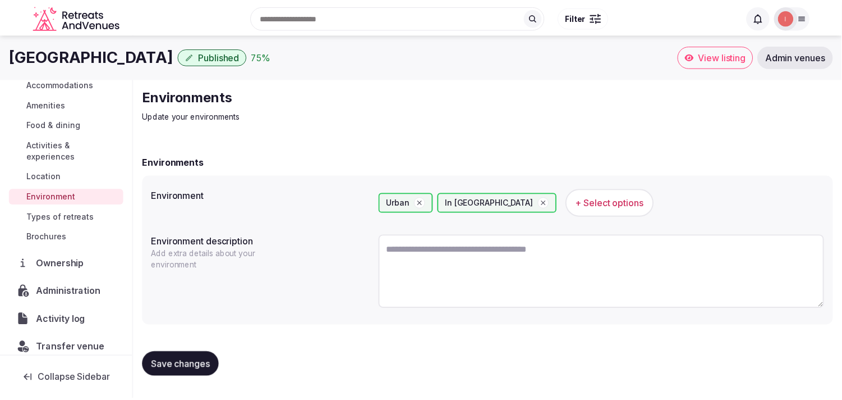
scroll to position [130, 0]
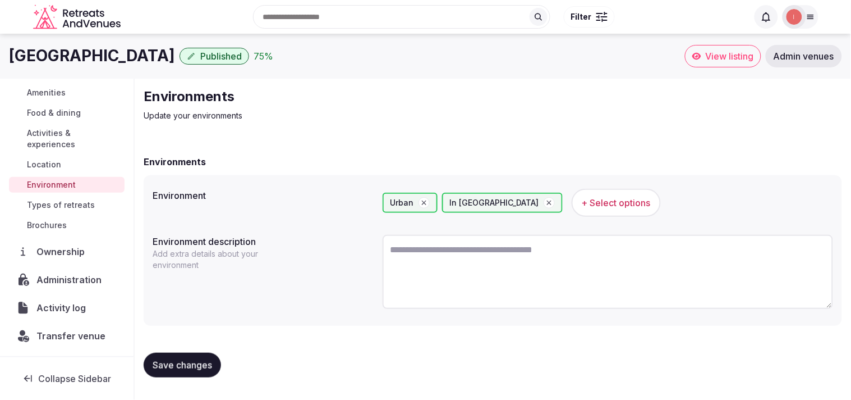
click at [182, 354] on button "Save changes" at bounding box center [182, 364] width 77 height 25
click at [46, 200] on span "Types of retreats" at bounding box center [61, 204] width 68 height 11
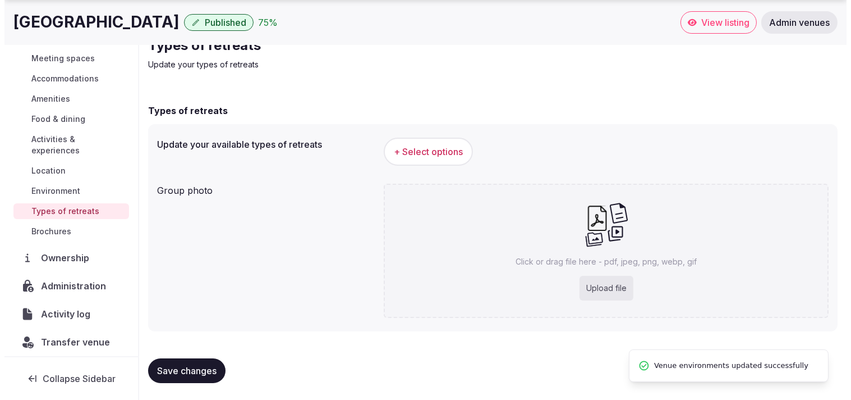
scroll to position [96, 0]
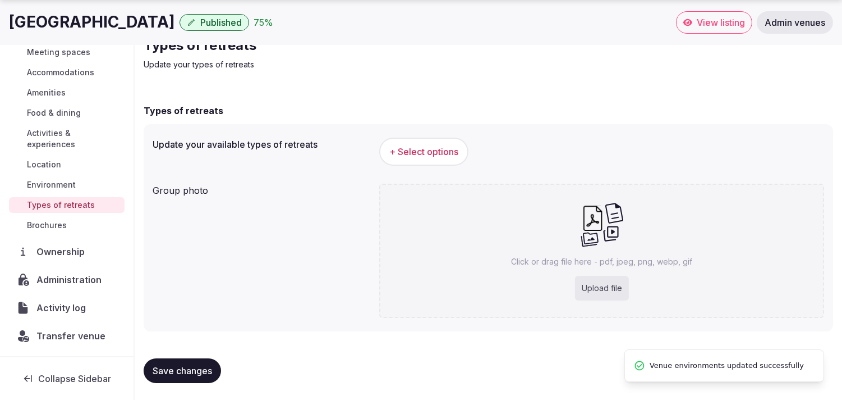
click at [420, 160] on button "+ Select options" at bounding box center [423, 152] width 89 height 28
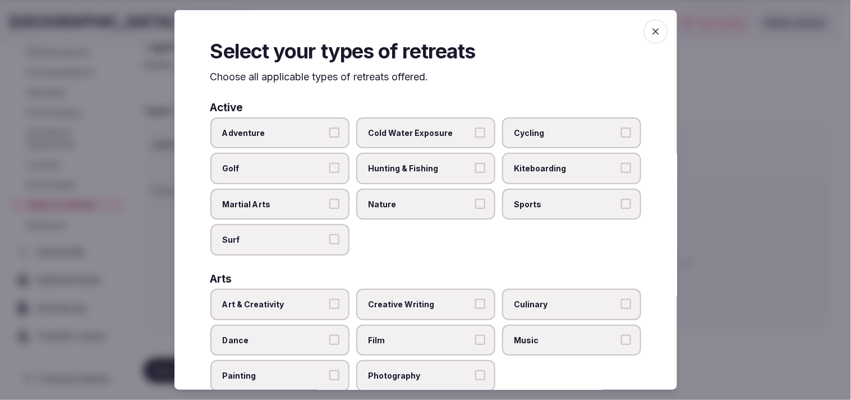
click at [297, 136] on span "Adventure" at bounding box center [274, 132] width 103 height 11
click at [329, 136] on button "Adventure" at bounding box center [334, 132] width 10 height 10
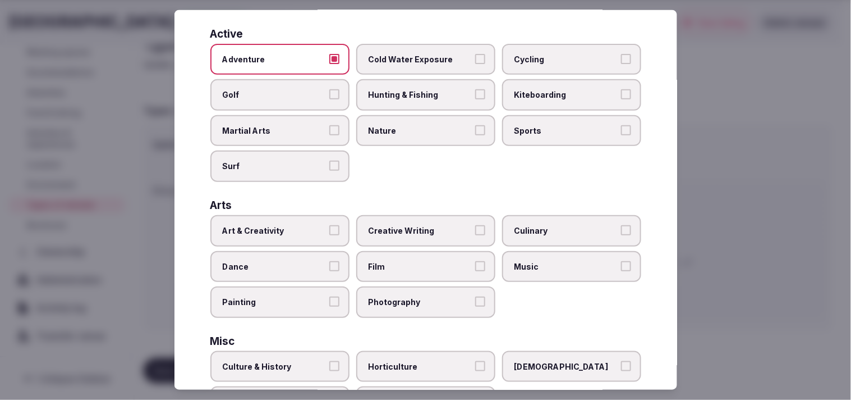
scroll to position [125, 0]
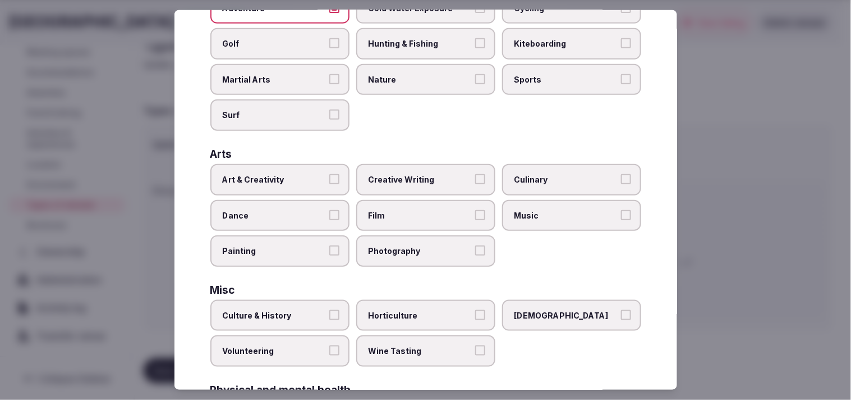
click at [420, 271] on div "Active Adventure Cold Water Exposure Cycling Golf Hunting & Fishing Kiteboardin…" at bounding box center [425, 330] width 431 height 707
click at [326, 169] on label "Art & Creativity" at bounding box center [279, 179] width 139 height 31
click at [329, 174] on button "Art & Creativity" at bounding box center [334, 179] width 10 height 10
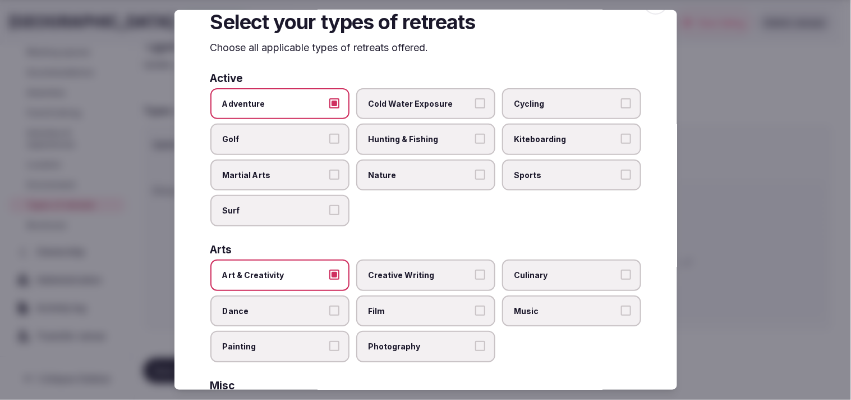
scroll to position [0, 0]
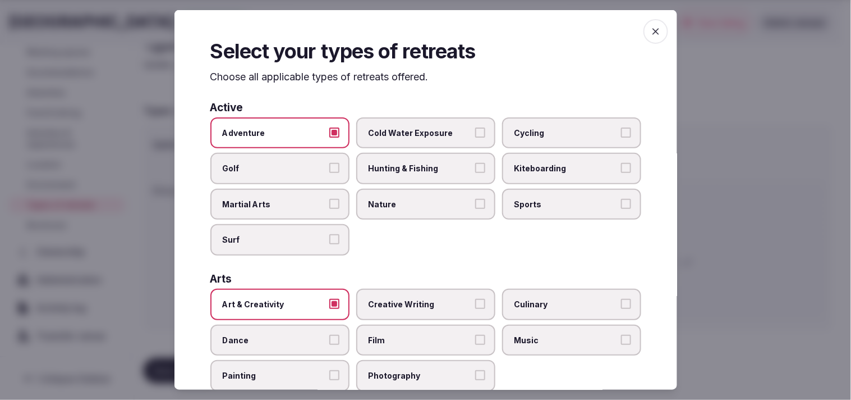
click at [327, 138] on label "Adventure" at bounding box center [279, 132] width 139 height 31
click at [329, 137] on button "Adventure" at bounding box center [334, 132] width 10 height 10
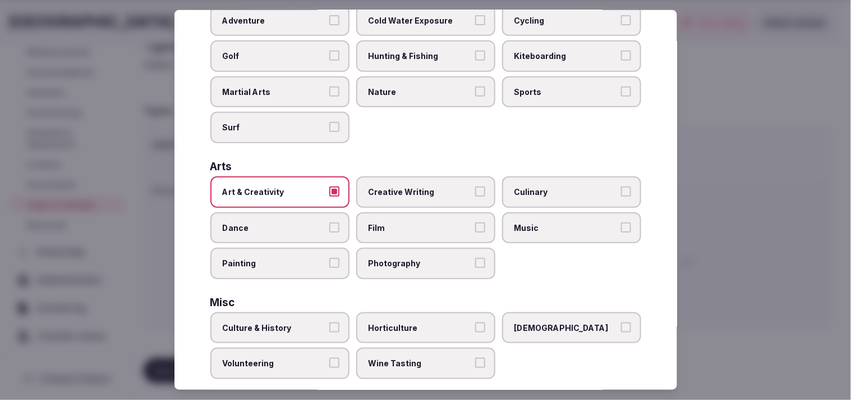
scroll to position [187, 0]
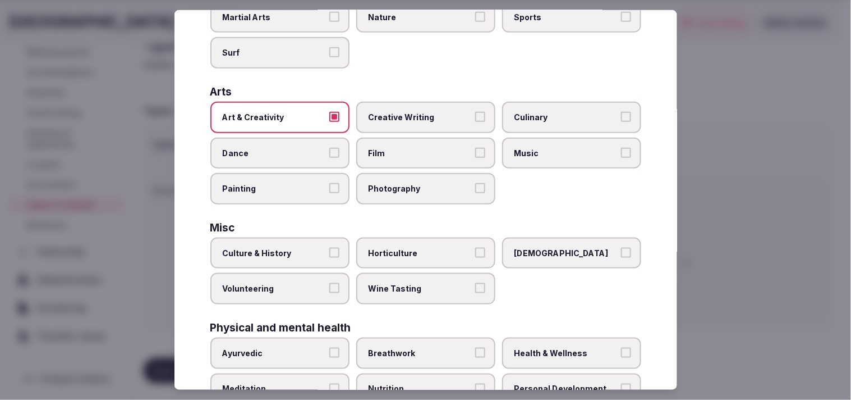
click at [332, 248] on button "Culture & History" at bounding box center [334, 253] width 10 height 10
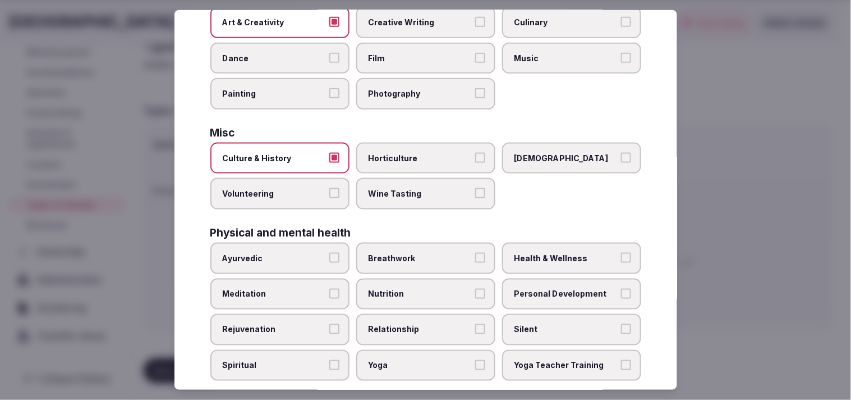
scroll to position [374, 0]
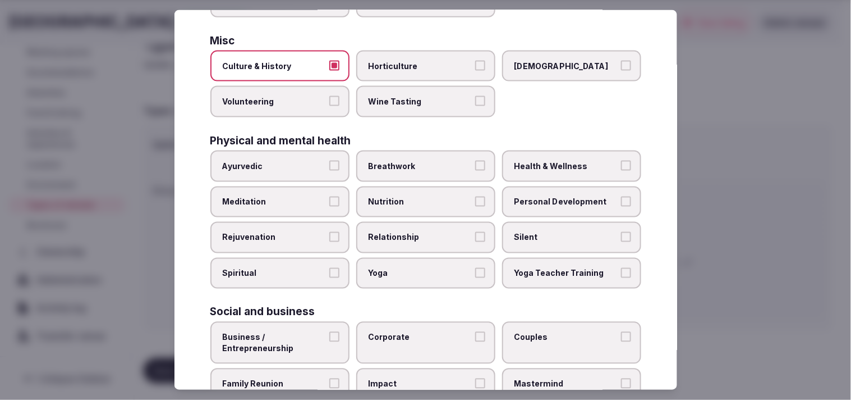
click at [420, 196] on span "Personal Development" at bounding box center [566, 201] width 103 height 11
click at [420, 196] on button "Personal Development" at bounding box center [626, 201] width 10 height 10
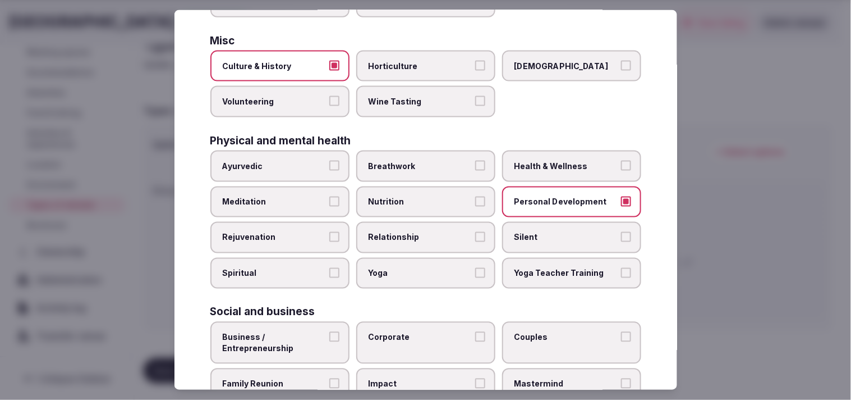
click at [420, 161] on span "Health & Wellness" at bounding box center [566, 166] width 103 height 11
click at [420, 161] on button "Health & Wellness" at bounding box center [626, 166] width 10 height 10
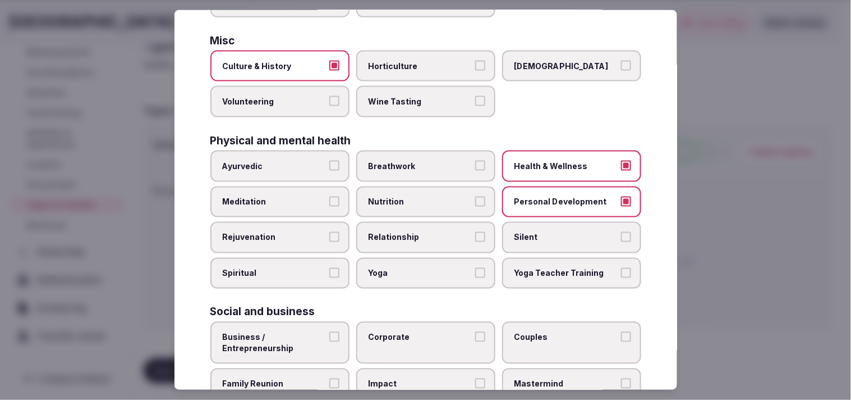
click at [420, 232] on span "Relationship" at bounding box center [420, 237] width 103 height 11
click at [420, 232] on button "Relationship" at bounding box center [480, 237] width 10 height 10
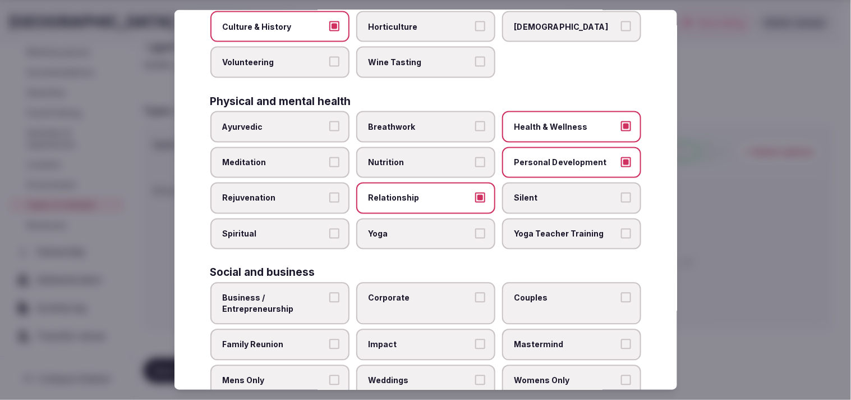
scroll to position [429, 0]
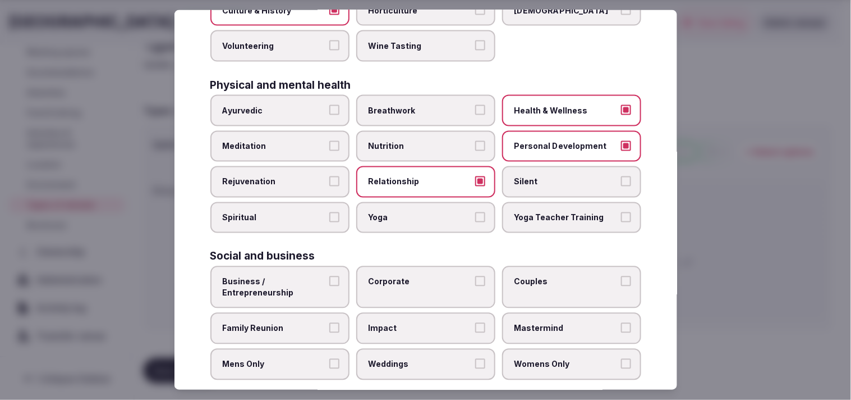
click at [298, 276] on span "Business / Entrepreneurship" at bounding box center [274, 287] width 103 height 22
click at [329, 276] on button "Business / Entrepreneurship" at bounding box center [334, 281] width 10 height 10
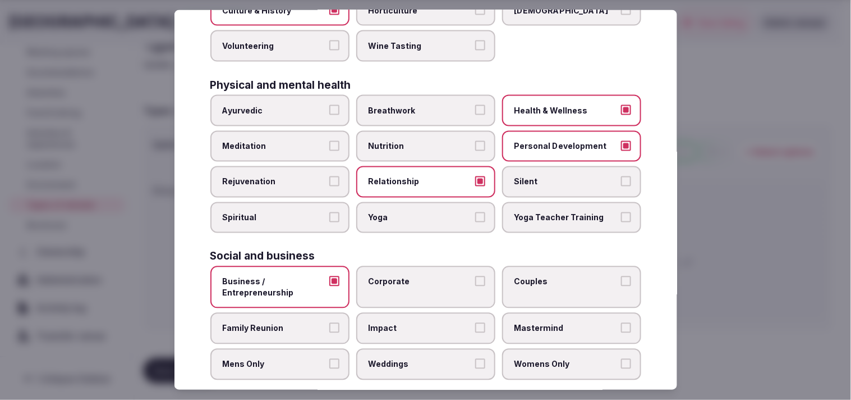
click at [420, 282] on label "Corporate" at bounding box center [425, 287] width 139 height 42
click at [420, 282] on button "Corporate" at bounding box center [480, 281] width 10 height 10
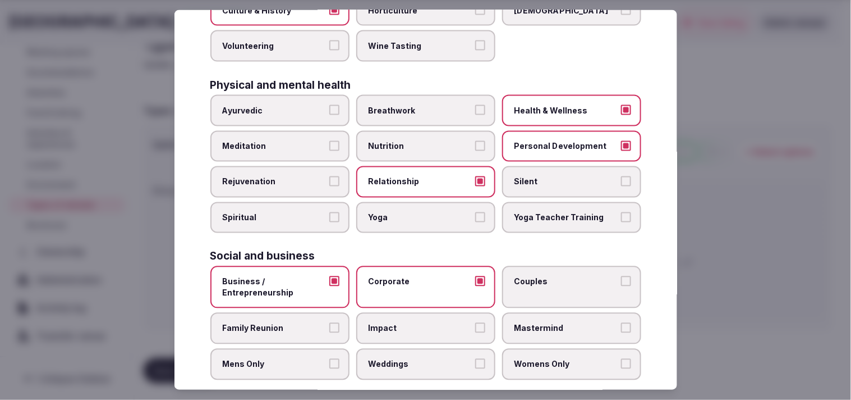
click at [420, 276] on span "Couples" at bounding box center [566, 281] width 103 height 11
click at [420, 276] on button "Couples" at bounding box center [626, 281] width 10 height 10
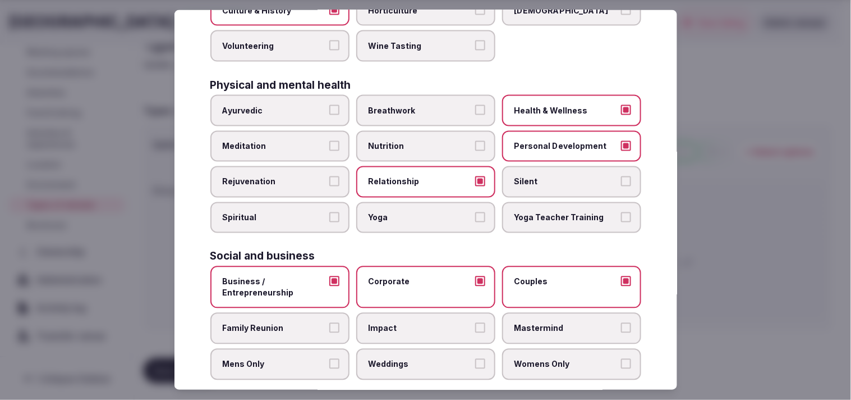
click at [288, 324] on label "Family Reunion" at bounding box center [279, 328] width 139 height 31
click at [329, 324] on button "Family Reunion" at bounding box center [334, 328] width 10 height 10
click at [417, 359] on span "Weddings" at bounding box center [420, 364] width 103 height 11
click at [420, 359] on button "Weddings" at bounding box center [480, 364] width 10 height 10
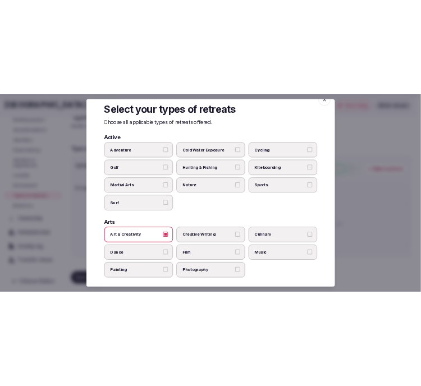
scroll to position [0, 0]
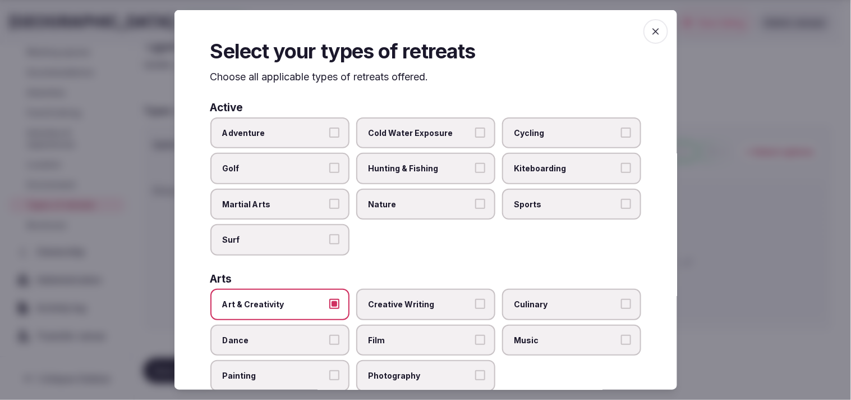
click at [420, 35] on icon "button" at bounding box center [655, 31] width 11 height 11
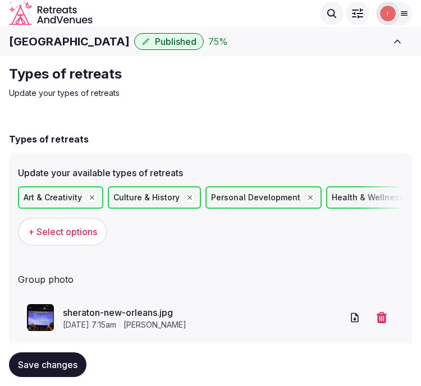
click at [68, 366] on span "Save changes" at bounding box center [47, 364] width 59 height 11
click at [100, 39] on h1 "[GEOGRAPHIC_DATA]" at bounding box center [69, 42] width 121 height 16
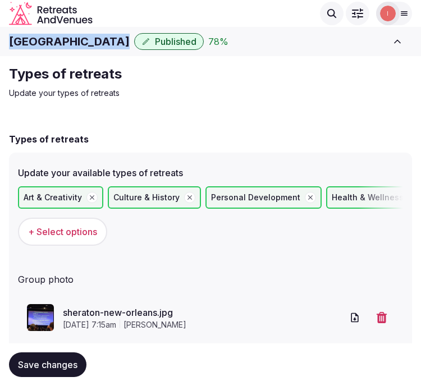
click at [100, 39] on h1 "[GEOGRAPHIC_DATA]" at bounding box center [69, 42] width 121 height 16
copy div "[GEOGRAPHIC_DATA]"
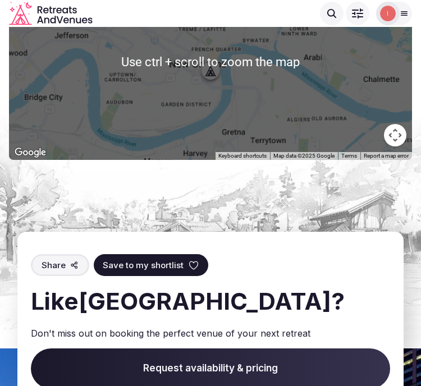
scroll to position [3180, 0]
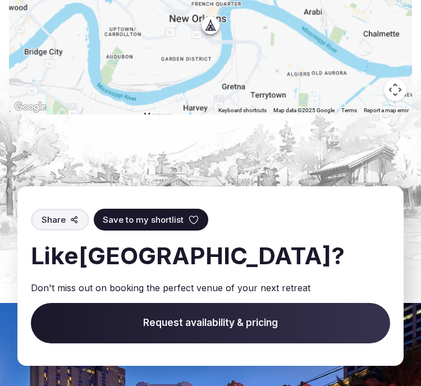
drag, startPoint x: 189, startPoint y: 265, endPoint x: 86, endPoint y: 247, distance: 104.4
click at [85, 245] on h2 "Like Sheraton New Orleans Hotel ?" at bounding box center [210, 256] width 359 height 33
copy h2 "[GEOGRAPHIC_DATA]"
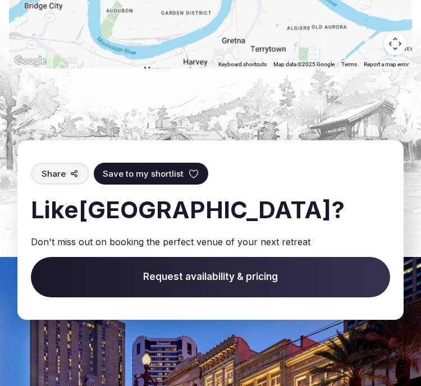
scroll to position [3305, 0]
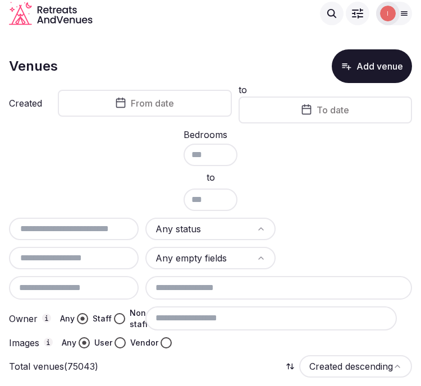
click at [42, 225] on input "text" at bounding box center [73, 228] width 121 height 13
paste input "**********"
type input "**********"
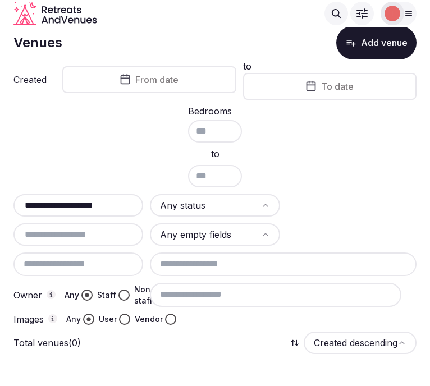
scroll to position [47, 0]
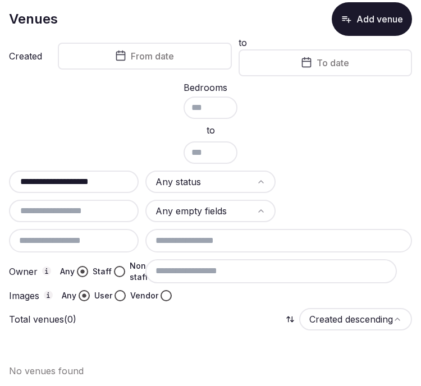
click at [352, 16] on icon "button" at bounding box center [346, 18] width 11 height 11
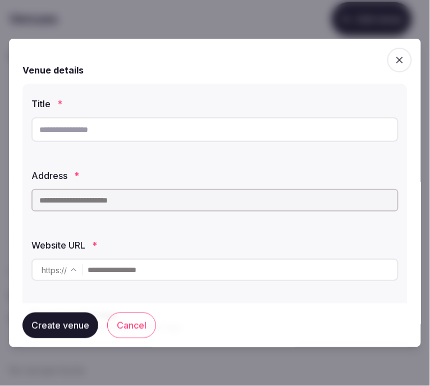
click at [254, 133] on input "text" at bounding box center [214, 129] width 367 height 25
paste input "**********"
type input "**********"
click at [164, 198] on input "text" at bounding box center [214, 200] width 367 height 22
paste input "**********"
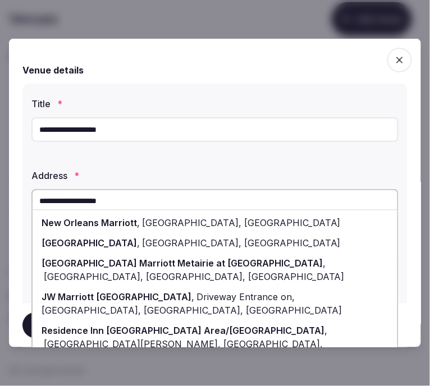
click at [243, 224] on span "Canal Street, New Orleans, LA" at bounding box center [240, 222] width 201 height 11
type input "**********"
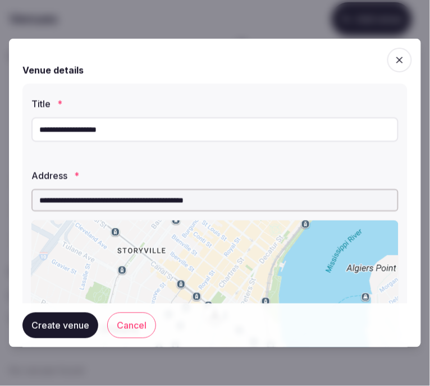
click at [391, 167] on div "**********" at bounding box center [214, 322] width 385 height 476
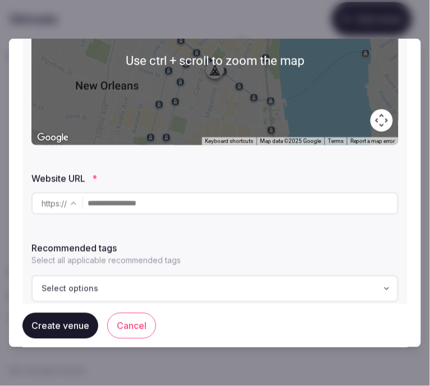
scroll to position [249, 0]
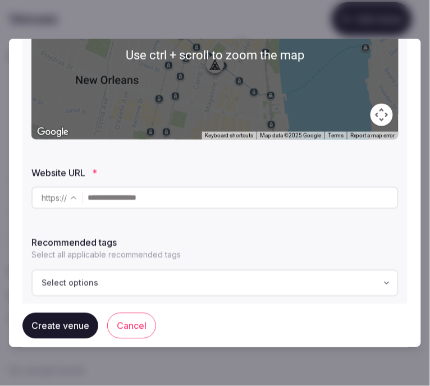
click at [126, 202] on input "text" at bounding box center [243, 198] width 310 height 22
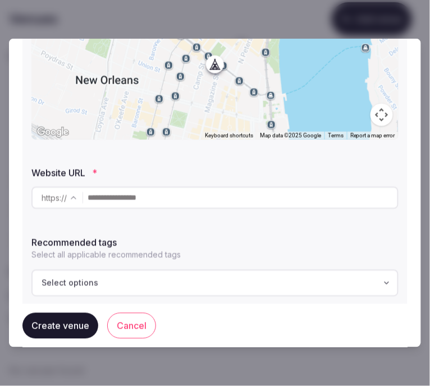
click at [239, 188] on input "text" at bounding box center [243, 198] width 310 height 22
paste input "**********"
type input "**********"
click at [155, 273] on button "Select options" at bounding box center [214, 283] width 367 height 27
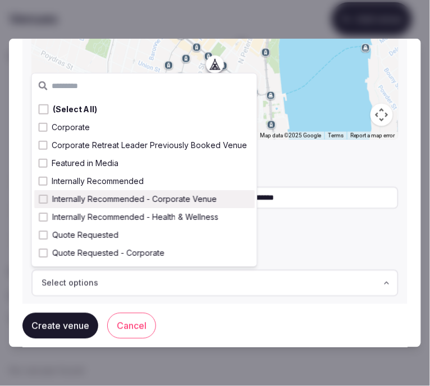
click at [174, 202] on span "Internally Recommended - Corporate Venue" at bounding box center [134, 199] width 164 height 11
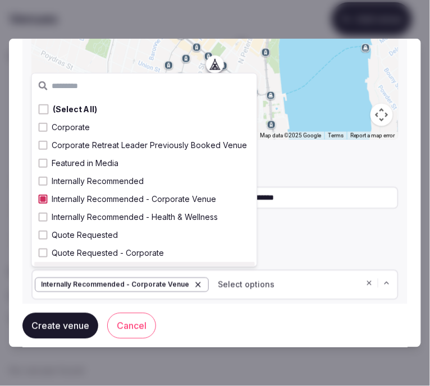
click at [67, 323] on button "Create venue" at bounding box center [60, 326] width 76 height 26
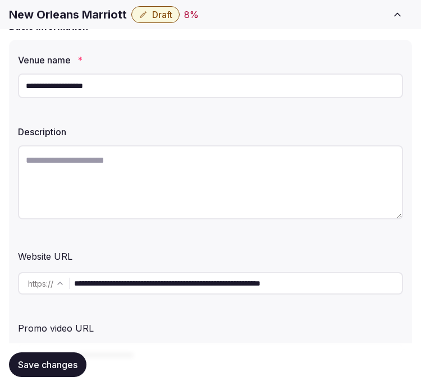
scroll to position [125, 0]
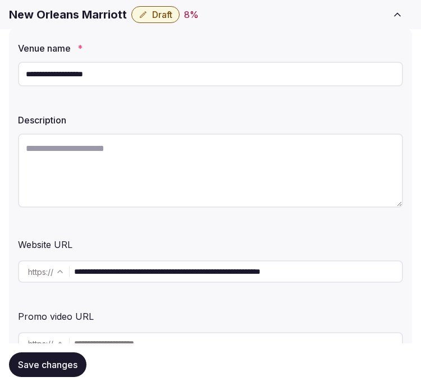
click at [377, 116] on label "Description" at bounding box center [210, 120] width 385 height 9
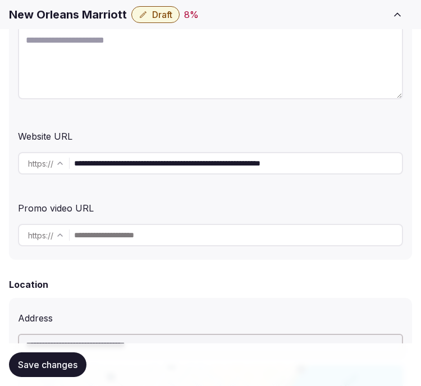
scroll to position [249, 0]
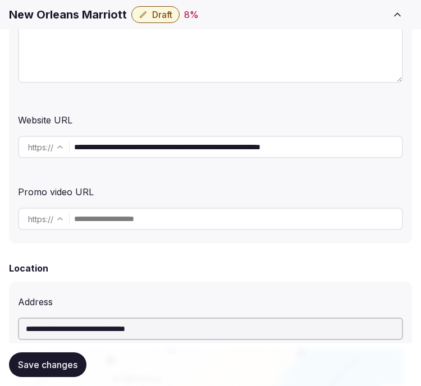
click at [161, 60] on textarea at bounding box center [210, 46] width 385 height 74
paste textarea "**********"
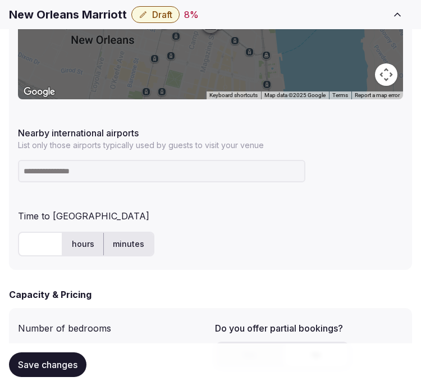
scroll to position [686, 0]
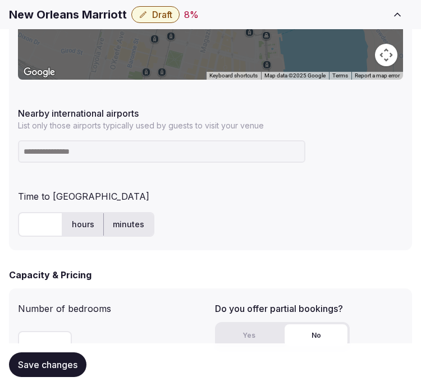
type textarea "**********"
click at [157, 155] on input at bounding box center [161, 151] width 287 height 22
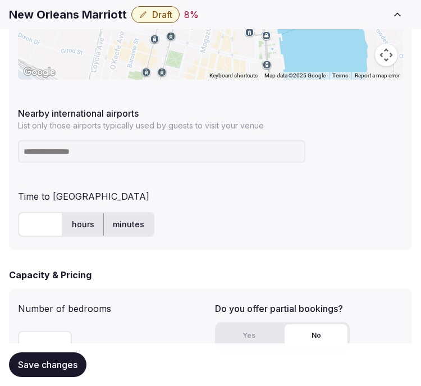
click at [65, 159] on input at bounding box center [161, 151] width 287 height 22
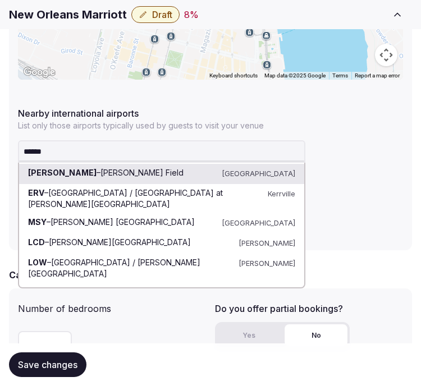
type input "*******"
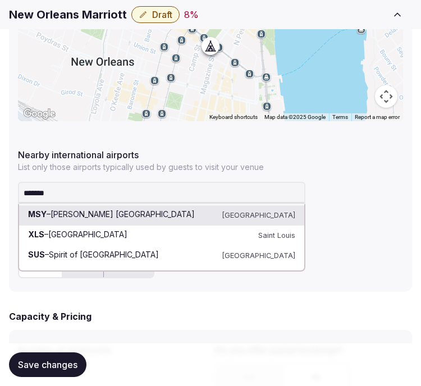
scroll to position [624, 0]
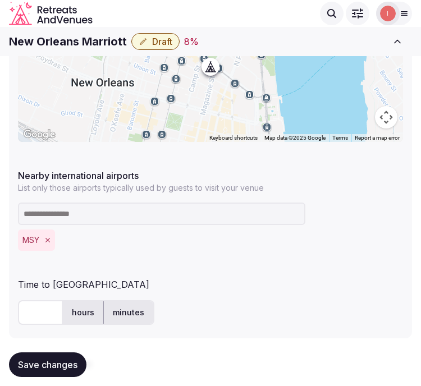
click at [80, 45] on h1 "New Orleans Marriott" at bounding box center [68, 42] width 118 height 16
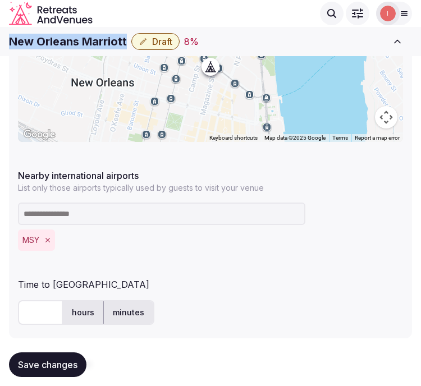
click at [80, 45] on h1 "New Orleans Marriott" at bounding box center [68, 42] width 118 height 16
copy div "New Orleans Marriott"
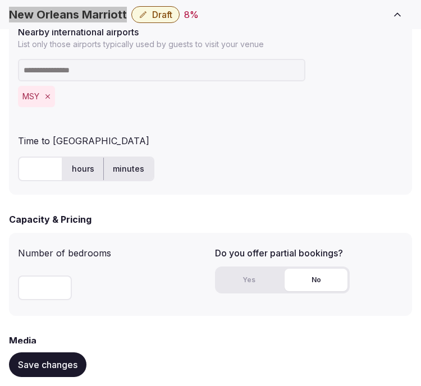
scroll to position [810, 0]
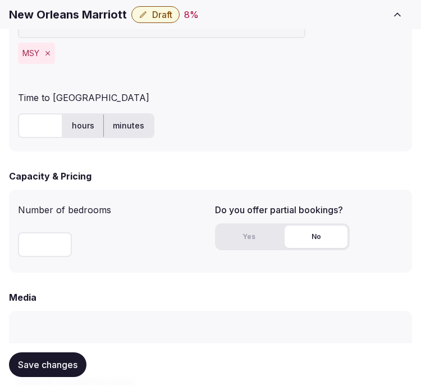
click at [23, 127] on input "text" at bounding box center [40, 125] width 45 height 25
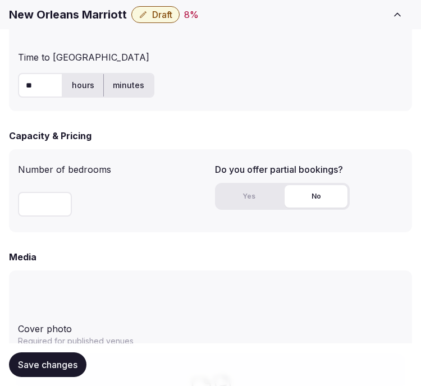
scroll to position [873, 0]
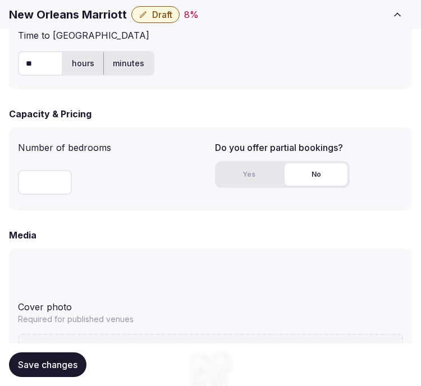
type input "**"
click at [48, 182] on input "number" at bounding box center [45, 182] width 54 height 25
click at [18, 177] on input "number" at bounding box center [45, 182] width 54 height 25
type input "****"
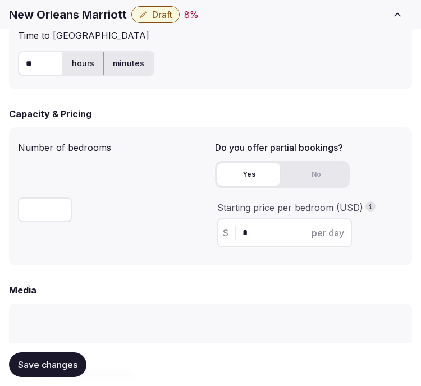
click at [251, 169] on button "Yes" at bounding box center [248, 174] width 63 height 22
click at [313, 174] on button "No" at bounding box center [316, 174] width 63 height 22
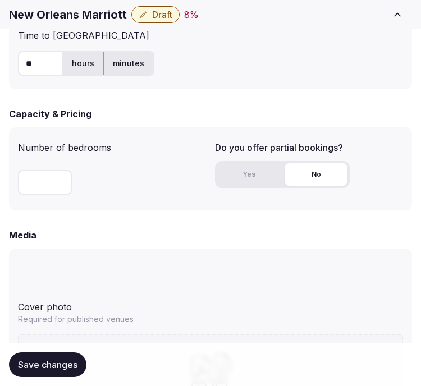
click at [231, 180] on button "Yes" at bounding box center [248, 174] width 63 height 22
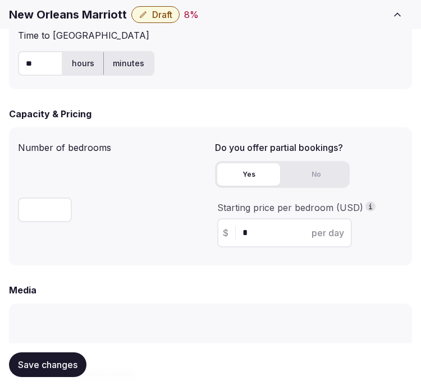
click at [250, 244] on div "$ * per day" at bounding box center [284, 232] width 135 height 29
click at [251, 232] on input "*" at bounding box center [294, 232] width 104 height 13
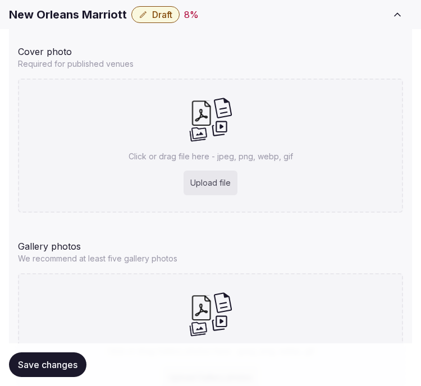
scroll to position [1185, 0]
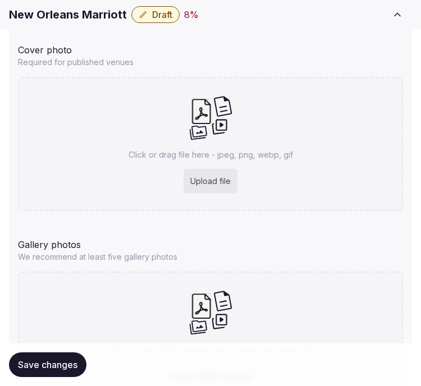
type input "***"
drag, startPoint x: 63, startPoint y: 357, endPoint x: 187, endPoint y: 281, distance: 145.8
click at [62, 357] on button "Save changes" at bounding box center [47, 364] width 77 height 25
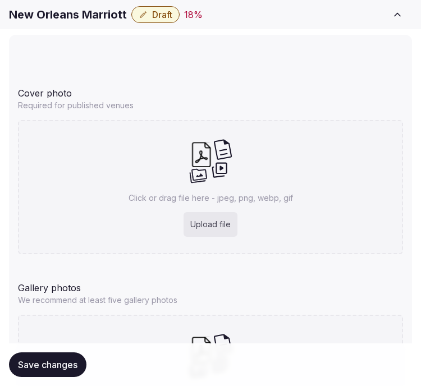
scroll to position [1161, 0]
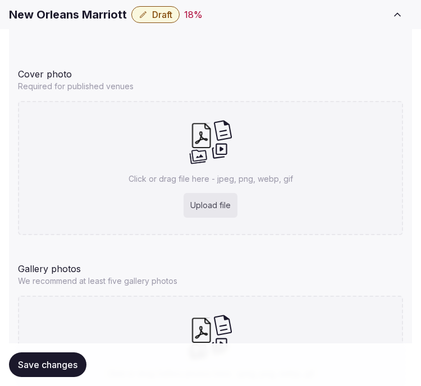
click at [253, 173] on p "Click or drag file here - jpeg, png, webp, gif" at bounding box center [211, 178] width 164 height 11
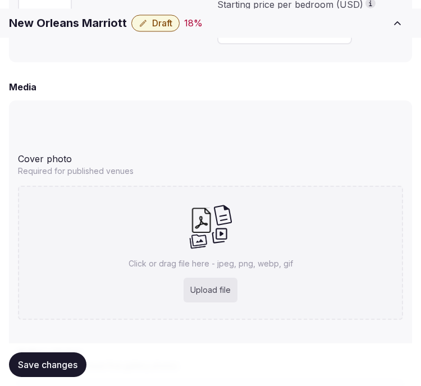
scroll to position [1098, 0]
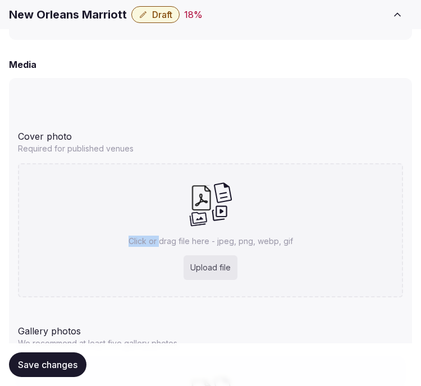
click at [161, 210] on div "Click or drag file here - jpeg, png, webp, gif Upload file" at bounding box center [210, 230] width 385 height 134
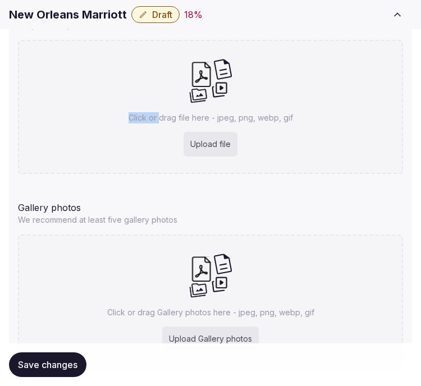
scroll to position [1224, 0]
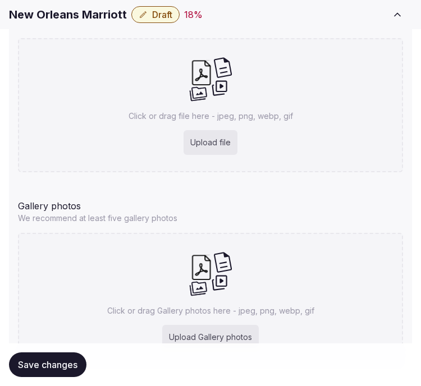
click at [170, 101] on div "Click or drag file here - jpeg, png, webp, gif Upload file" at bounding box center [210, 105] width 385 height 134
type input "**********"
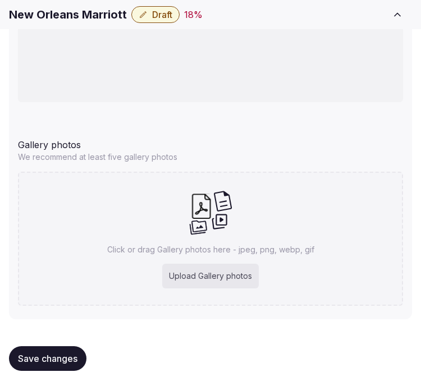
scroll to position [1377, 0]
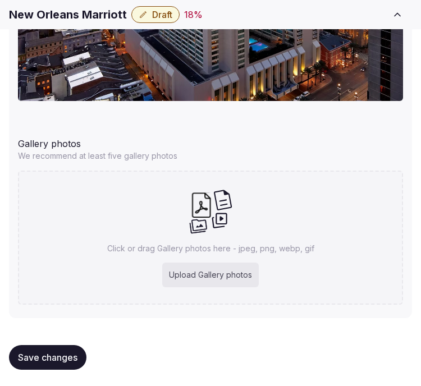
click at [215, 253] on div "Click or drag Gallery photos here - jpeg, png, webp, gif Upload Gallery photos" at bounding box center [210, 238] width 385 height 134
type input "**********"
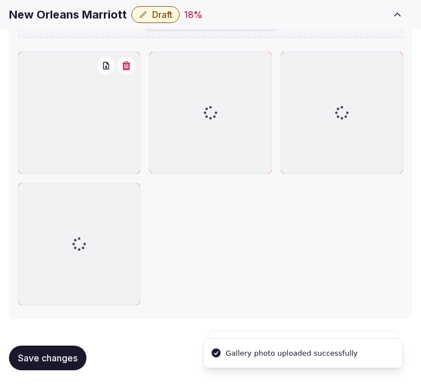
scroll to position [1588, 0]
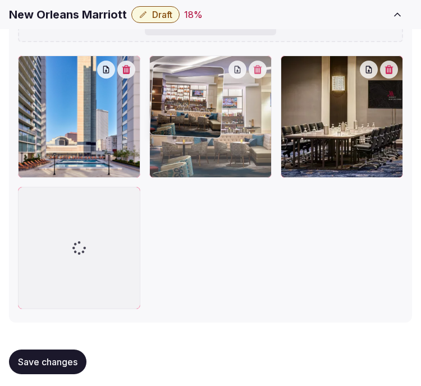
drag, startPoint x: 292, startPoint y: 58, endPoint x: 190, endPoint y: 70, distance: 102.8
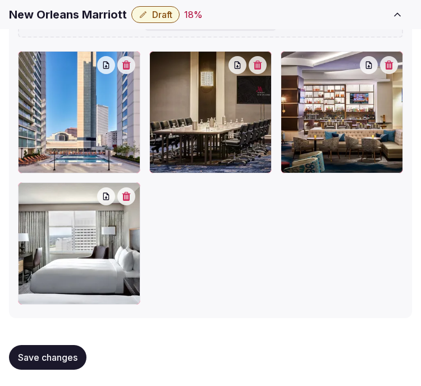
scroll to position [1615, 0]
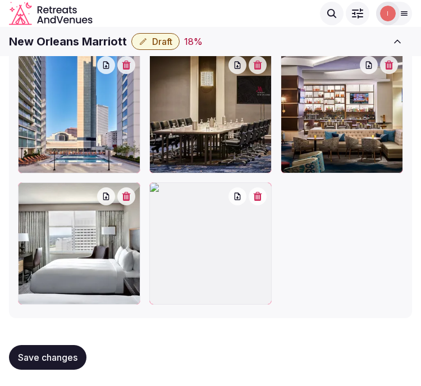
click at [254, 195] on icon "button" at bounding box center [257, 196] width 9 height 9
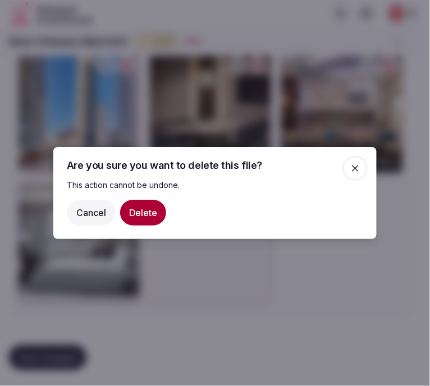
click at [155, 208] on button "Delete" at bounding box center [143, 213] width 46 height 26
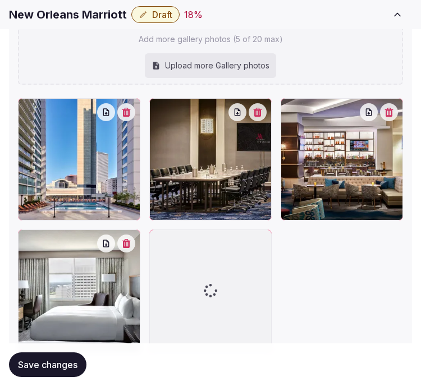
scroll to position [1642, 0]
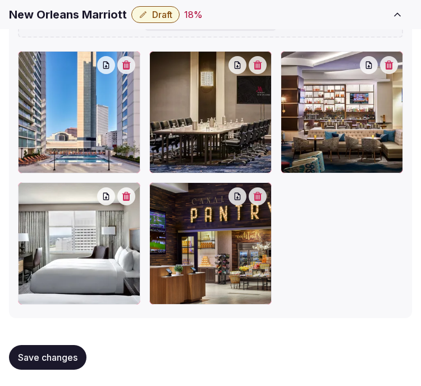
click at [346, 219] on div at bounding box center [210, 178] width 385 height 254
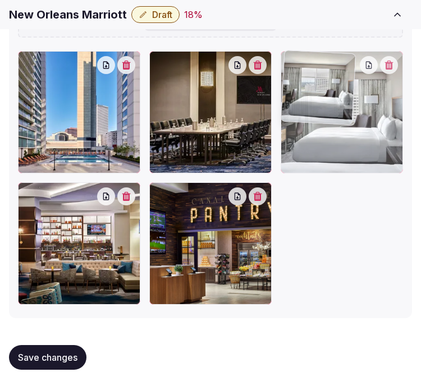
drag, startPoint x: 26, startPoint y: 188, endPoint x: 295, endPoint y: 82, distance: 289.5
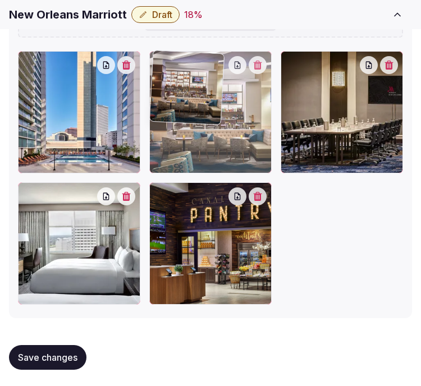
drag, startPoint x: 34, startPoint y: 189, endPoint x: 177, endPoint y: 84, distance: 177.1
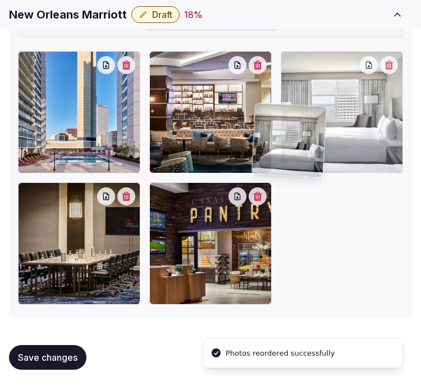
drag, startPoint x: 24, startPoint y: 189, endPoint x: 272, endPoint y: 104, distance: 262.7
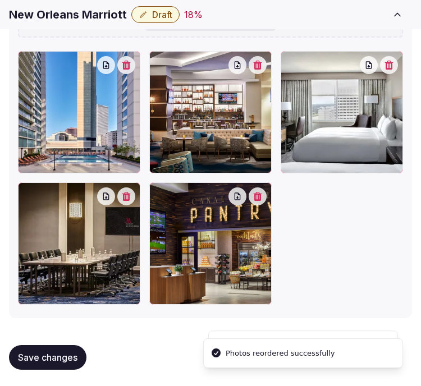
click at [63, 352] on span "Save changes" at bounding box center [47, 357] width 59 height 11
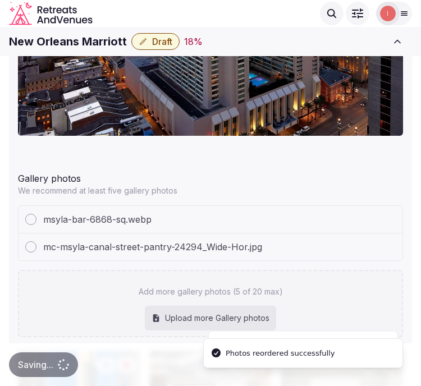
scroll to position [1206, 0]
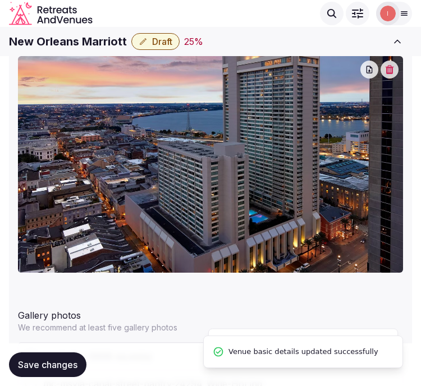
click at [148, 42] on button "Draft" at bounding box center [155, 41] width 48 height 17
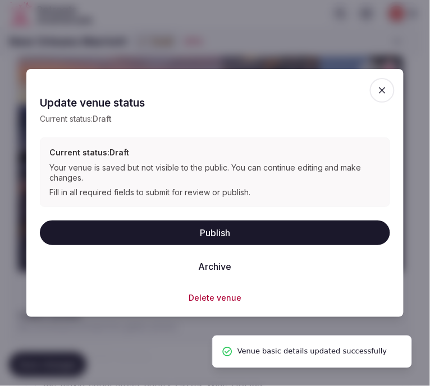
click at [202, 222] on button "Publish" at bounding box center [215, 233] width 350 height 25
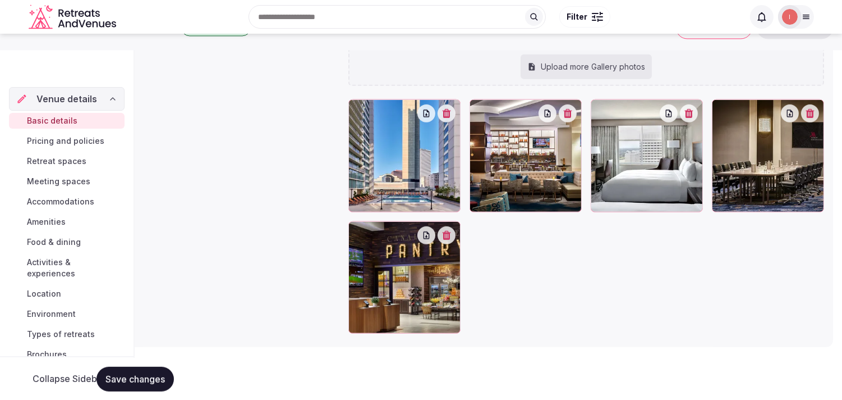
scroll to position [102, 0]
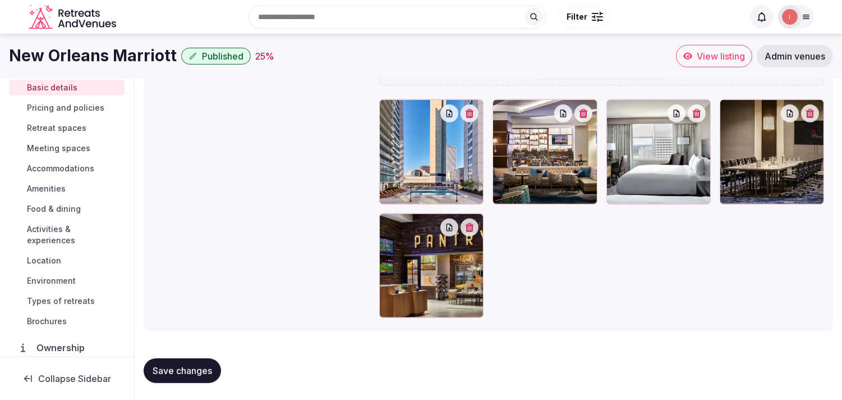
click at [83, 107] on span "Pricing and policies" at bounding box center [65, 107] width 77 height 11
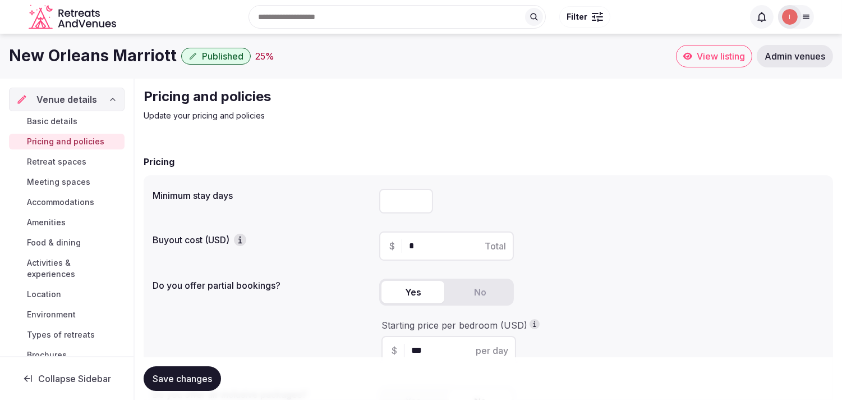
click at [76, 159] on span "Retreat spaces" at bounding box center [56, 161] width 59 height 11
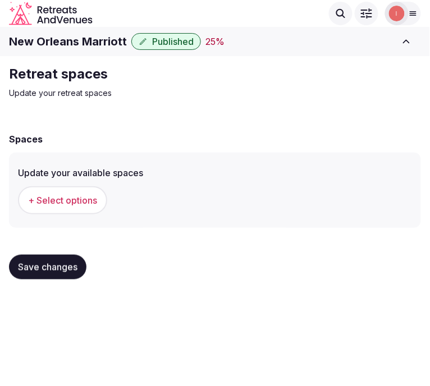
click at [58, 194] on span "+ Select options" at bounding box center [62, 200] width 69 height 12
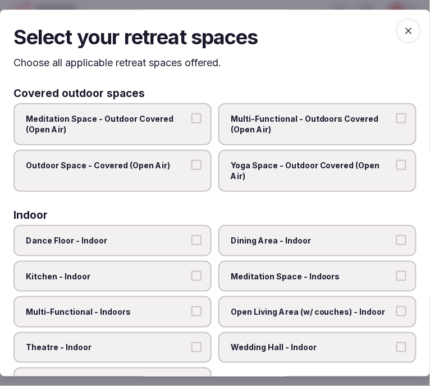
click at [237, 131] on span "Multi-Functional - Outdoors Covered (Open Air)" at bounding box center [312, 124] width 162 height 22
click at [396, 123] on button "Multi-Functional - Outdoors Covered (Open Air)" at bounding box center [401, 118] width 10 height 10
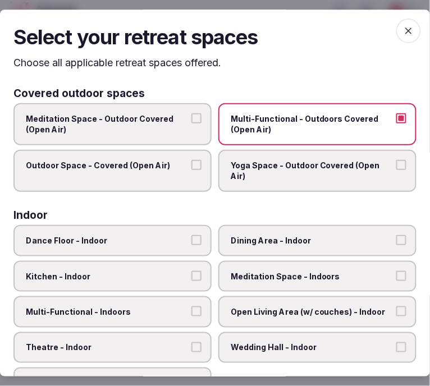
click at [173, 169] on label "Outdoor Space - Covered (Open Air)" at bounding box center [112, 171] width 198 height 42
click at [191, 169] on button "Outdoor Space - Covered (Open Air)" at bounding box center [196, 165] width 10 height 10
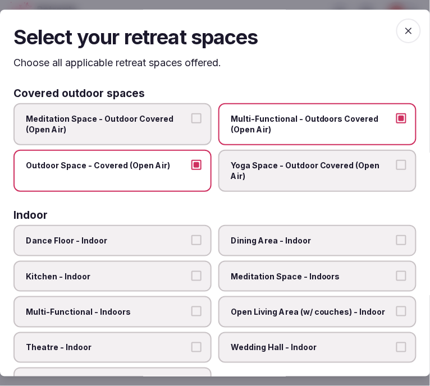
scroll to position [125, 0]
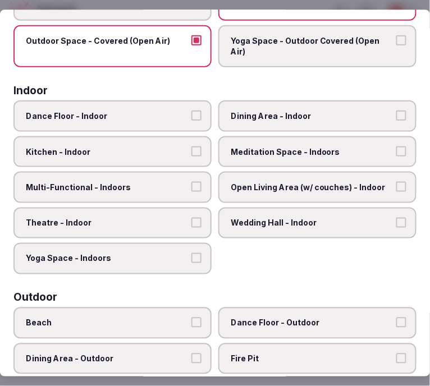
click at [227, 120] on label "Dining Area - Indoor" at bounding box center [317, 115] width 198 height 31
click at [396, 120] on button "Dining Area - Indoor" at bounding box center [401, 116] width 10 height 10
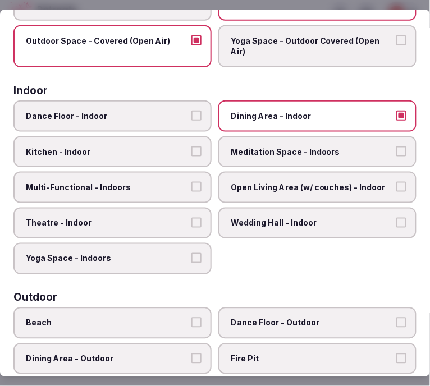
click at [259, 182] on span "Open Living Area (w/ couches) - Indoor" at bounding box center [312, 187] width 162 height 11
click at [396, 182] on button "Open Living Area (w/ couches) - Indoor" at bounding box center [401, 187] width 10 height 10
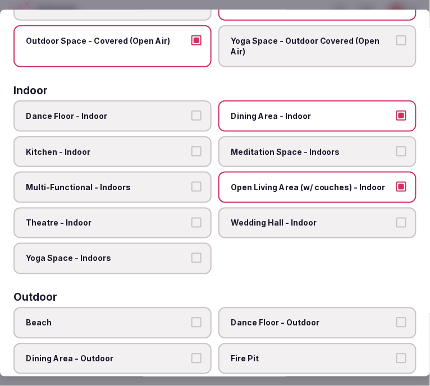
click at [150, 176] on label "Multi-Functional - Indoors" at bounding box center [112, 187] width 198 height 31
click at [191, 182] on button "Multi-Functional - Indoors" at bounding box center [196, 187] width 10 height 10
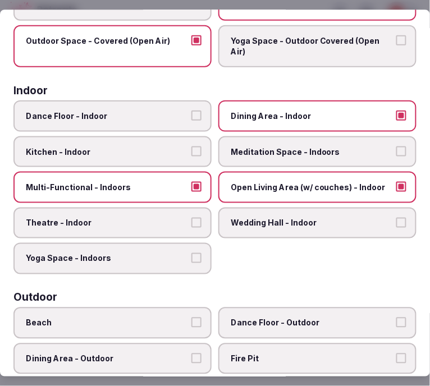
click at [139, 218] on span "Theatre - Indoor" at bounding box center [107, 223] width 162 height 11
click at [191, 218] on button "Theatre - Indoor" at bounding box center [196, 223] width 10 height 10
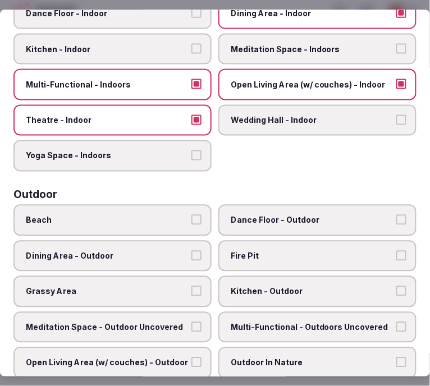
scroll to position [249, 0]
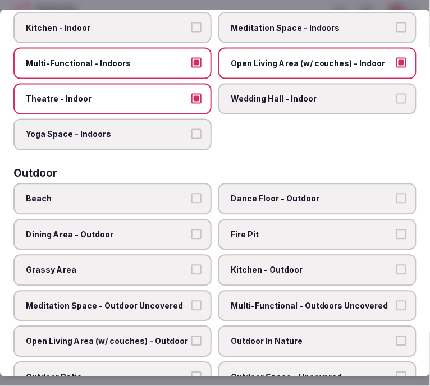
click at [166, 229] on span "Dining Area - Outdoor" at bounding box center [107, 234] width 162 height 11
click at [191, 229] on button "Dining Area - Outdoor" at bounding box center [196, 234] width 10 height 10
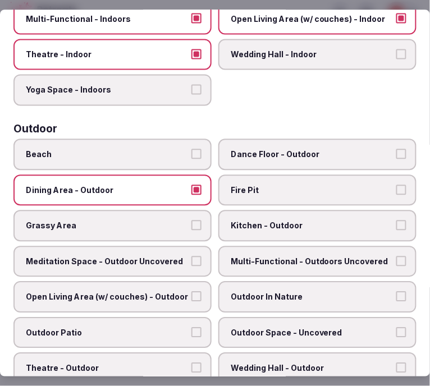
scroll to position [311, 0]
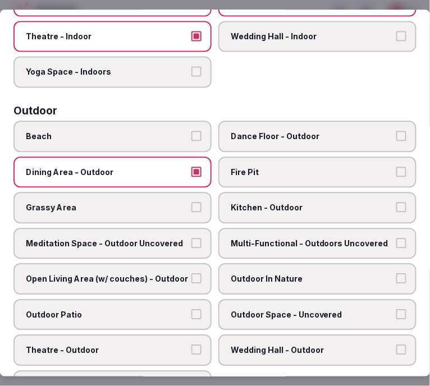
click at [302, 202] on span "Kitchen - Outdoor" at bounding box center [312, 207] width 162 height 11
click at [396, 202] on button "Kitchen - Outdoor" at bounding box center [401, 207] width 10 height 10
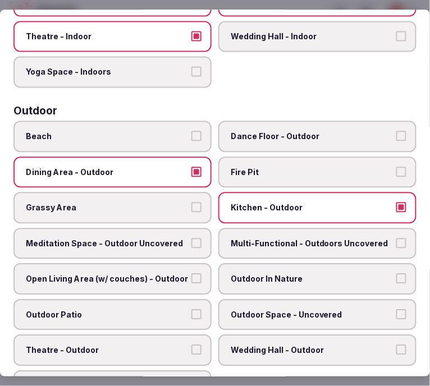
click at [343, 238] on span "Multi-Functional - Outdoors Uncovered" at bounding box center [312, 243] width 162 height 11
click at [396, 238] on button "Multi-Functional - Outdoors Uncovered" at bounding box center [401, 243] width 10 height 10
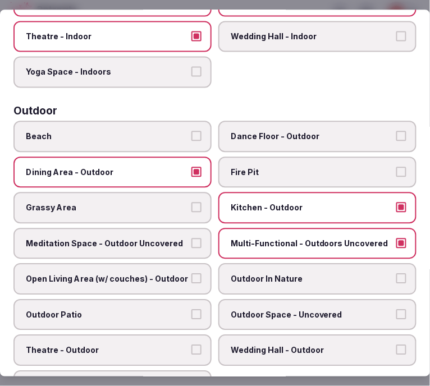
click at [125, 309] on span "Outdoor Patio" at bounding box center [107, 314] width 162 height 11
click at [191, 309] on button "Outdoor Patio" at bounding box center [196, 314] width 10 height 10
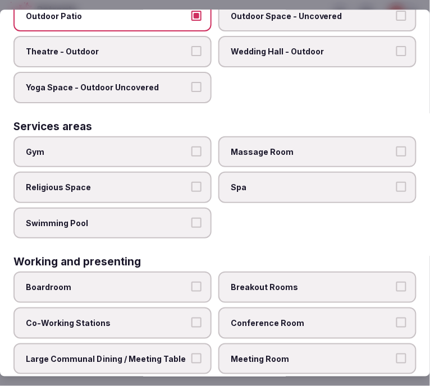
scroll to position [624, 0]
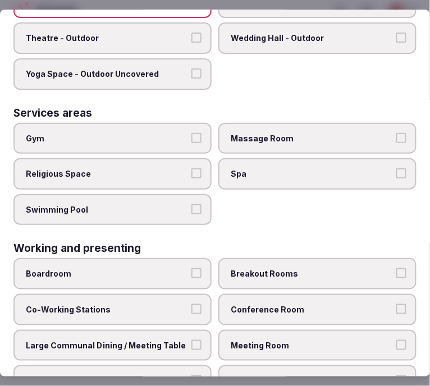
drag, startPoint x: 154, startPoint y: 122, endPoint x: 155, endPoint y: 139, distance: 16.9
click at [154, 133] on span "Gym" at bounding box center [107, 138] width 162 height 11
click at [191, 133] on button "Gym" at bounding box center [196, 138] width 10 height 10
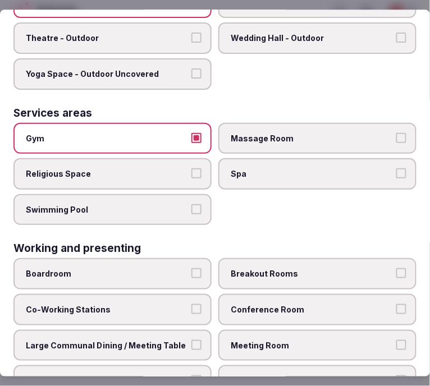
click at [169, 204] on span "Swimming Pool" at bounding box center [107, 209] width 162 height 11
click at [191, 204] on button "Swimming Pool" at bounding box center [196, 209] width 10 height 10
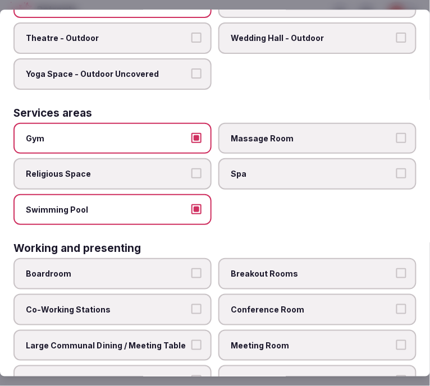
click at [141, 269] on span "Boardroom" at bounding box center [107, 274] width 162 height 11
click at [191, 269] on button "Boardroom" at bounding box center [196, 274] width 10 height 10
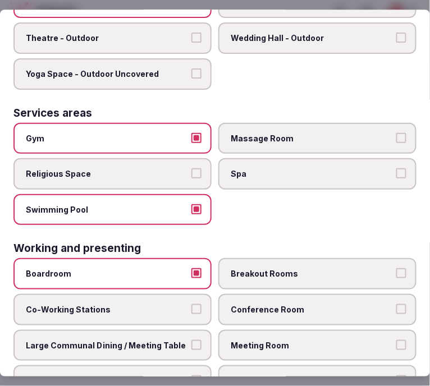
drag, startPoint x: 259, startPoint y: 322, endPoint x: 256, endPoint y: 284, distance: 38.3
click at [260, 340] on span "Meeting Room" at bounding box center [312, 345] width 162 height 11
click at [396, 340] on button "Meeting Room" at bounding box center [401, 345] width 10 height 10
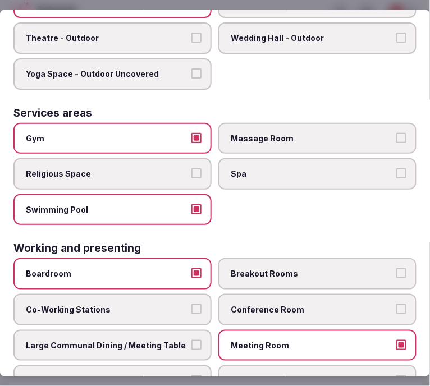
click at [256, 294] on label "Conference Room" at bounding box center [317, 309] width 198 height 31
click at [396, 304] on button "Conference Room" at bounding box center [401, 309] width 10 height 10
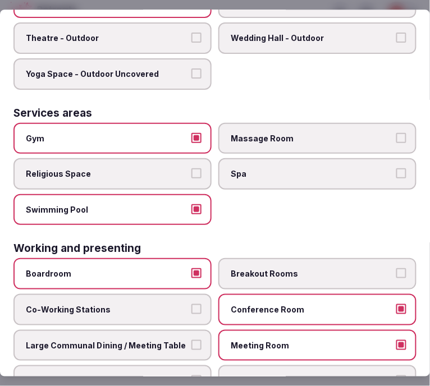
scroll to position [634, 0]
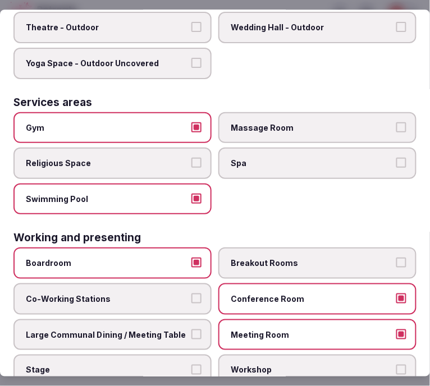
click at [177, 319] on label "Large Communal Dining / Meeting Table" at bounding box center [112, 334] width 198 height 31
click at [191, 329] on button "Large Communal Dining / Meeting Table" at bounding box center [196, 334] width 10 height 10
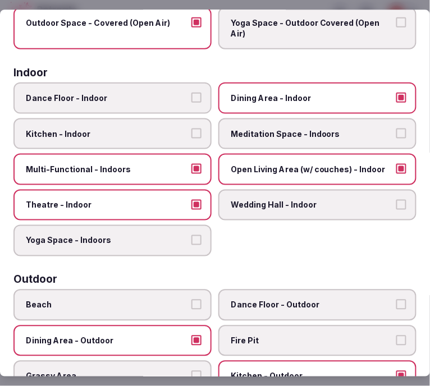
scroll to position [0, 0]
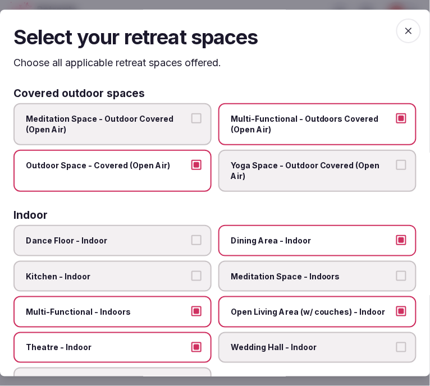
click at [398, 21] on span "button" at bounding box center [408, 31] width 25 height 25
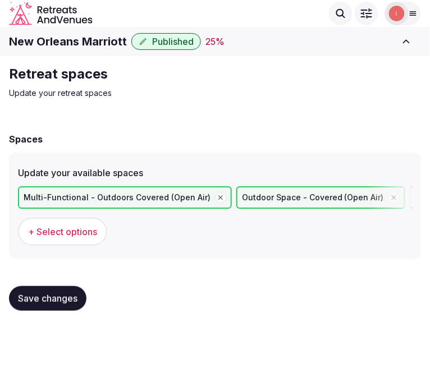
click at [56, 299] on span "Save changes" at bounding box center [47, 298] width 59 height 11
click at [52, 290] on button "Save changes" at bounding box center [47, 298] width 77 height 25
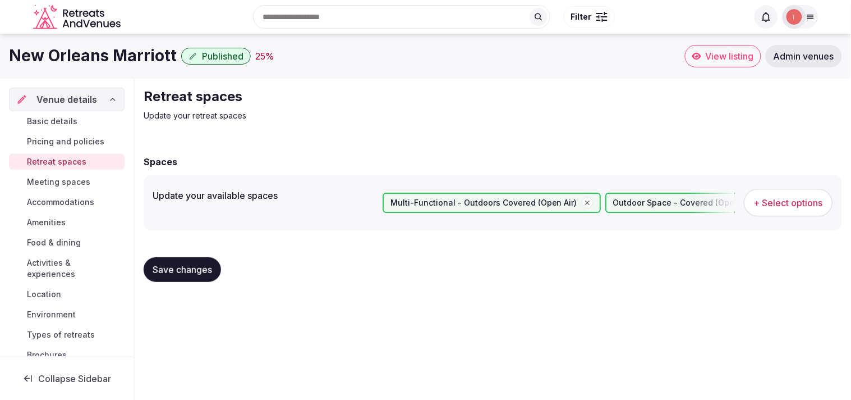
click at [374, 111] on p "Update your retreat spaces" at bounding box center [332, 115] width 377 height 11
click at [69, 178] on span "Meeting spaces" at bounding box center [58, 181] width 63 height 11
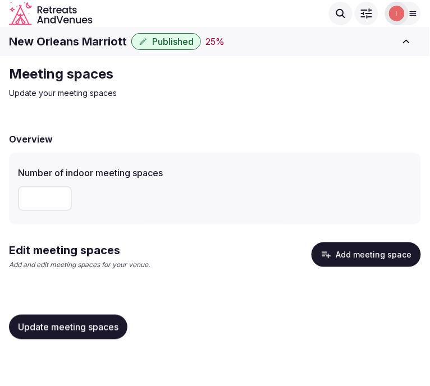
click at [42, 194] on input "number" at bounding box center [45, 198] width 54 height 25
type input "**"
click at [35, 317] on button "Update meeting spaces" at bounding box center [68, 327] width 118 height 25
click at [381, 257] on button "Add meeting space" at bounding box center [365, 254] width 109 height 25
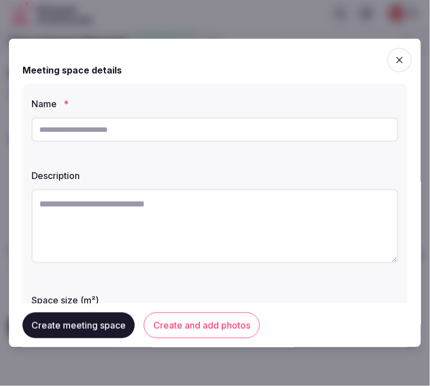
click at [180, 126] on input "text" at bounding box center [214, 129] width 367 height 25
paste input "**********"
type input "**********"
click at [192, 216] on textarea at bounding box center [214, 226] width 367 height 74
paste textarea "**********"
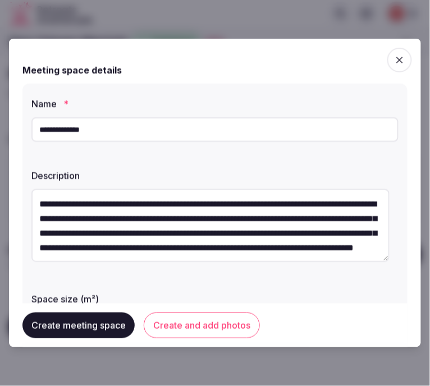
scroll to position [49, 0]
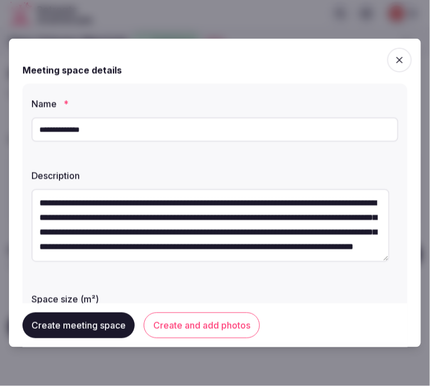
type textarea "**********"
click at [163, 328] on button "Create and add photos" at bounding box center [202, 326] width 116 height 26
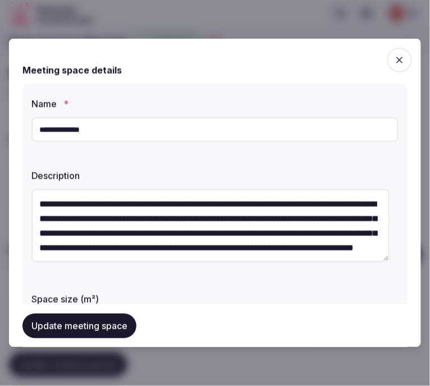
click at [340, 65] on div "Meeting space details" at bounding box center [214, 69] width 385 height 13
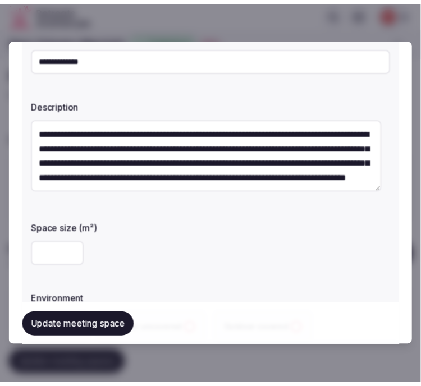
scroll to position [125, 0]
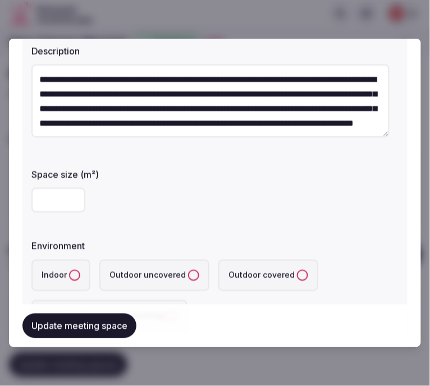
click at [56, 328] on button "Update meeting space" at bounding box center [79, 326] width 114 height 25
